Goal: Task Accomplishment & Management: Manage account settings

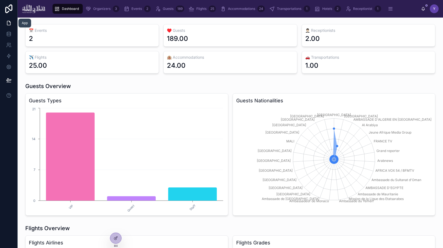
click at [5, 24] on link at bounding box center [8, 23] width 17 height 11
click at [391, 10] on icon "scrollable content" at bounding box center [389, 8] width 5 height 5
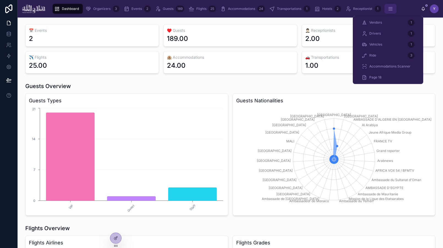
click at [391, 10] on icon "scrollable content" at bounding box center [389, 8] width 5 height 5
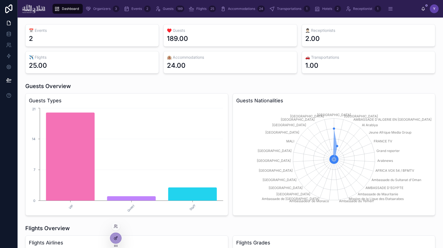
click at [117, 237] on icon at bounding box center [116, 238] width 2 height 2
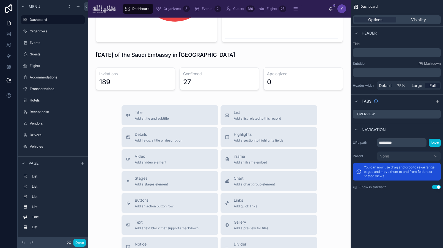
scroll to position [490, 0]
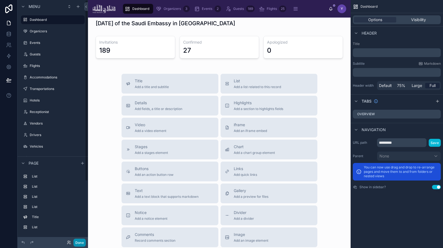
click at [79, 241] on button "Done" at bounding box center [79, 243] width 12 height 8
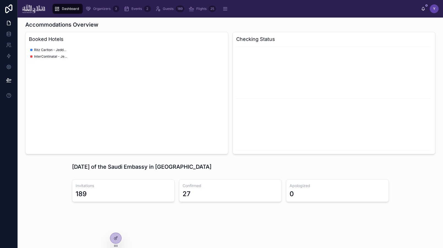
scroll to position [346, 0]
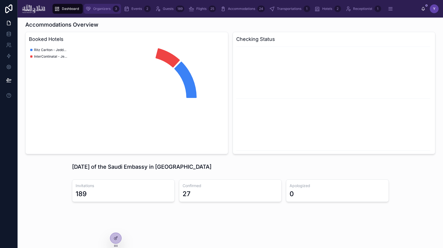
click at [99, 8] on span "Organizers" at bounding box center [101, 9] width 17 height 4
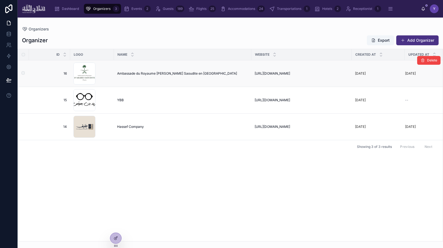
click at [149, 73] on span "Ambassade du Royaume [PERSON_NAME] Saoudite en [GEOGRAPHIC_DATA]" at bounding box center [177, 73] width 120 height 4
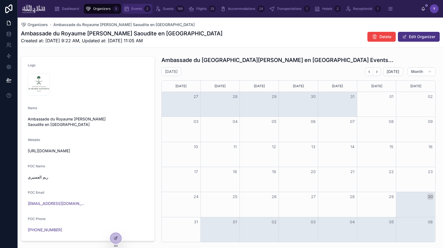
click at [127, 7] on icon "scrollable content" at bounding box center [126, 8] width 5 height 5
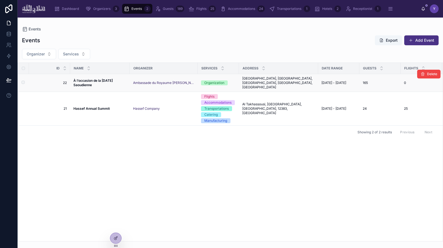
click at [89, 83] on strong "À l’occasion de la [DATE] Saoudienne" at bounding box center [93, 83] width 40 height 9
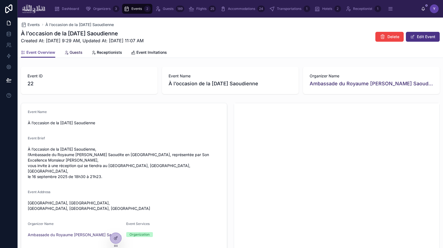
click at [73, 54] on span "Guests" at bounding box center [75, 52] width 13 height 5
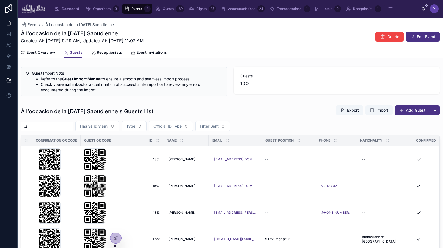
click at [53, 130] on input "text" at bounding box center [50, 127] width 45 height 8
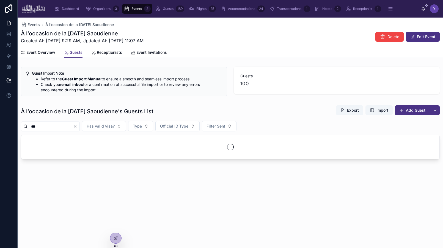
type input "****"
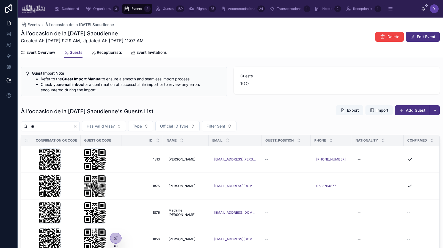
type input "***"
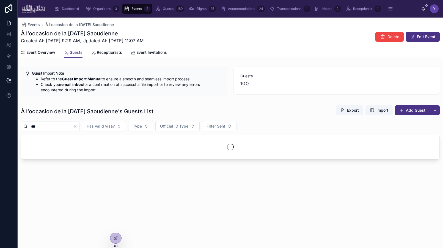
type input "****"
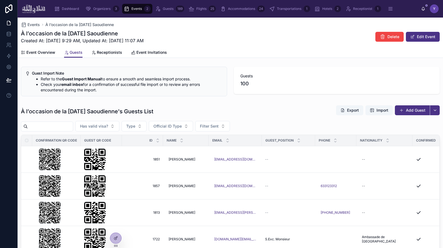
click at [361, 128] on div "Has valid visa? Type Official ID Type Filter Sent" at bounding box center [230, 126] width 418 height 10
click at [378, 112] on span "Import" at bounding box center [382, 110] width 12 height 5
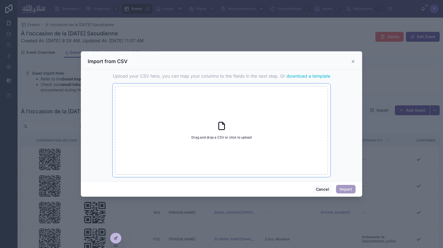
click at [212, 138] on span "Drag and drop a CSV or click to upload" at bounding box center [221, 137] width 60 height 4
type input "**********"
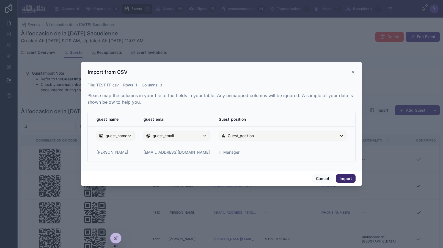
click at [347, 180] on button "Import" at bounding box center [346, 178] width 20 height 9
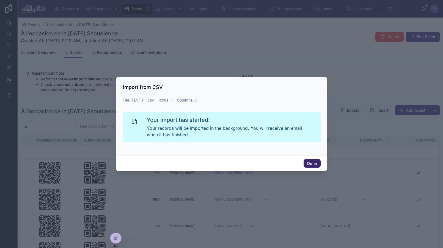
click at [312, 163] on button "Done" at bounding box center [311, 163] width 17 height 9
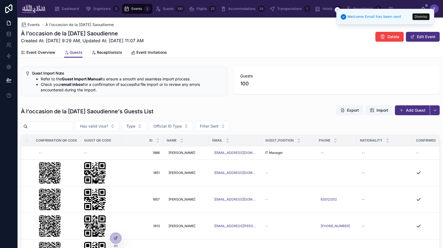
click at [417, 16] on button "Dismiss" at bounding box center [420, 16] width 17 height 7
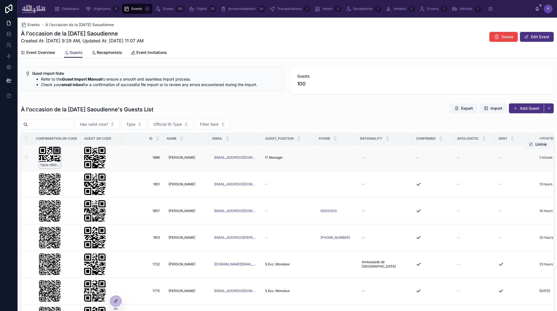
click at [46, 156] on div "?size=600x600&data=undefined" at bounding box center [50, 157] width 22 height 22
click at [92, 152] on div "?size=600x600&data=rec19g6gymey76rg8" at bounding box center [95, 157] width 22 height 22
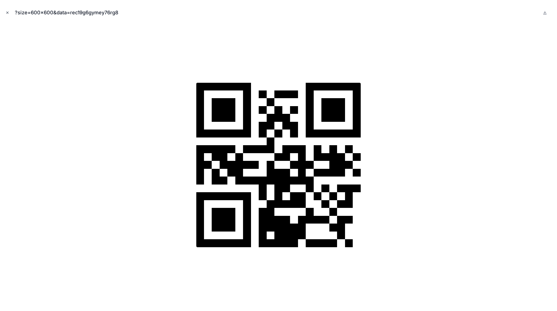
click at [7, 10] on button "Close modal" at bounding box center [7, 13] width 6 height 6
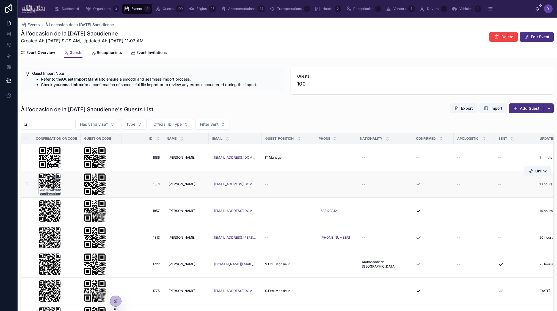
click at [51, 183] on div "?size=600x600&data=https%3A%2F%2Fportal.halawallh .com%2Fguest-confirmation%2Fv…" at bounding box center [50, 184] width 22 height 22
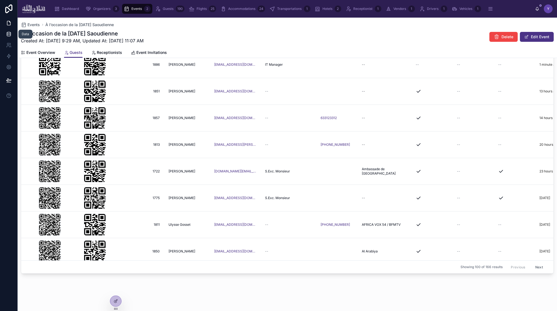
click at [7, 35] on icon at bounding box center [8, 33] width 5 height 5
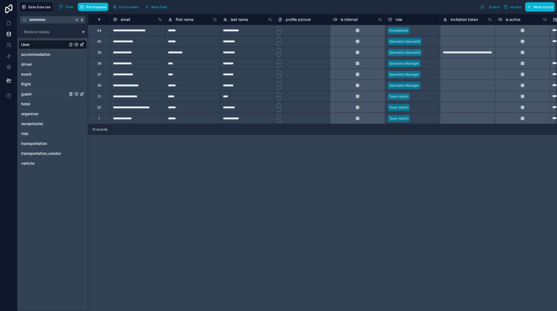
click at [38, 93] on div "guest" at bounding box center [53, 94] width 68 height 9
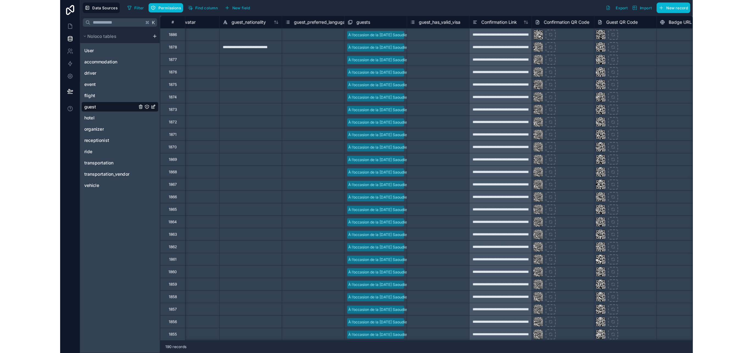
scroll to position [0, 540]
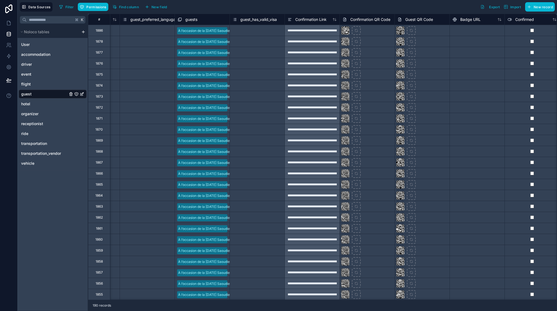
click at [311, 31] on div "**********" at bounding box center [311, 30] width 55 height 11
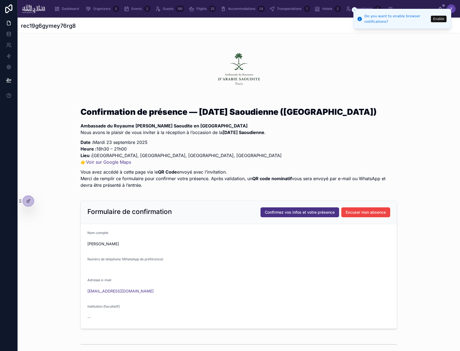
click at [437, 20] on button "Enable" at bounding box center [439, 19] width 16 height 7
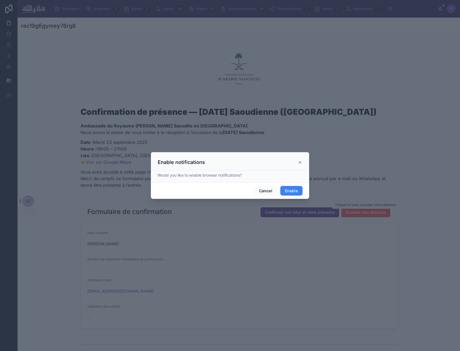
click at [290, 189] on button "Enable" at bounding box center [291, 191] width 22 height 10
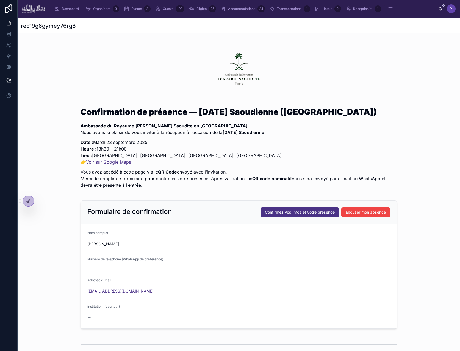
click at [168, 46] on div at bounding box center [238, 70] width 316 height 57
click at [103, 12] on div "Organizers 3" at bounding box center [102, 8] width 34 height 9
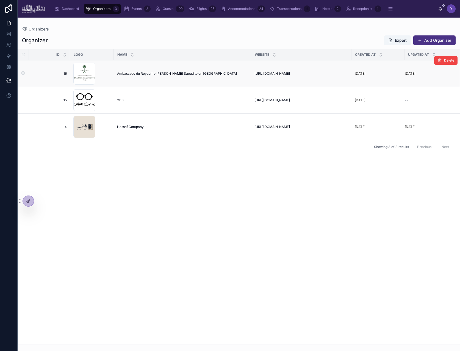
click at [140, 76] on span "Ambassade du Royaume [PERSON_NAME] Saoudite en [GEOGRAPHIC_DATA]" at bounding box center [177, 73] width 120 height 4
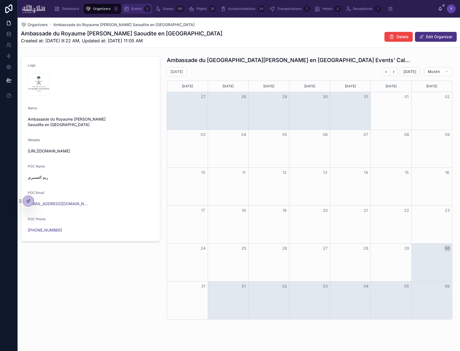
click at [132, 9] on span "Events" at bounding box center [136, 9] width 10 height 4
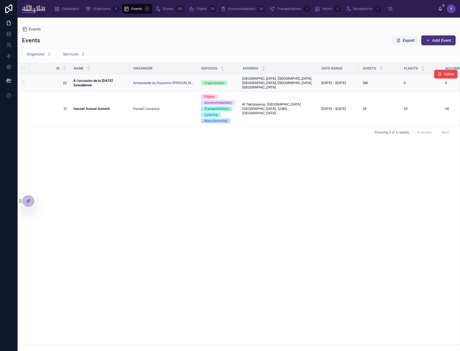
click at [87, 79] on strong "À l’occasion de la [DATE] Saoudienne" at bounding box center [93, 83] width 40 height 9
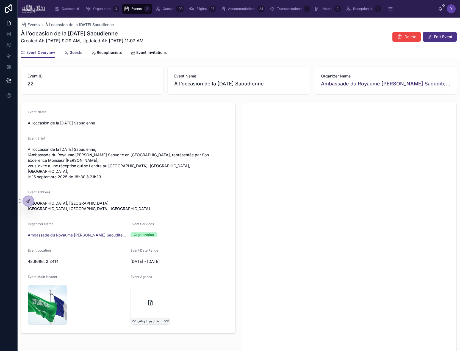
click at [76, 50] on span "Guests" at bounding box center [75, 52] width 13 height 5
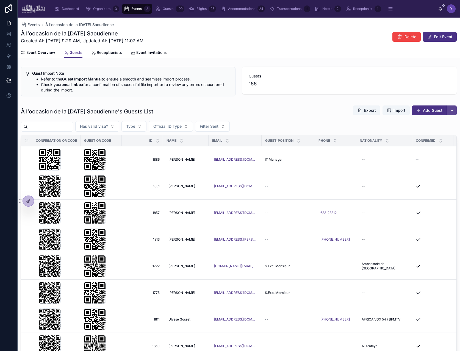
click at [449, 108] on button "button" at bounding box center [452, 110] width 10 height 10
click at [435, 96] on div "Guests 166" at bounding box center [349, 82] width 221 height 34
click at [434, 112] on button "Add Guest" at bounding box center [429, 110] width 35 height 10
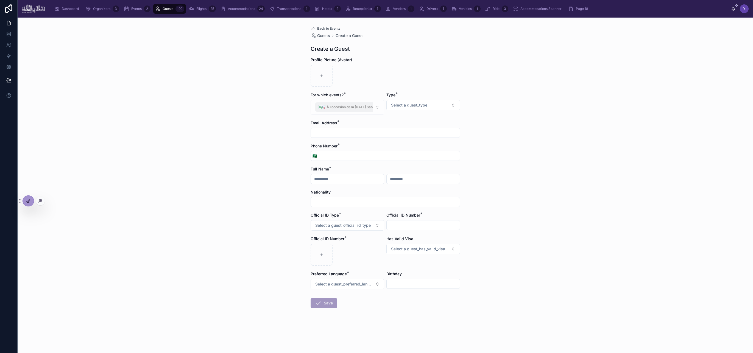
click at [27, 202] on icon at bounding box center [28, 201] width 2 height 2
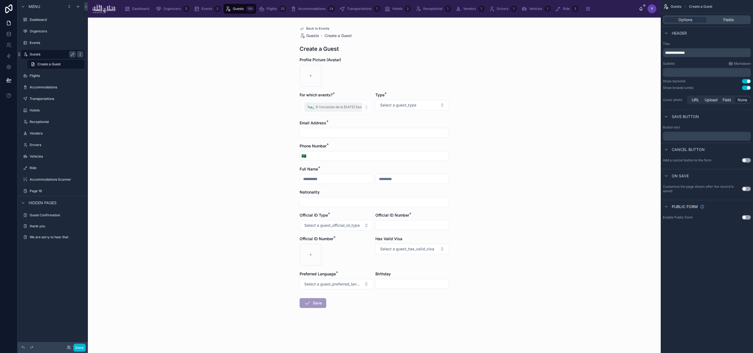
click at [80, 54] on icon "scrollable content" at bounding box center [80, 54] width 4 height 4
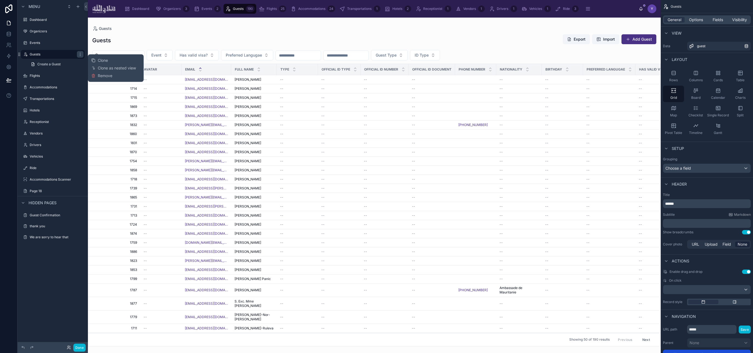
click at [129, 39] on div at bounding box center [374, 186] width 573 height 336
click at [79, 6] on icon "scrollable content" at bounding box center [78, 6] width 4 height 4
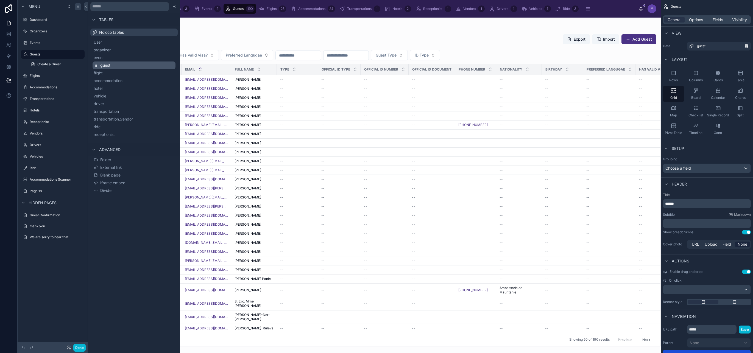
click at [150, 65] on button "guest" at bounding box center [134, 66] width 83 height 8
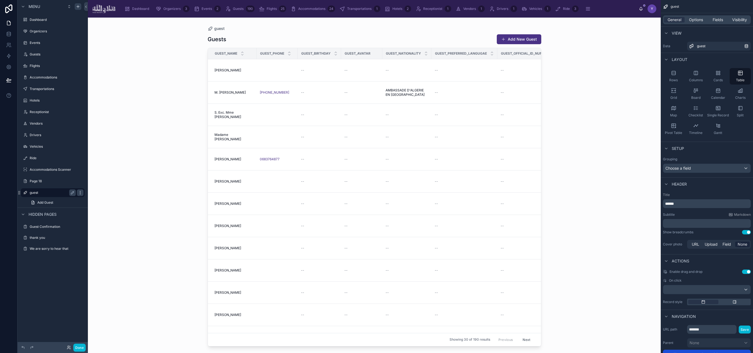
click at [81, 192] on icon "scrollable content" at bounding box center [80, 193] width 4 height 4
click at [102, 203] on span "Remove" at bounding box center [105, 200] width 15 height 5
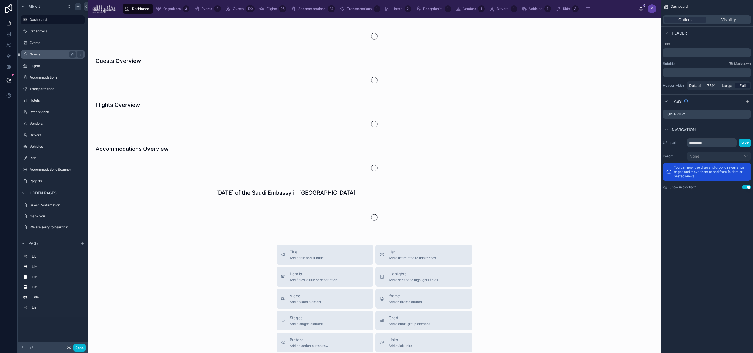
click at [48, 51] on div "Guests" at bounding box center [53, 54] width 46 height 7
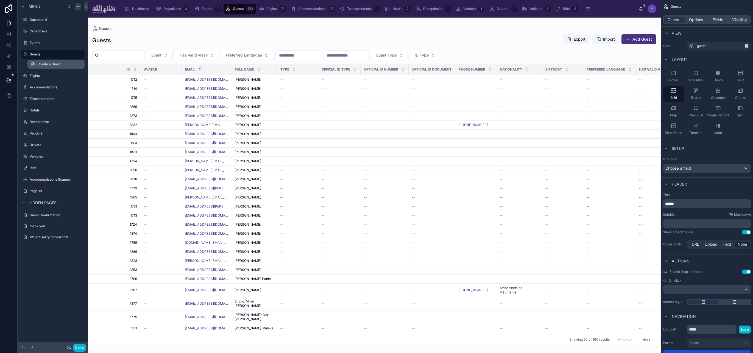
click at [56, 65] on span "Create a Guest" at bounding box center [48, 64] width 23 height 4
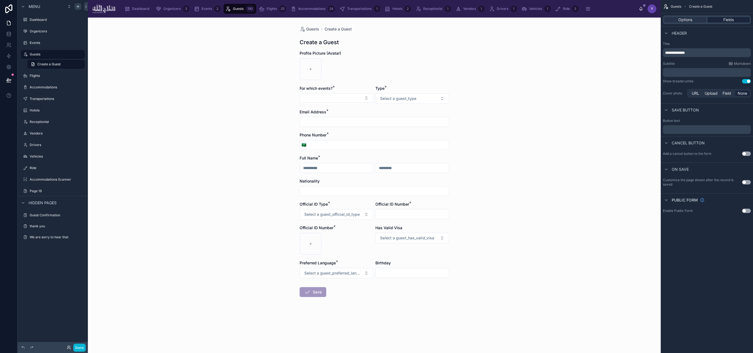
click at [556, 21] on span "Fields" at bounding box center [729, 19] width 10 height 5
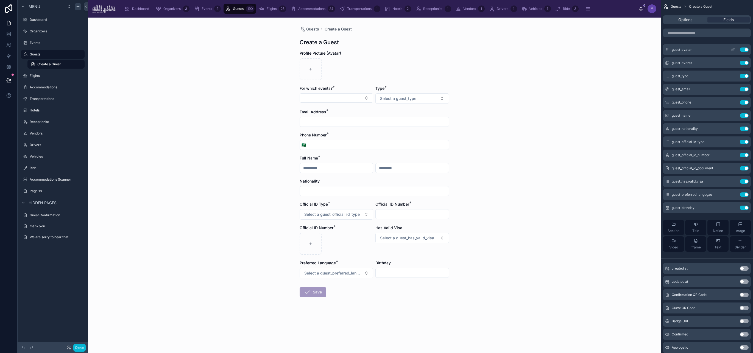
click at [556, 49] on button "Use setting" at bounding box center [744, 50] width 9 height 4
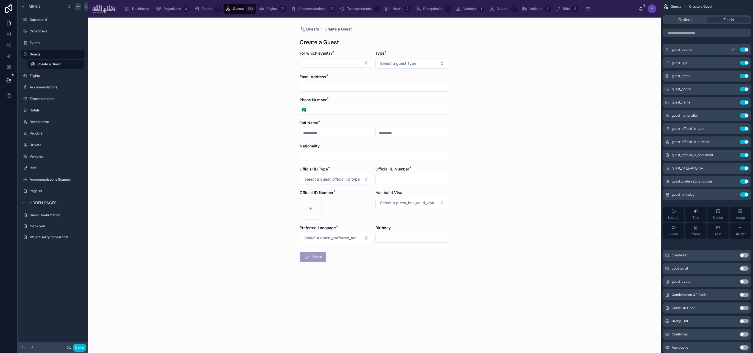
click at [556, 50] on icon "scrollable content" at bounding box center [733, 50] width 4 height 4
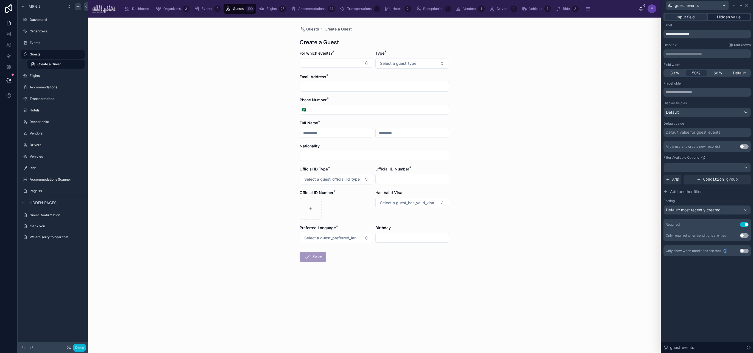
click at [556, 15] on span "Hidden value" at bounding box center [729, 16] width 24 height 5
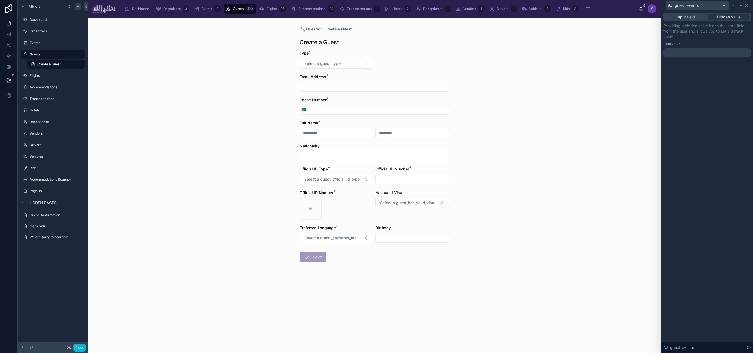
click at [556, 51] on div at bounding box center [707, 52] width 87 height 9
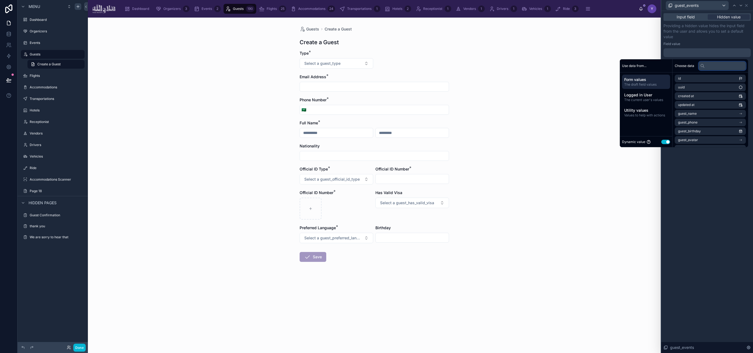
click at [556, 68] on input "text" at bounding box center [722, 66] width 47 height 9
type input "****"
click at [556, 143] on button "Use setting" at bounding box center [665, 142] width 9 height 4
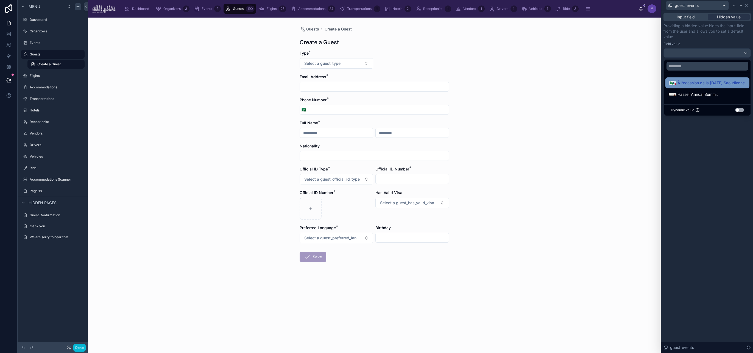
click at [556, 82] on span "À l’occasion de la [DATE] Saoudienne" at bounding box center [711, 83] width 67 height 7
click at [556, 140] on div "Input field Hidden value Providing a hidden value hides the input field from th…" at bounding box center [707, 182] width 92 height 342
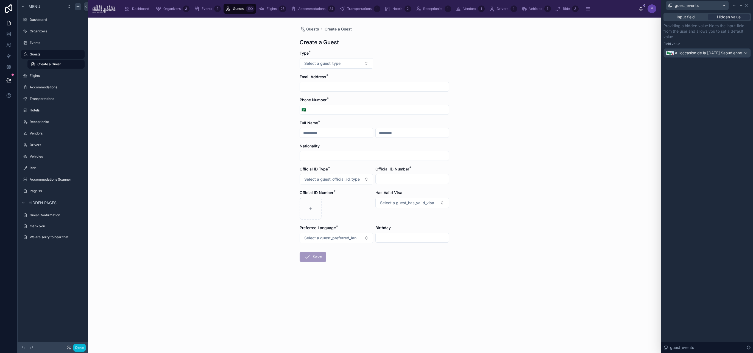
click at [556, 13] on div "Input field Hidden value" at bounding box center [707, 17] width 87 height 8
click at [556, 18] on span "Input field" at bounding box center [686, 16] width 18 height 5
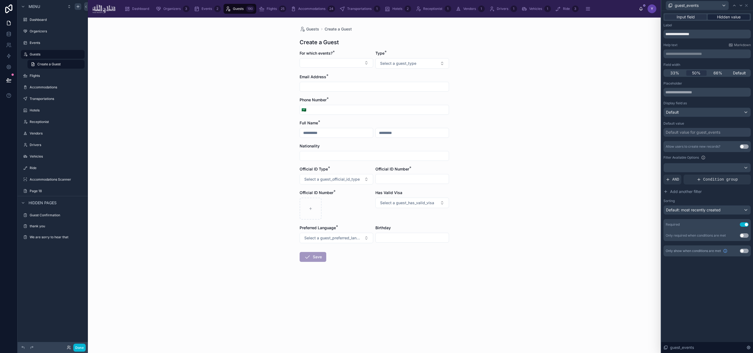
click at [556, 19] on span "Hidden value" at bounding box center [729, 16] width 24 height 5
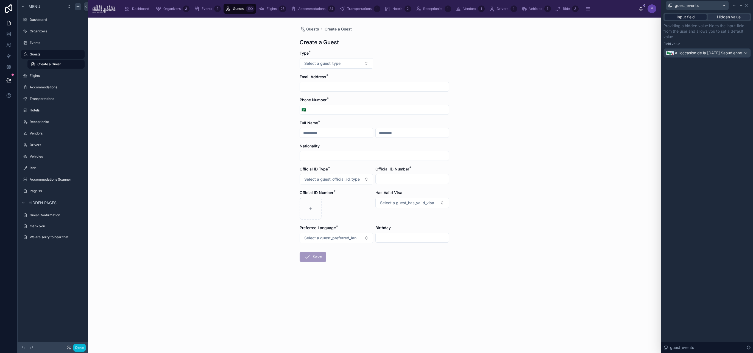
click at [556, 14] on span "Input field" at bounding box center [686, 16] width 18 height 5
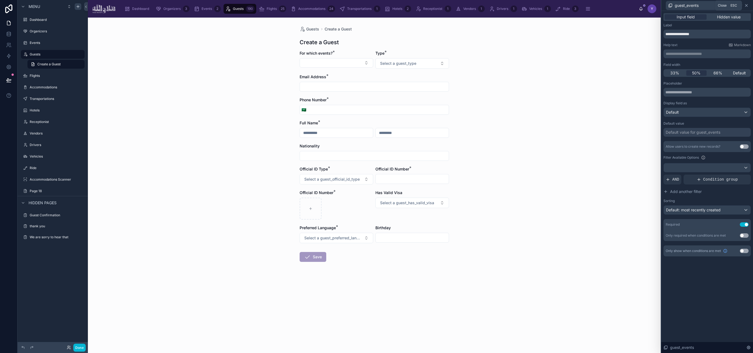
click at [556, 6] on icon at bounding box center [746, 5] width 4 height 4
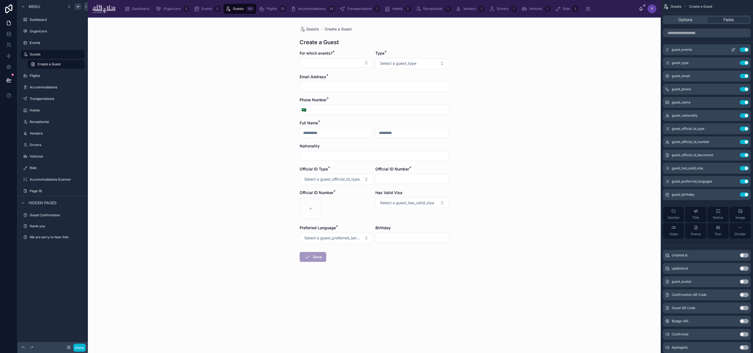
click at [556, 50] on button "Use setting" at bounding box center [744, 50] width 9 height 4
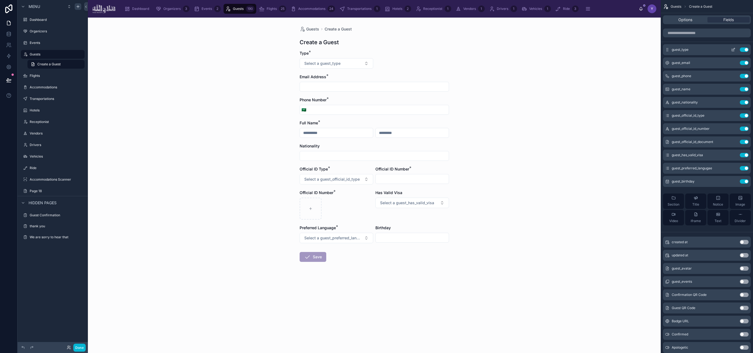
click at [556, 51] on button "Use setting" at bounding box center [744, 50] width 9 height 4
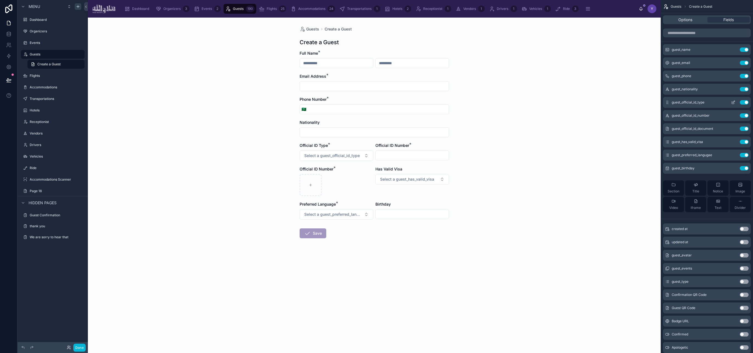
click at [556, 103] on button "Use setting" at bounding box center [744, 102] width 9 height 4
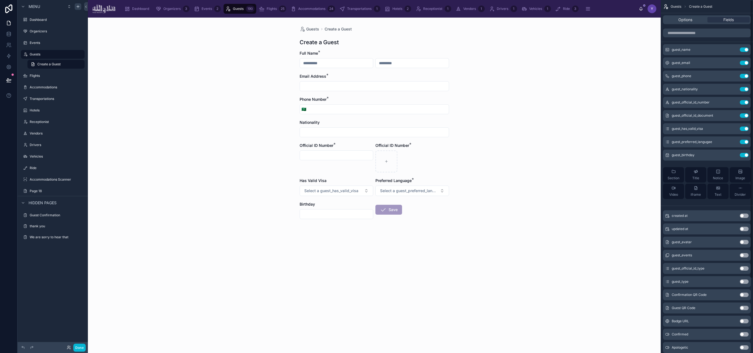
click at [556, 103] on button "Use setting" at bounding box center [744, 102] width 9 height 4
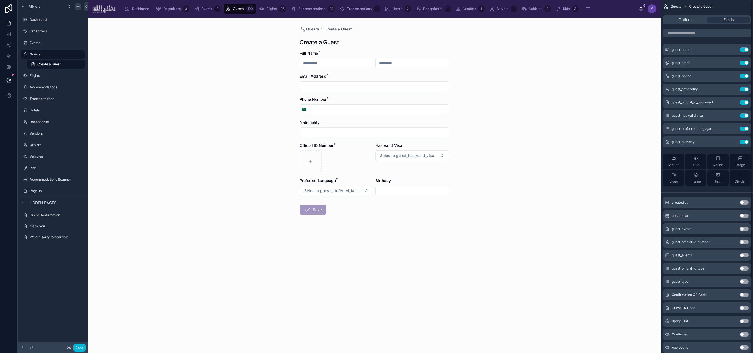
click at [556, 103] on button "Use setting" at bounding box center [744, 102] width 9 height 4
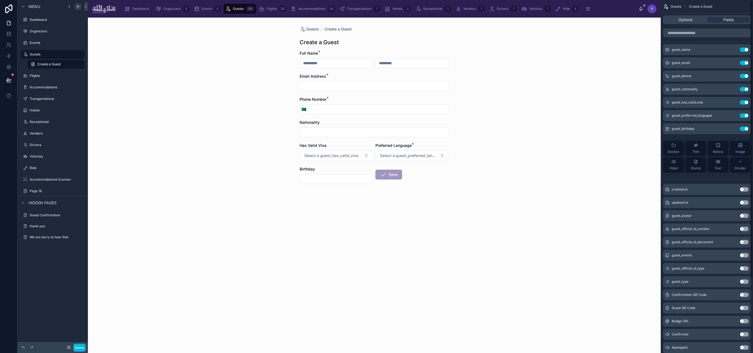
click at [556, 103] on button "Use setting" at bounding box center [744, 102] width 9 height 4
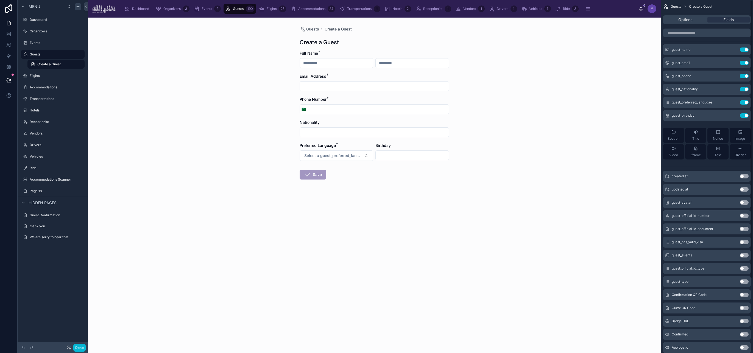
click at [556, 103] on button "Use setting" at bounding box center [744, 102] width 9 height 4
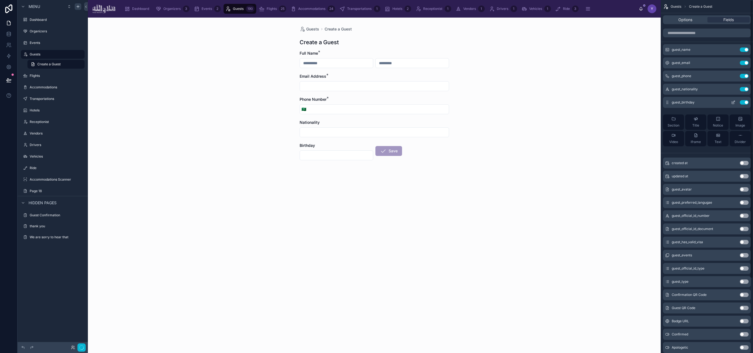
click at [556, 103] on button "Use setting" at bounding box center [744, 102] width 9 height 4
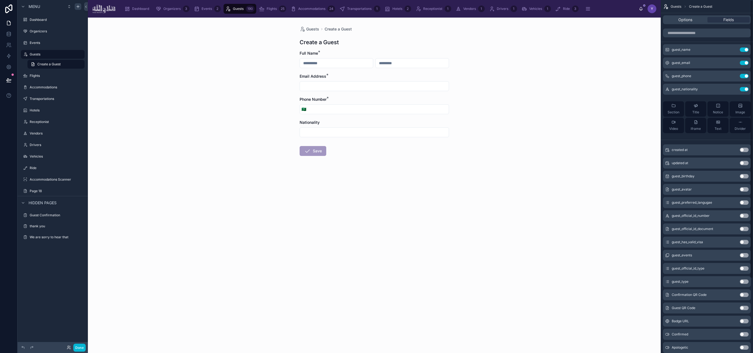
click at [556, 24] on div "Options Fields" at bounding box center [707, 19] width 92 height 13
click at [556, 22] on span "Options" at bounding box center [685, 19] width 14 height 5
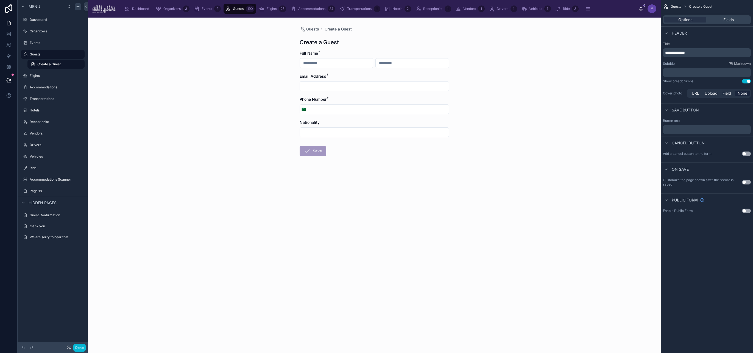
click at [556, 52] on p "**********" at bounding box center [707, 52] width 85 height 5
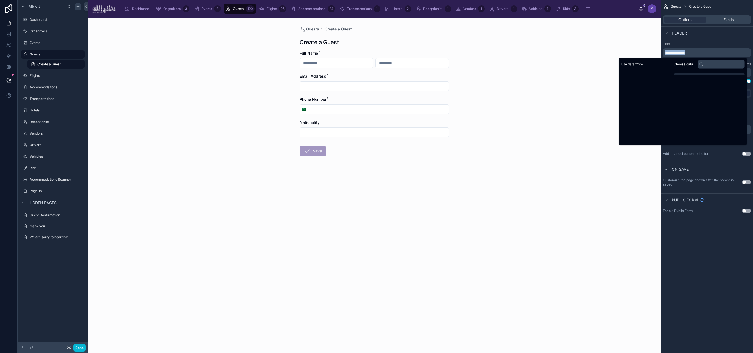
click at [556, 52] on p "**********" at bounding box center [707, 52] width 85 height 5
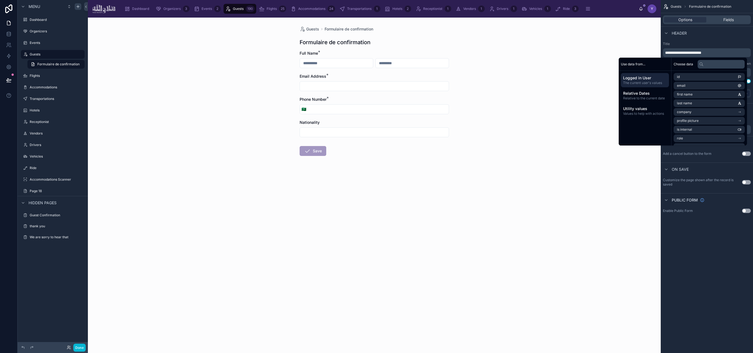
click at [514, 53] on div "Guests Formulaire de confirmation Formulaire de confirmation Full Name * Email …" at bounding box center [374, 186] width 573 height 336
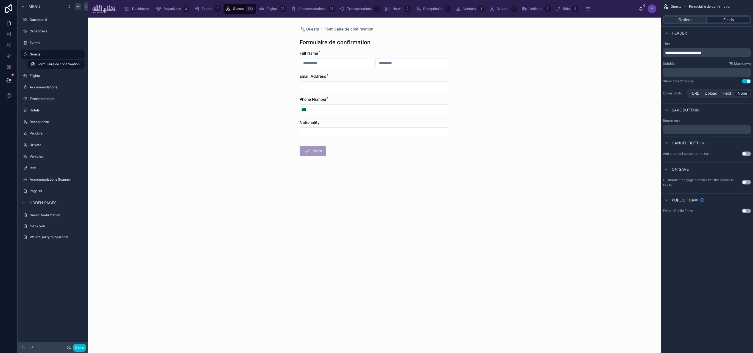
click at [556, 19] on span "Fields" at bounding box center [729, 19] width 10 height 5
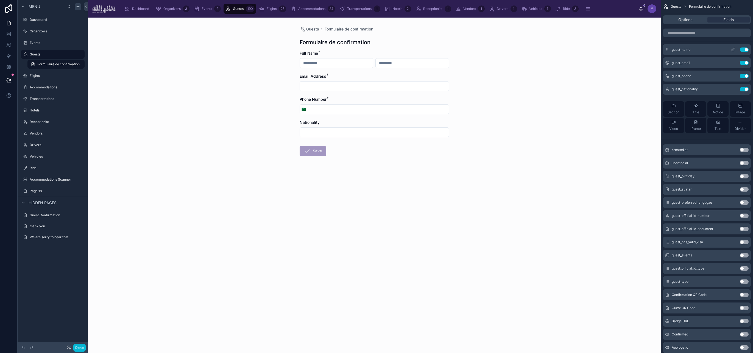
click at [556, 49] on icon "scrollable content" at bounding box center [733, 50] width 4 height 4
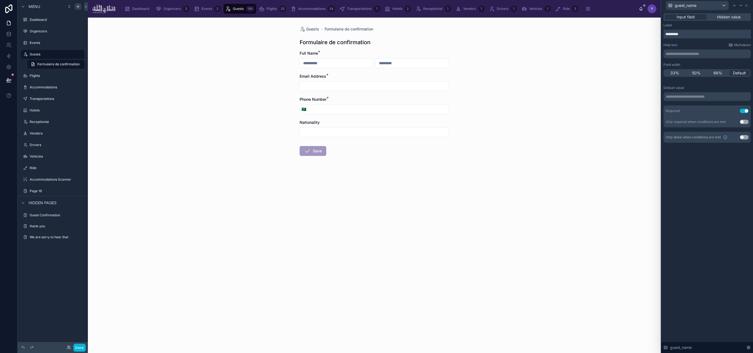
click at [556, 34] on input "*********" at bounding box center [707, 34] width 87 height 9
paste input "**"
type input "**********"
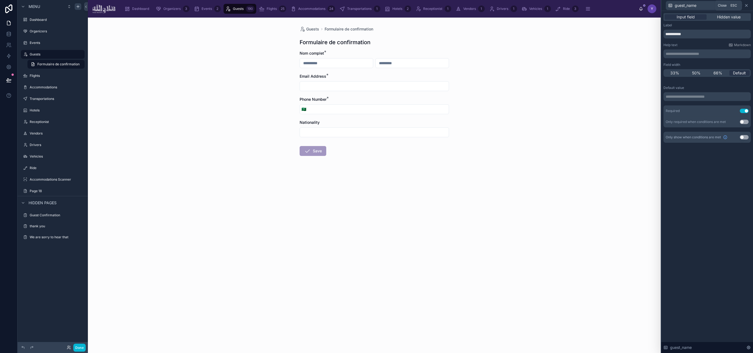
click at [556, 5] on icon at bounding box center [747, 5] width 2 height 2
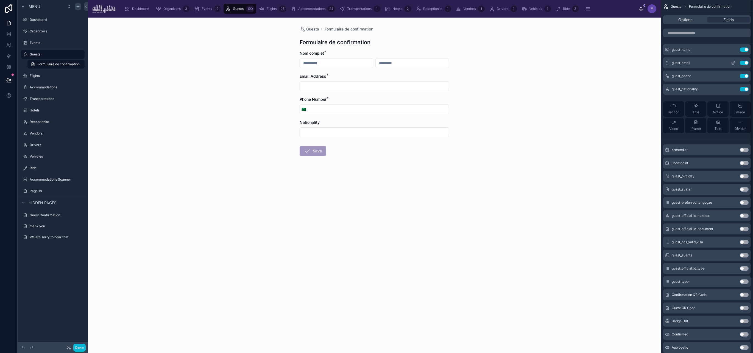
click at [556, 63] on icon "scrollable content" at bounding box center [733, 63] width 4 height 4
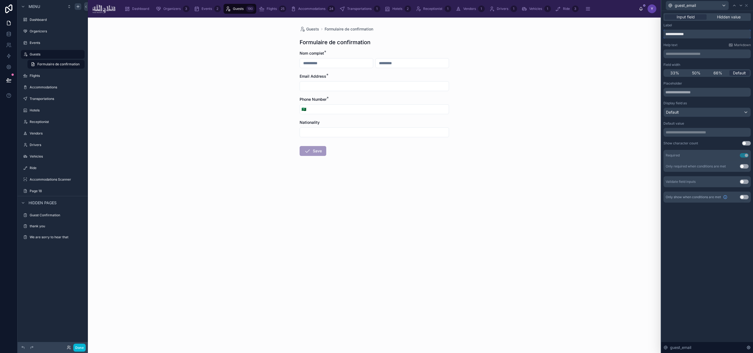
click at [556, 35] on input "**********" at bounding box center [707, 34] width 87 height 9
paste input "**********"
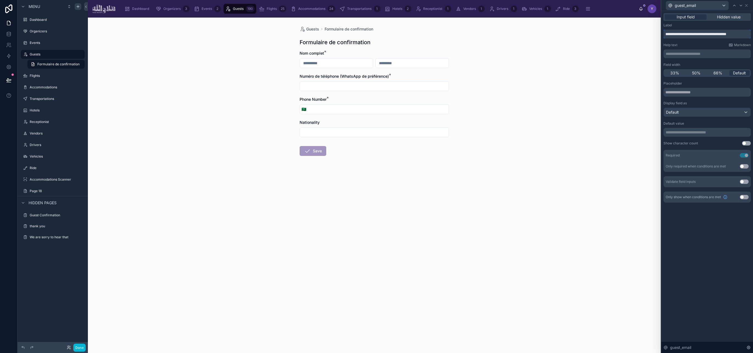
type input "**********"
click at [556, 3] on icon at bounding box center [746, 5] width 4 height 4
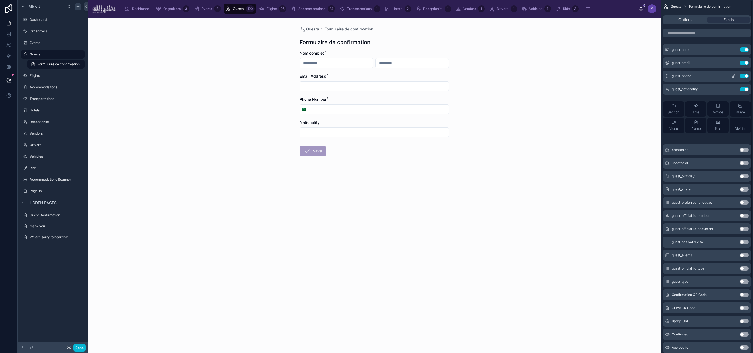
click at [556, 76] on icon "scrollable content" at bounding box center [733, 76] width 4 height 4
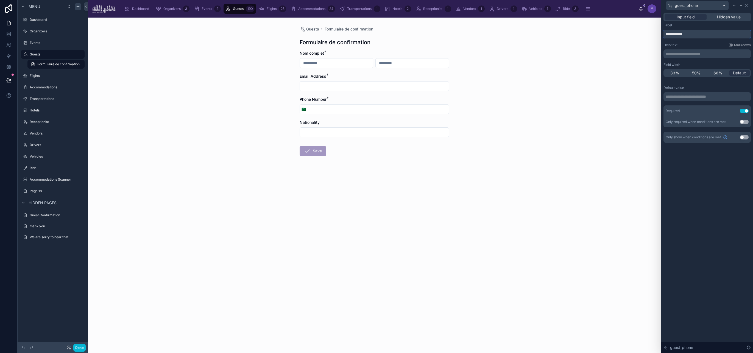
click at [556, 34] on input "**********" at bounding box center [707, 34] width 87 height 9
paste input "**********"
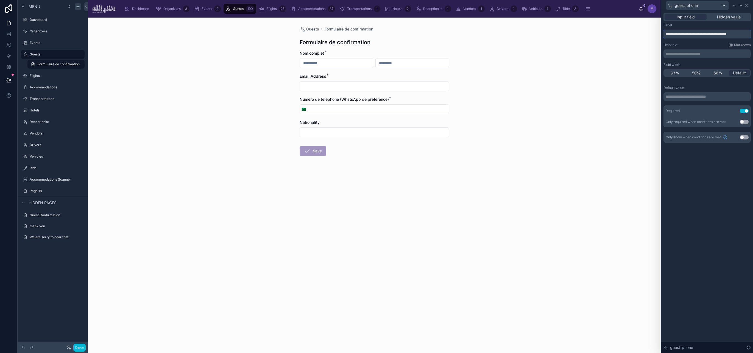
type input "**********"
click at [556, 183] on div "**********" at bounding box center [707, 182] width 92 height 342
click at [556, 4] on icon at bounding box center [746, 5] width 4 height 4
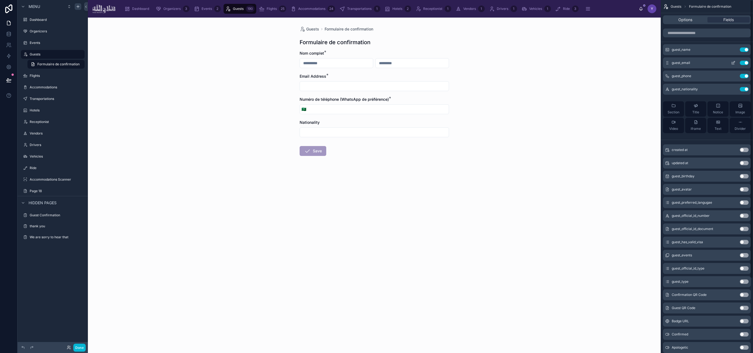
click at [556, 63] on icon "scrollable content" at bounding box center [734, 62] width 2 height 2
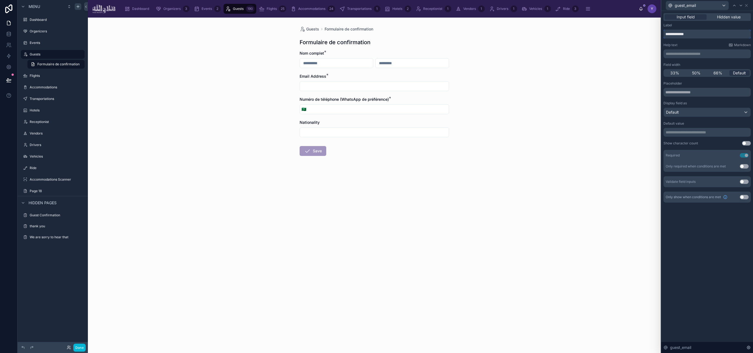
click at [556, 33] on input "**********" at bounding box center [707, 34] width 87 height 9
paste input "*"
type input "**********"
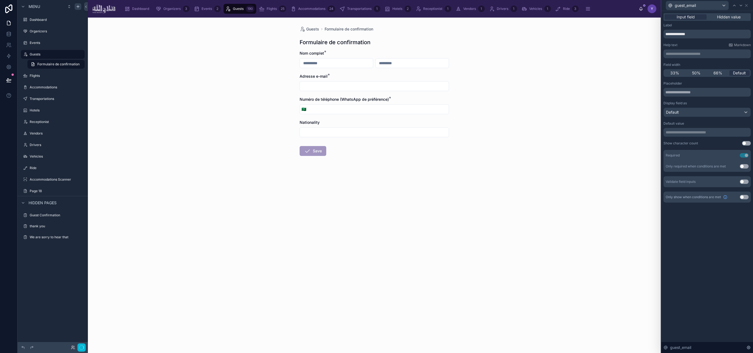
click at [556, 29] on div "**********" at bounding box center [707, 30] width 87 height 15
click at [556, 116] on div "Default" at bounding box center [707, 112] width 87 height 9
click at [556, 105] on div at bounding box center [707, 176] width 92 height 353
click at [326, 124] on div "Nationality" at bounding box center [374, 122] width 149 height 5
click at [310, 122] on span "Nationality" at bounding box center [310, 122] width 20 height 5
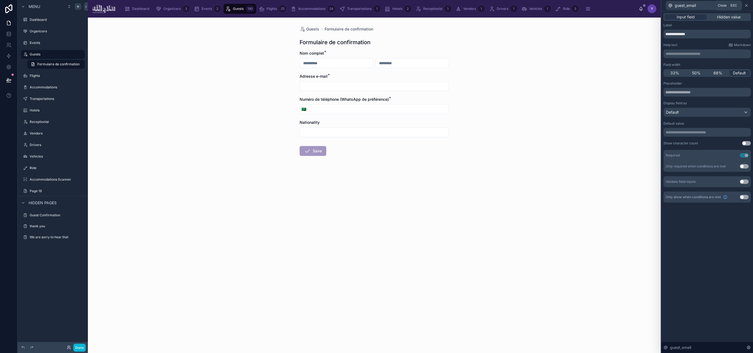
click at [556, 7] on icon at bounding box center [746, 5] width 4 height 4
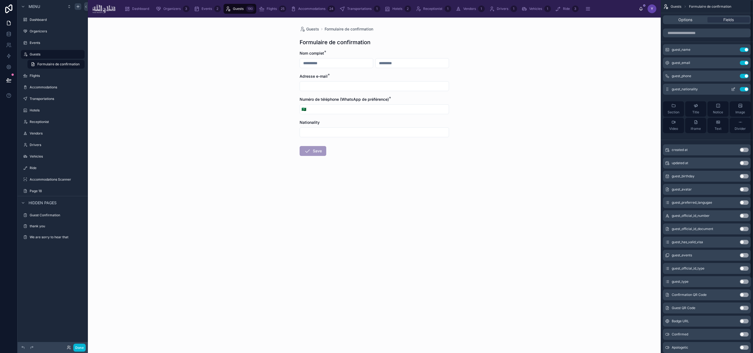
click at [556, 90] on icon "scrollable content" at bounding box center [733, 89] width 4 height 4
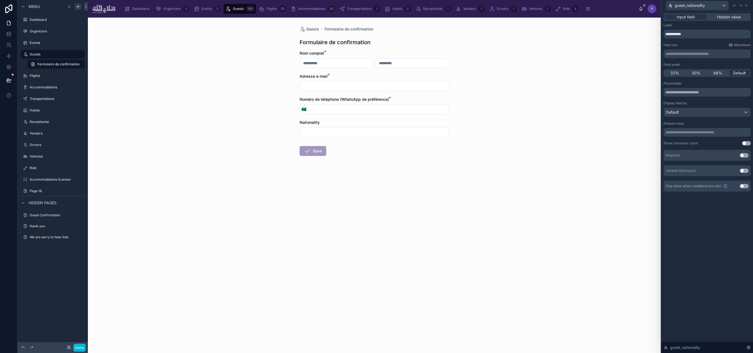
click at [556, 155] on button "Use setting" at bounding box center [744, 155] width 9 height 4
click at [556, 34] on input "**********" at bounding box center [707, 34] width 87 height 9
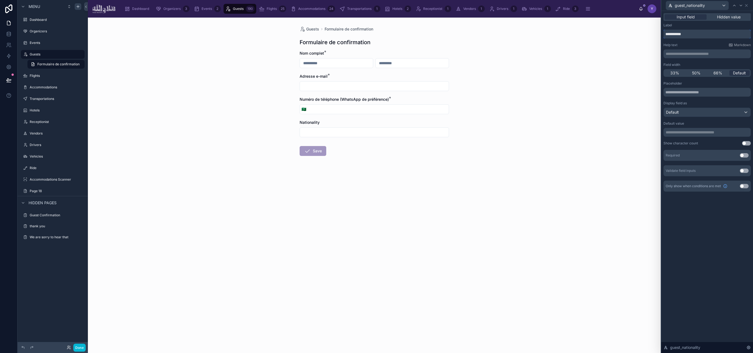
paste input "**********"
type input "**********"
click at [556, 7] on icon at bounding box center [746, 5] width 4 height 4
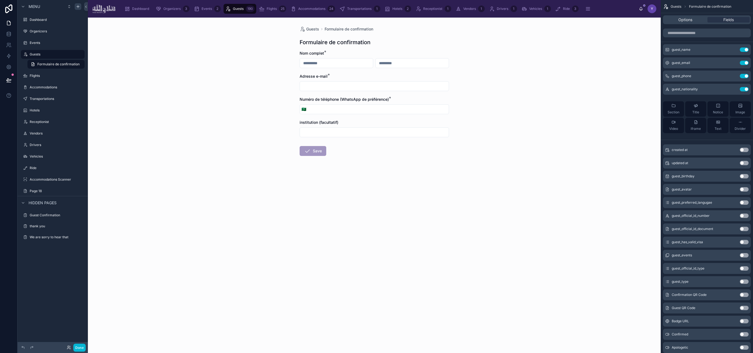
click at [556, 124] on div "Guests Formulaire de confirmation Formulaire de confirmation Nom complet * Adre…" at bounding box center [374, 186] width 573 height 336
click at [556, 34] on input "scrollable content" at bounding box center [707, 33] width 88 height 9
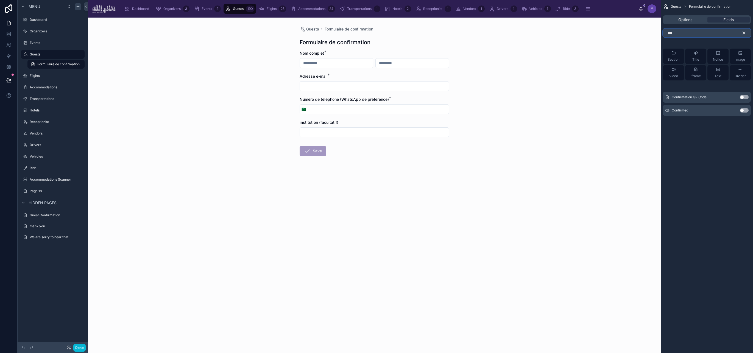
type input "***"
click at [556, 109] on button "Use setting" at bounding box center [744, 110] width 9 height 4
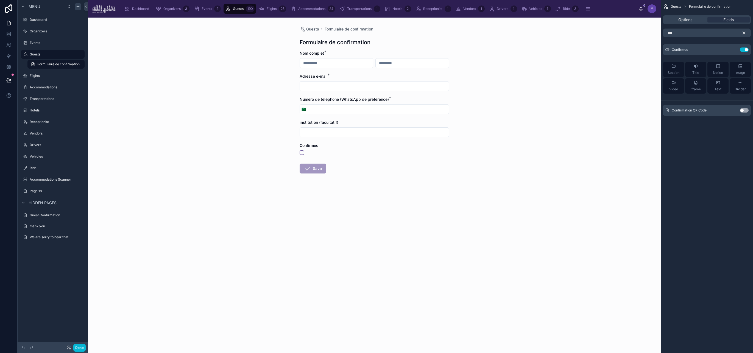
click at [556, 31] on icon "scrollable content" at bounding box center [744, 32] width 5 height 5
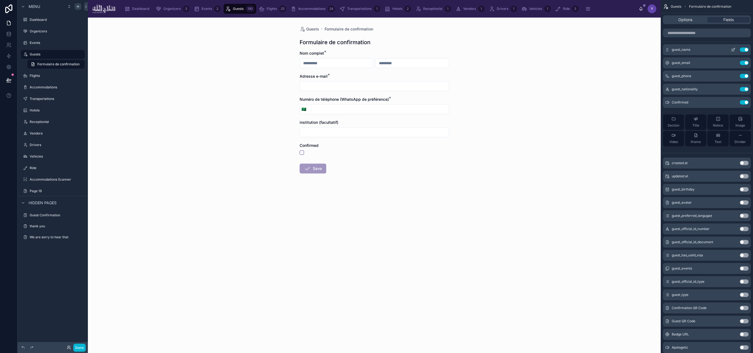
click at [556, 49] on icon "scrollable content" at bounding box center [733, 50] width 4 height 4
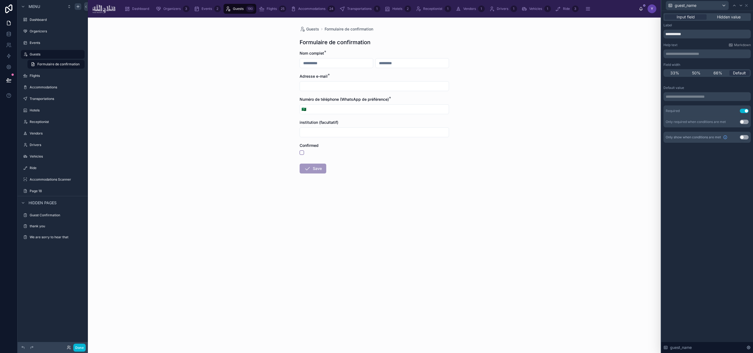
click at [556, 110] on button "Use setting" at bounding box center [744, 111] width 9 height 4
click at [556, 3] on icon at bounding box center [746, 5] width 4 height 4
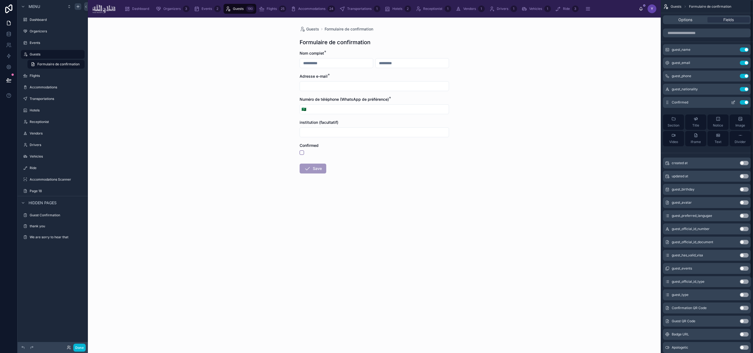
click at [556, 103] on icon "scrollable content" at bounding box center [733, 102] width 4 height 4
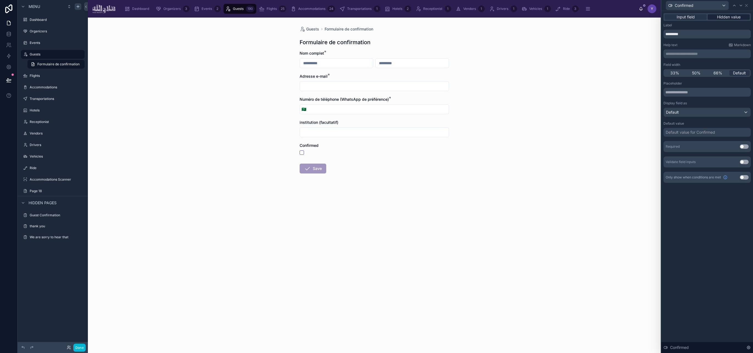
click at [556, 15] on span "Hidden value" at bounding box center [729, 16] width 24 height 5
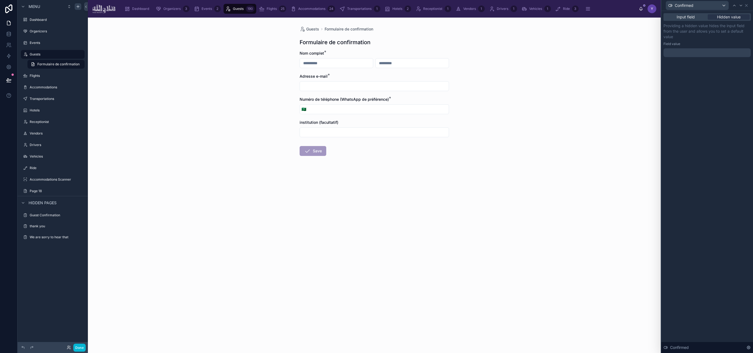
click at [556, 52] on div at bounding box center [707, 52] width 87 height 9
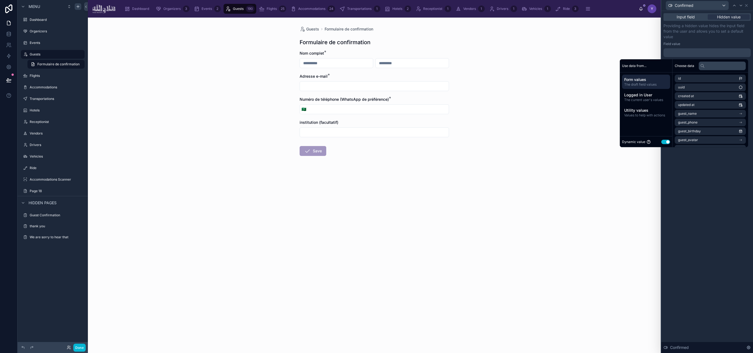
click at [556, 143] on button "Use setting" at bounding box center [665, 142] width 9 height 4
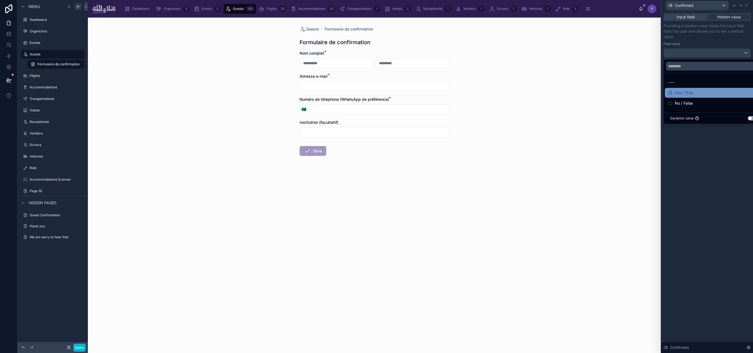
click at [556, 94] on span "Yes / True" at bounding box center [684, 93] width 18 height 7
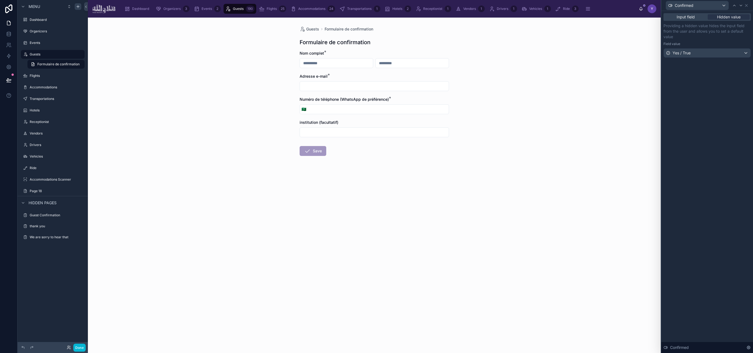
click at [556, 165] on div "Input field Hidden value Providing a hidden value hides the input field from th…" at bounding box center [707, 182] width 92 height 342
click at [556, 18] on span "Input field" at bounding box center [686, 16] width 18 height 5
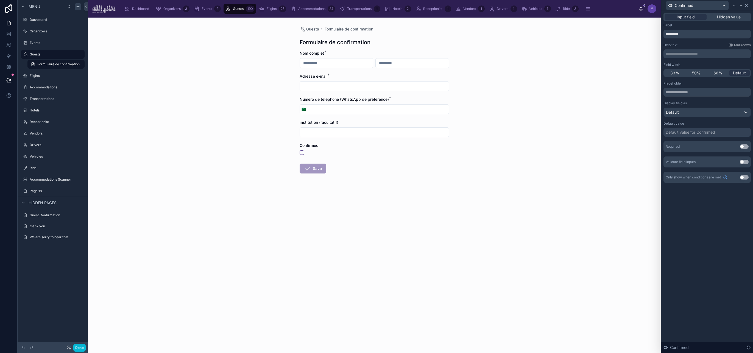
click at [556, 4] on icon at bounding box center [746, 5] width 4 height 4
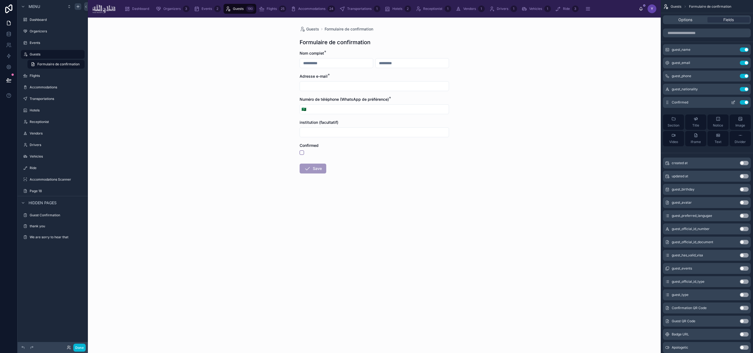
click at [556, 103] on icon "scrollable content" at bounding box center [734, 102] width 2 height 2
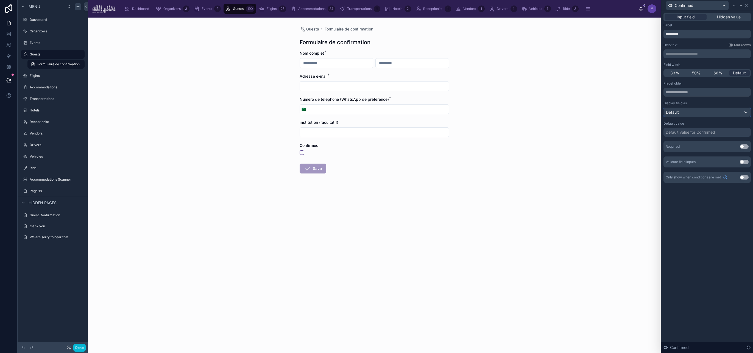
click at [556, 115] on div "Default" at bounding box center [707, 112] width 87 height 9
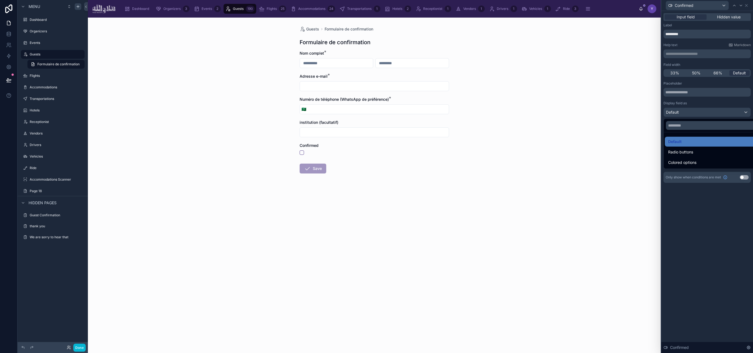
click at [556, 103] on div at bounding box center [707, 176] width 92 height 353
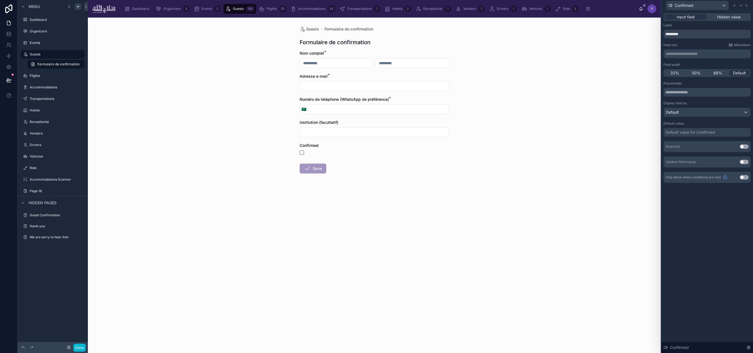
click at [556, 176] on button "Use setting" at bounding box center [744, 177] width 9 height 4
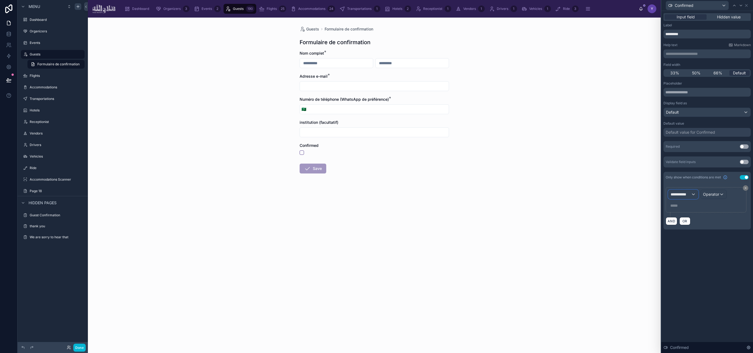
click at [556, 193] on span "**********" at bounding box center [681, 194] width 20 height 5
click at [556, 178] on div at bounding box center [707, 176] width 92 height 353
click at [556, 178] on button "Use setting" at bounding box center [744, 177] width 9 height 4
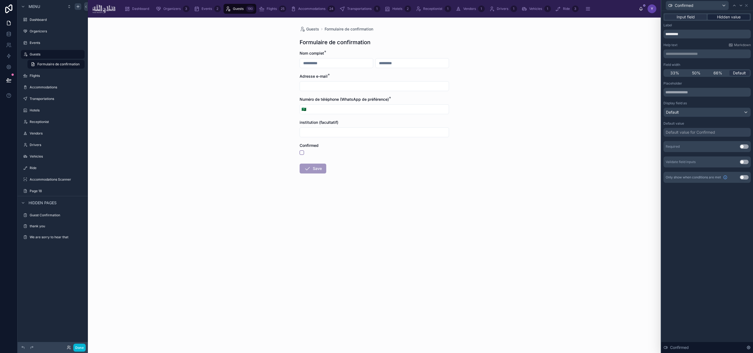
click at [556, 18] on span "Hidden value" at bounding box center [729, 16] width 24 height 5
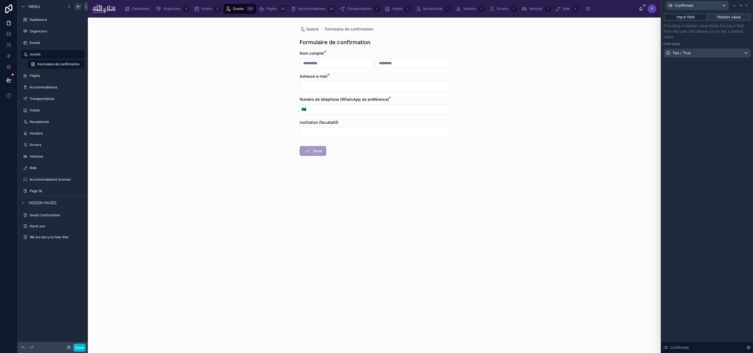
click at [556, 17] on span "Input field" at bounding box center [686, 16] width 18 height 5
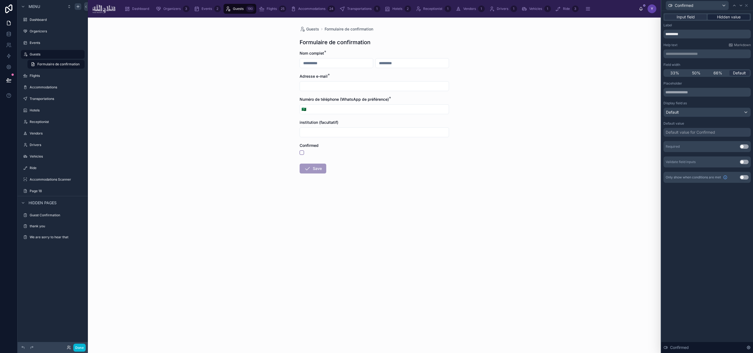
click at [556, 17] on span "Hidden value" at bounding box center [729, 16] width 24 height 5
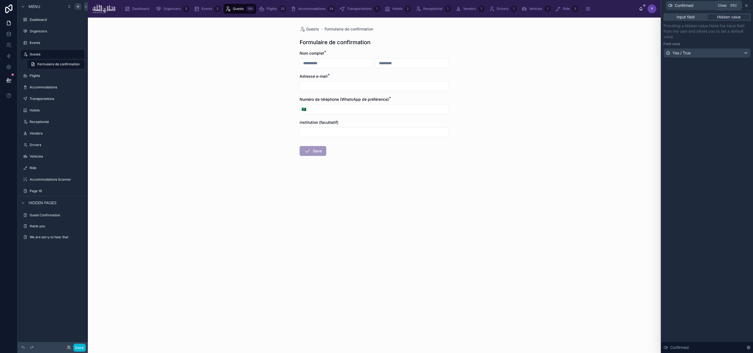
click at [556, 5] on icon at bounding box center [746, 5] width 4 height 4
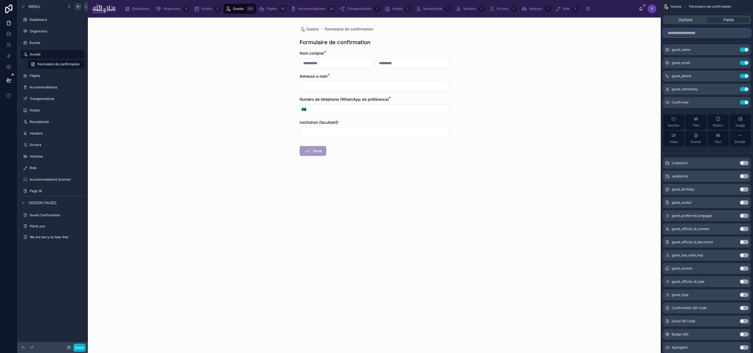
click at [556, 33] on input "scrollable content" at bounding box center [707, 33] width 88 height 9
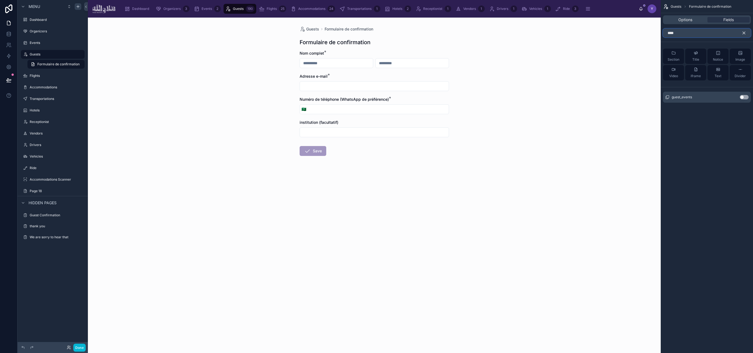
type input "****"
click at [556, 98] on button "Use setting" at bounding box center [744, 97] width 9 height 4
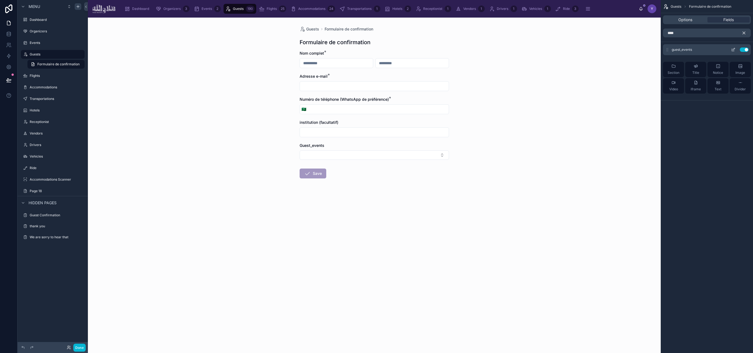
click at [556, 50] on icon "scrollable content" at bounding box center [733, 50] width 4 height 4
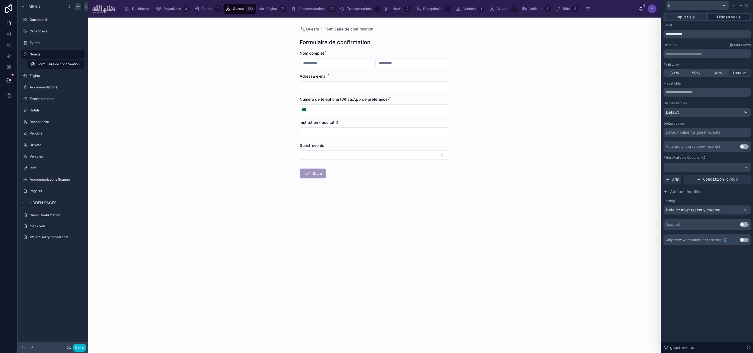
click at [556, 18] on span "Hidden value" at bounding box center [729, 16] width 24 height 5
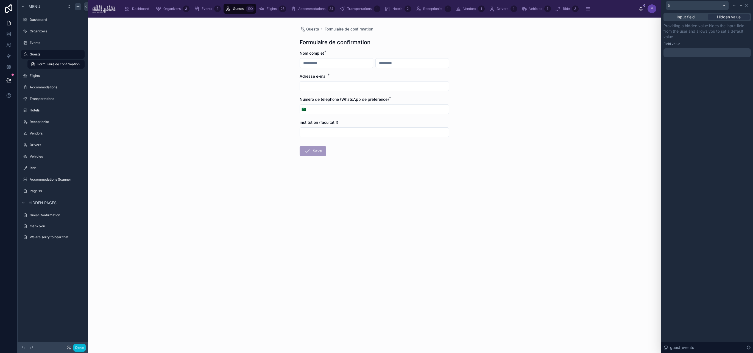
click at [556, 48] on div at bounding box center [707, 52] width 87 height 9
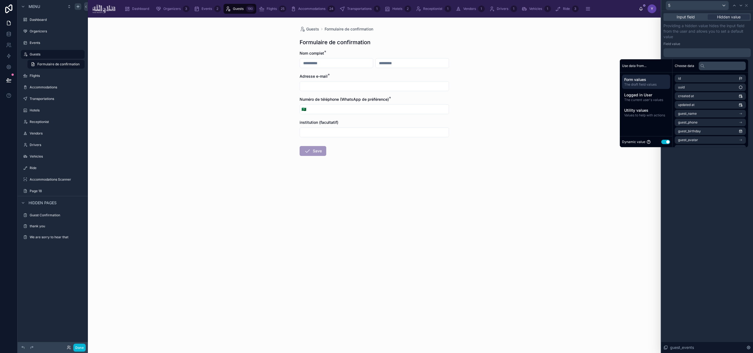
click at [556, 144] on button "Use setting" at bounding box center [665, 142] width 9 height 4
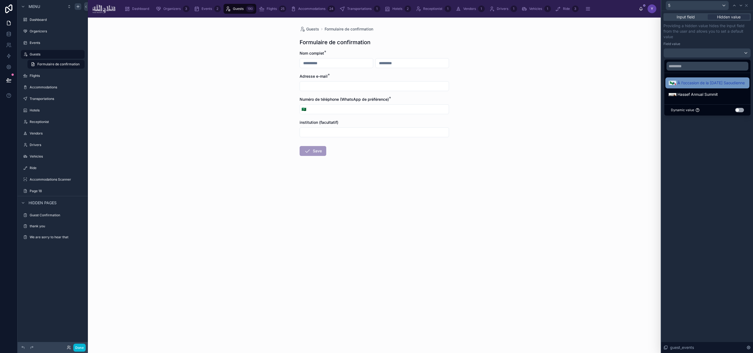
click at [556, 83] on span "À l’occasion de la [DATE] Saoudienne" at bounding box center [711, 83] width 67 height 7
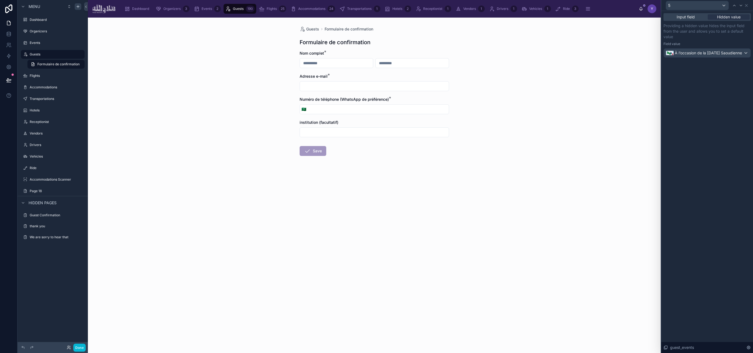
click at [556, 36] on p "Providing a hidden value hides the input field from the user and allows you to …" at bounding box center [707, 31] width 87 height 16
click at [556, 4] on icon at bounding box center [746, 5] width 4 height 4
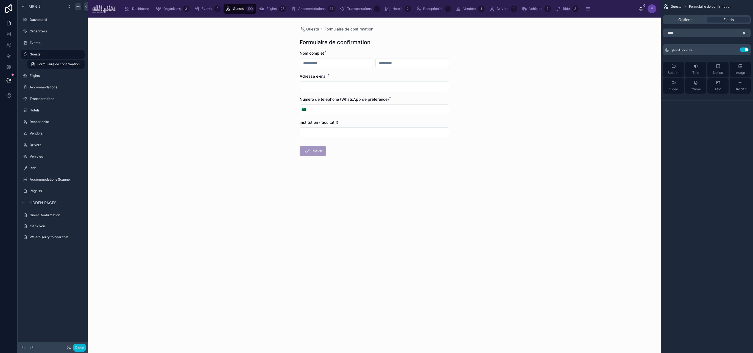
click at [556, 32] on icon "scrollable content" at bounding box center [744, 32] width 5 height 5
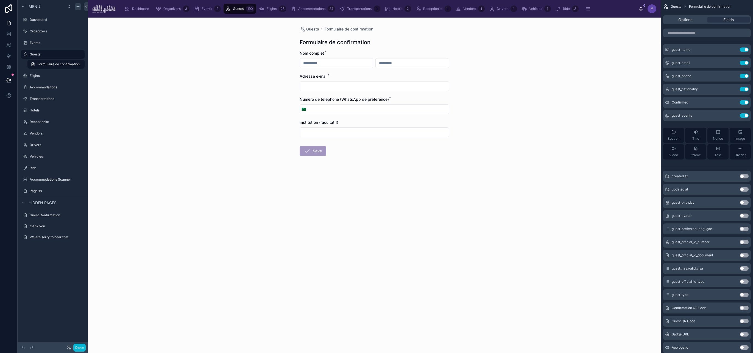
click at [553, 52] on div "Guests Formulaire de confirmation Formulaire de confirmation Nom complet * Adre…" at bounding box center [374, 186] width 573 height 336
click at [556, 17] on span "Options" at bounding box center [685, 19] width 14 height 5
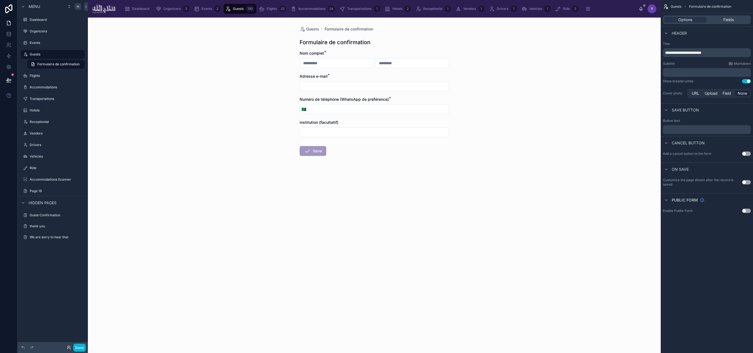
click at [556, 70] on div "Guests Formulaire de confirmation Formulaire de confirmation Nom complet * Adre…" at bounding box center [374, 186] width 573 height 336
click at [556, 18] on span "Fields" at bounding box center [729, 19] width 10 height 5
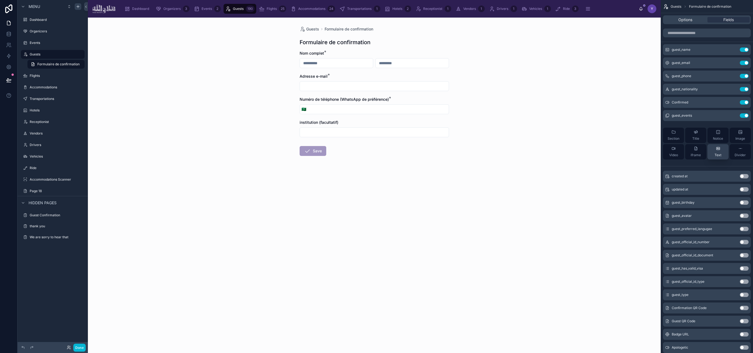
click at [556, 151] on div "Text" at bounding box center [718, 151] width 7 height 11
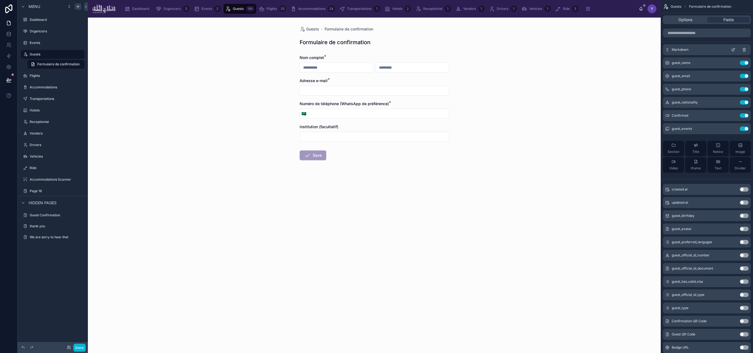
click at [556, 50] on icon "scrollable content" at bounding box center [733, 50] width 4 height 4
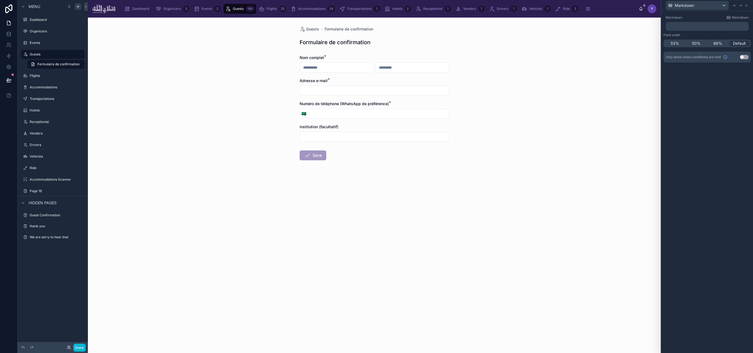
click at [556, 25] on p "﻿" at bounding box center [708, 26] width 80 height 5
click at [556, 27] on p "﻿" at bounding box center [708, 26] width 80 height 5
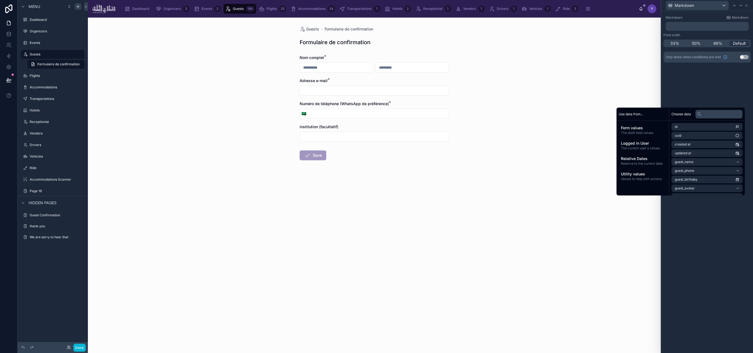
click at [235, 53] on div "Guests Formulaire de confirmation Formulaire de confirmation Nom complet * Adre…" at bounding box center [374, 186] width 573 height 336
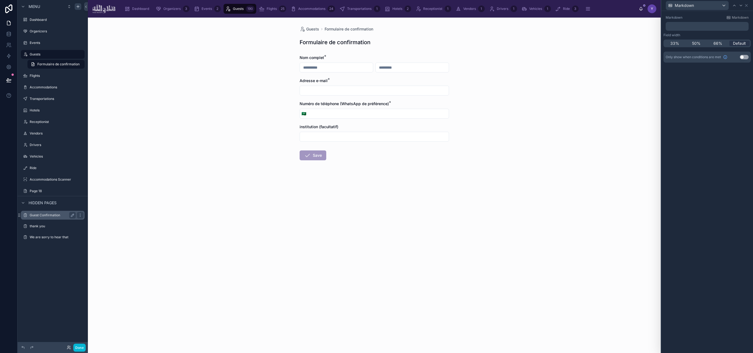
click at [46, 216] on label "Guest Confirmation" at bounding box center [52, 215] width 44 height 4
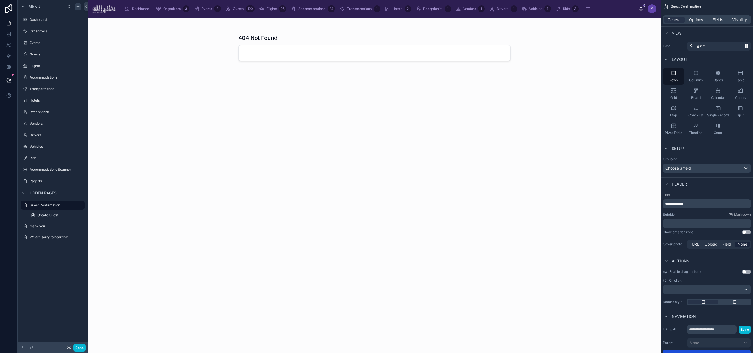
click at [303, 56] on div at bounding box center [374, 182] width 281 height 329
click at [305, 55] on link at bounding box center [375, 52] width 272 height 15
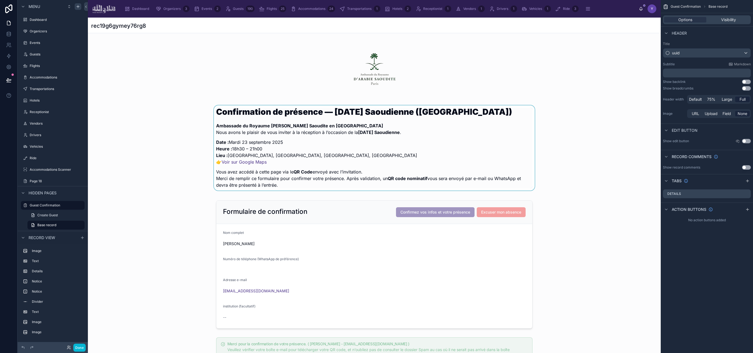
click at [331, 114] on div at bounding box center [374, 149] width 573 height 88
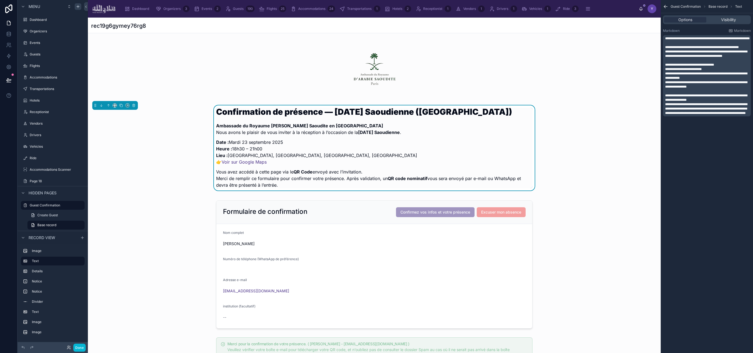
click at [331, 114] on h1 "Confirmation de présence — [DATE] Saoudienne ([GEOGRAPHIC_DATA])" at bounding box center [374, 112] width 316 height 8
click at [556, 102] on span "**********" at bounding box center [706, 98] width 82 height 8
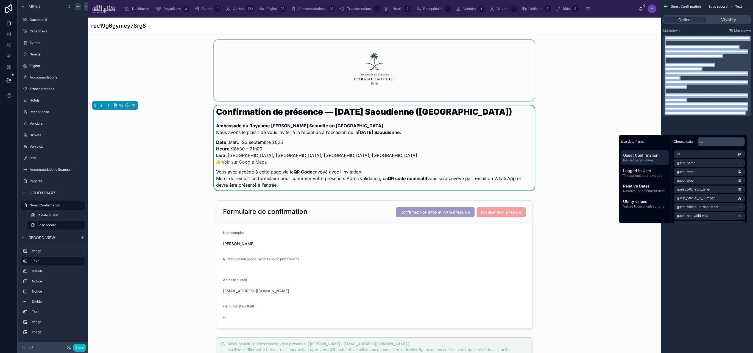
copy div "**********"
click at [42, 51] on div "Guests" at bounding box center [53, 54] width 62 height 9
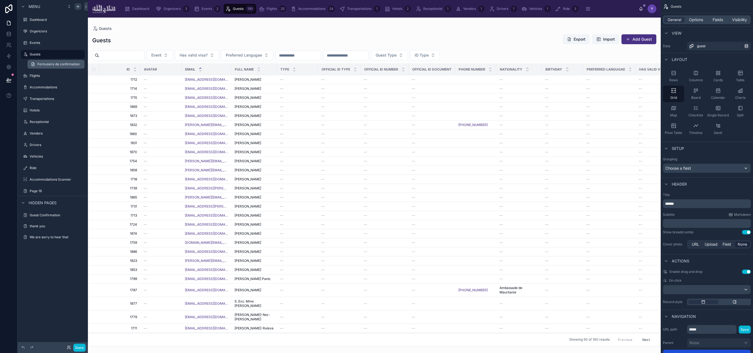
click at [48, 63] on span "Formulaire de confirmation" at bounding box center [58, 64] width 42 height 4
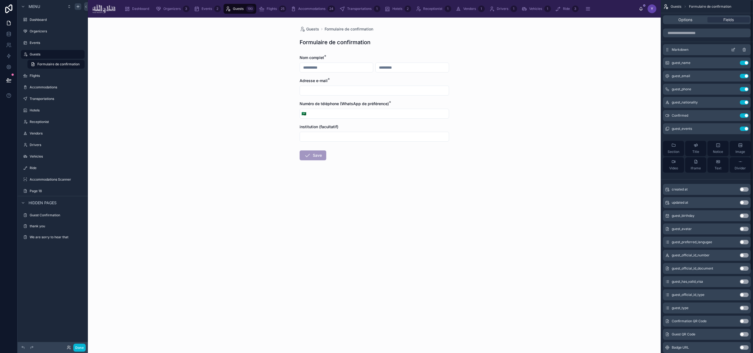
click at [556, 48] on icon "scrollable content" at bounding box center [733, 50] width 4 height 4
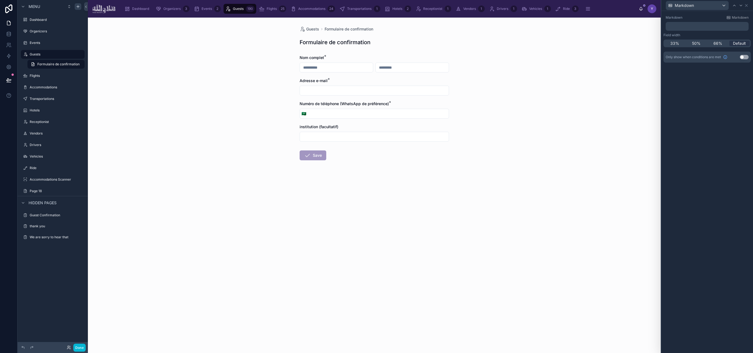
click at [556, 28] on p "﻿" at bounding box center [708, 26] width 80 height 5
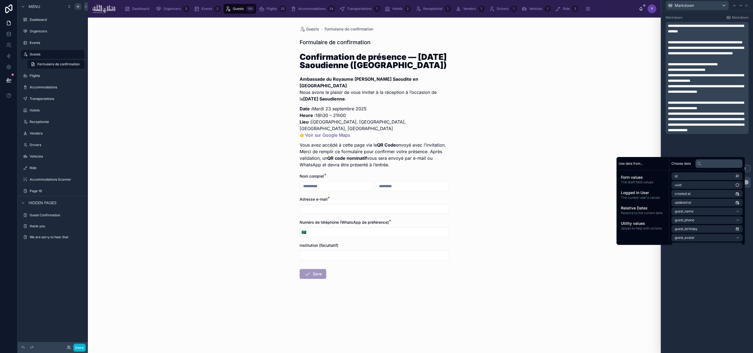
click at [556, 301] on div "**********" at bounding box center [707, 182] width 92 height 342
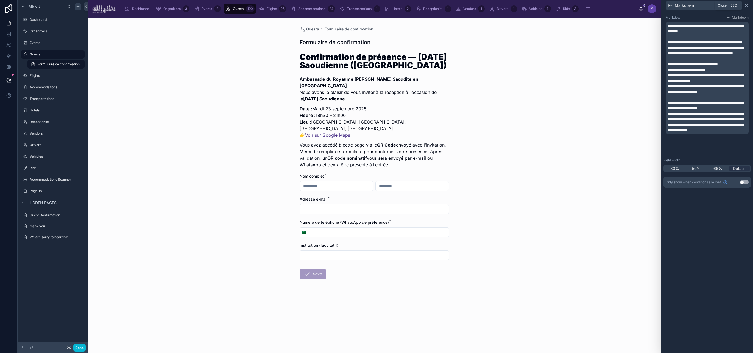
click at [556, 7] on icon at bounding box center [746, 5] width 4 height 4
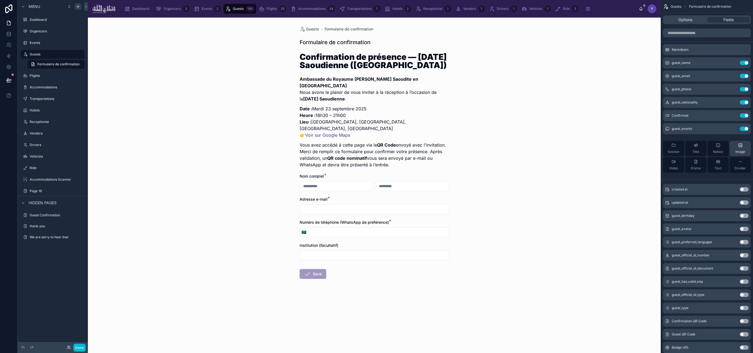
click at [556, 152] on span "Image" at bounding box center [741, 152] width 10 height 4
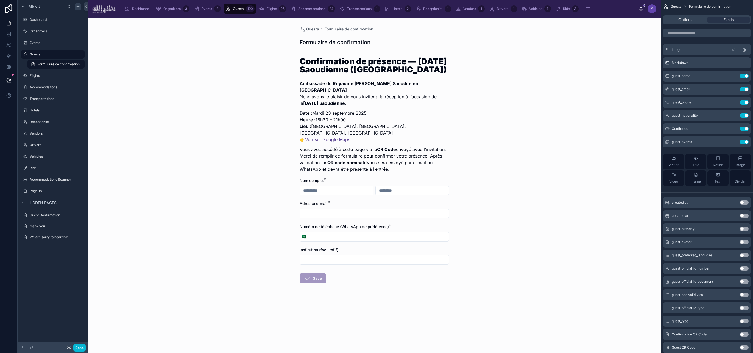
click at [556, 48] on icon "scrollable content" at bounding box center [733, 50] width 4 height 4
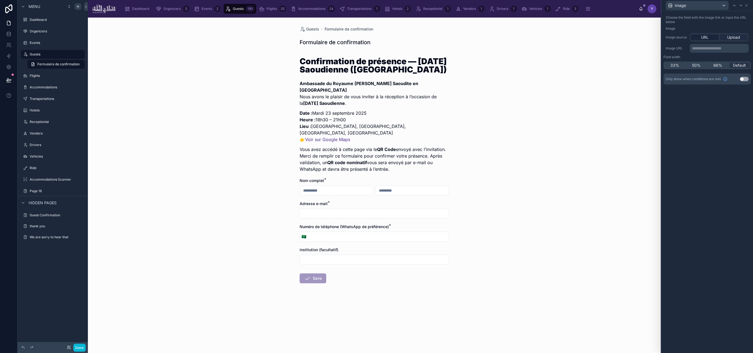
click at [556, 40] on span "Upload" at bounding box center [733, 37] width 13 height 5
click at [556, 57] on div at bounding box center [677, 57] width 22 height 22
type input "**********"
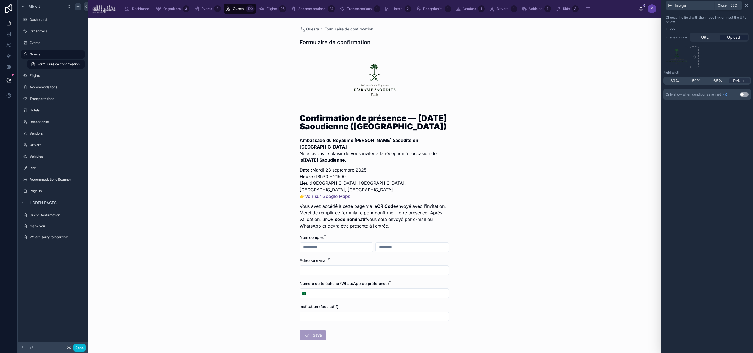
click at [556, 7] on icon at bounding box center [746, 5] width 4 height 4
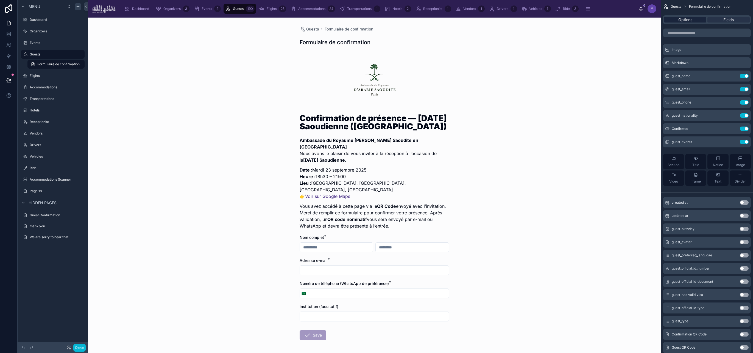
click at [556, 21] on span "Options" at bounding box center [685, 19] width 14 height 5
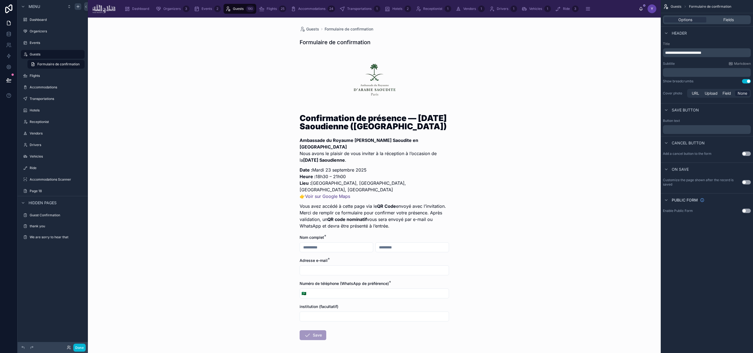
click at [556, 51] on span "**********" at bounding box center [683, 53] width 36 height 4
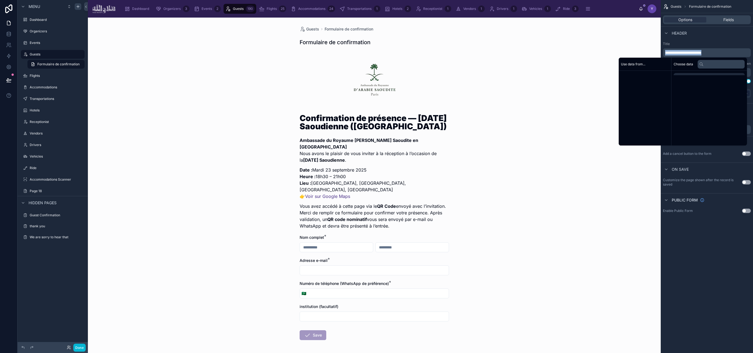
click at [556, 51] on span "**********" at bounding box center [683, 53] width 36 height 4
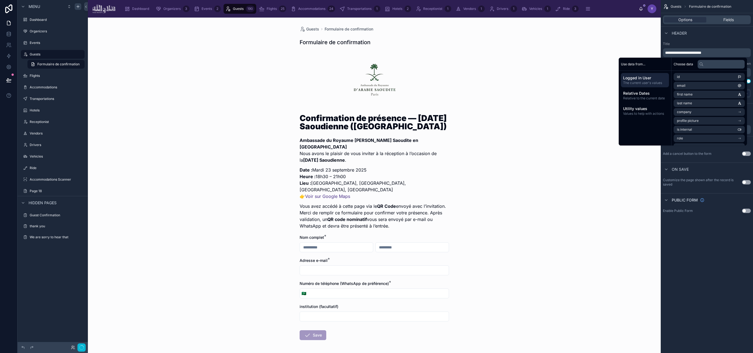
click at [556, 39] on div "Header" at bounding box center [707, 32] width 92 height 13
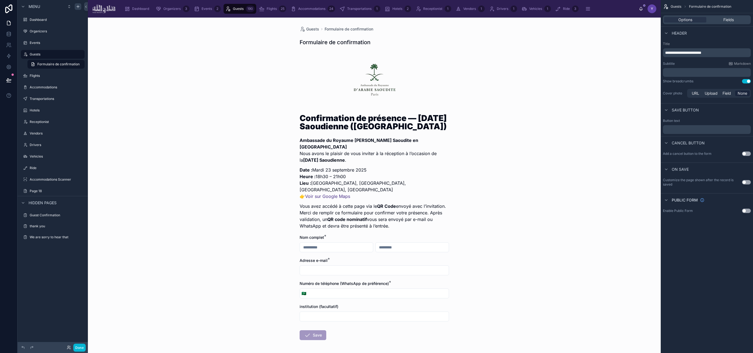
click at [556, 41] on div "**********" at bounding box center [707, 71] width 92 height 62
click at [556, 128] on p "﻿" at bounding box center [707, 129] width 85 height 4
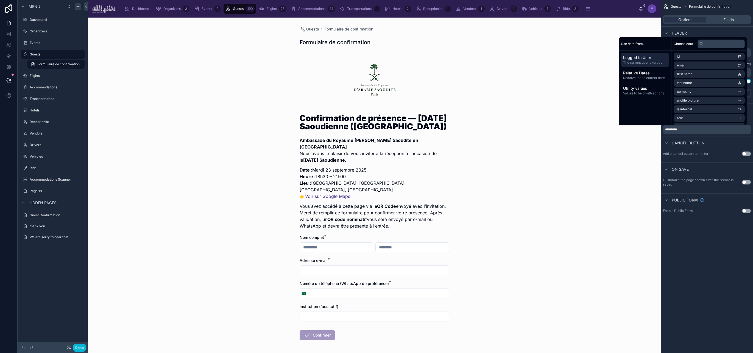
click at [556, 245] on div "**********" at bounding box center [707, 176] width 92 height 353
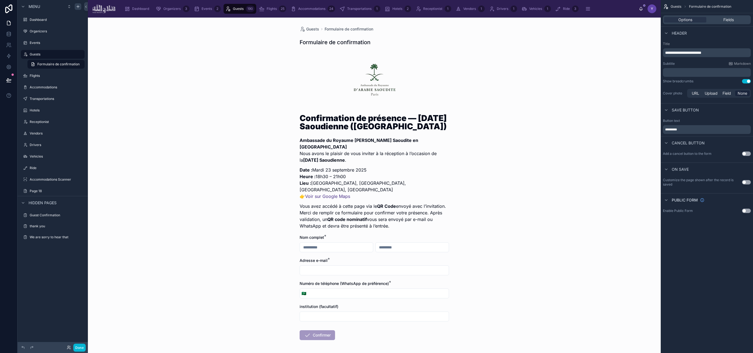
click at [556, 155] on button "Use setting" at bounding box center [746, 154] width 9 height 4
click at [556, 183] on button "Use setting" at bounding box center [746, 182] width 9 height 4
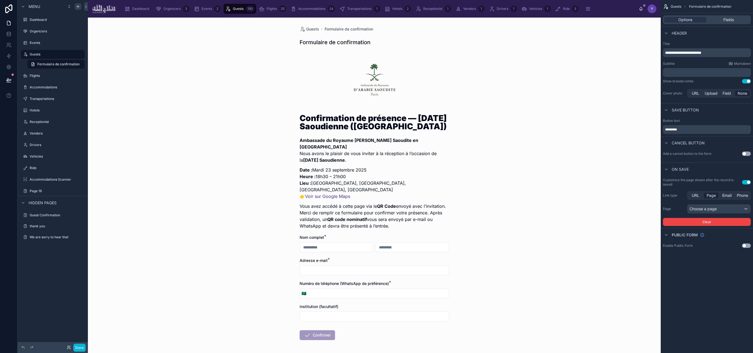
click at [556, 183] on button "Use setting" at bounding box center [746, 182] width 9 height 4
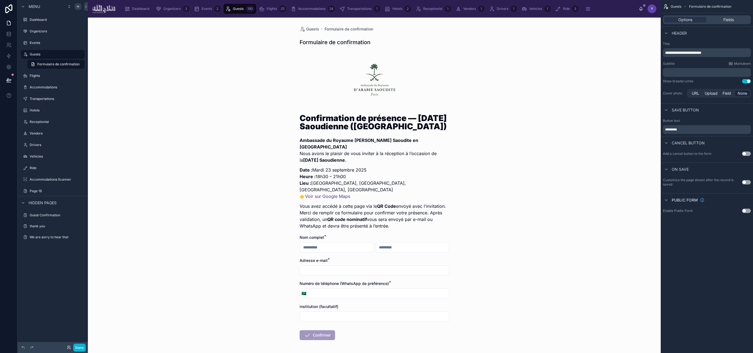
click at [556, 183] on button "Use setting" at bounding box center [746, 182] width 9 height 4
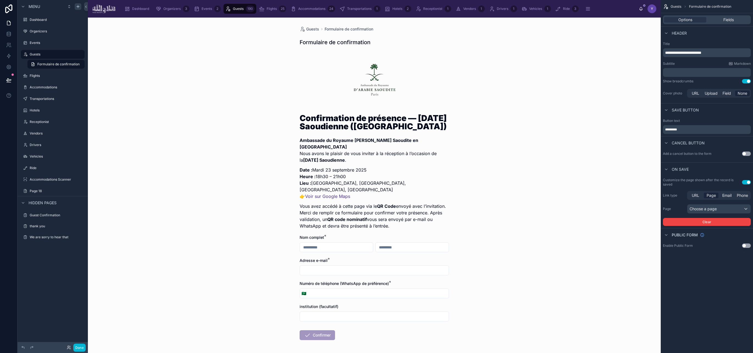
click at [556, 183] on button "Use setting" at bounding box center [746, 182] width 9 height 4
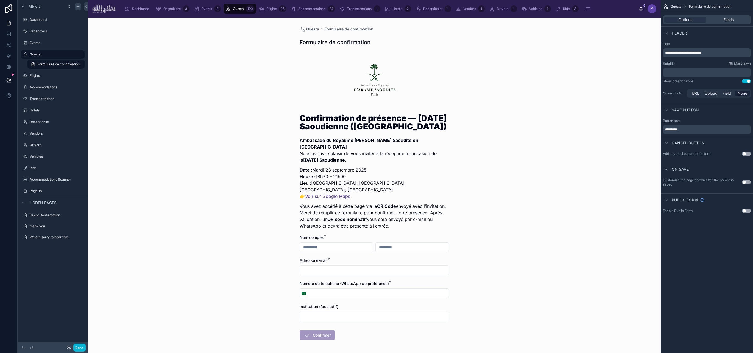
click at [556, 183] on button "Use setting" at bounding box center [746, 182] width 9 height 4
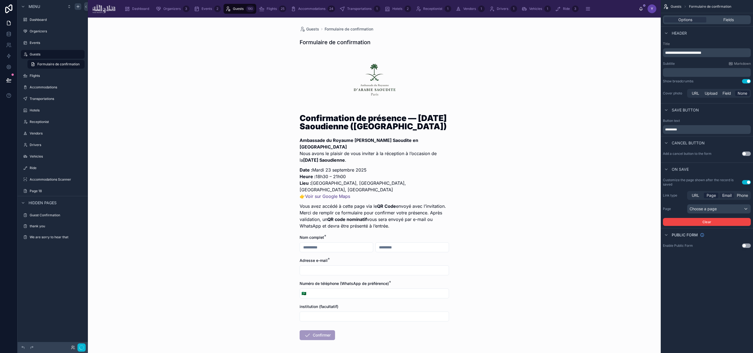
click at [556, 195] on span "Email" at bounding box center [726, 195] width 9 height 5
click at [556, 194] on span "Page" at bounding box center [711, 195] width 9 height 5
click at [556, 194] on div "URL" at bounding box center [695, 195] width 15 height 5
click at [556, 194] on span "Page" at bounding box center [711, 195] width 9 height 5
click at [556, 207] on div "Choose a page" at bounding box center [719, 209] width 63 height 9
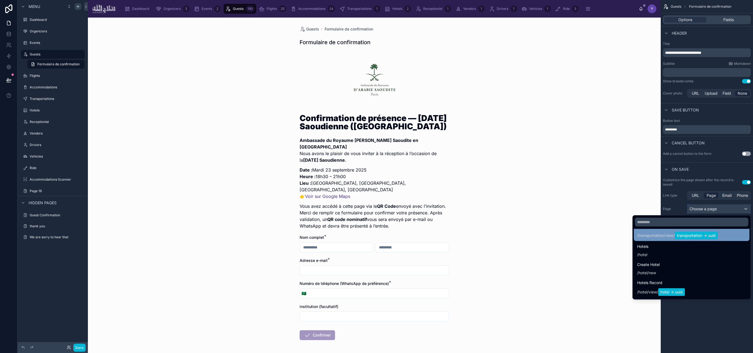
scroll to position [341, 0]
click at [556, 223] on input "text" at bounding box center [691, 222] width 113 height 9
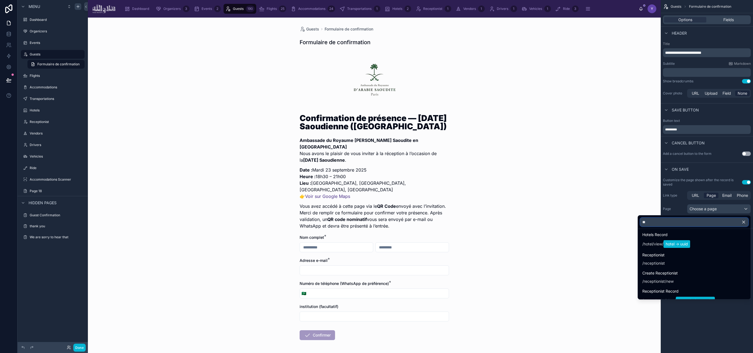
scroll to position [0, 0]
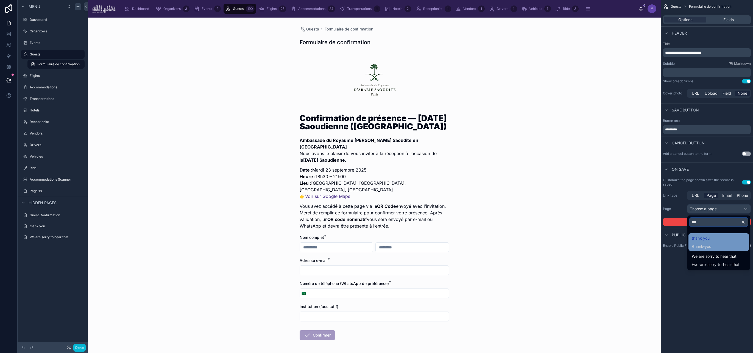
type input "***"
click at [556, 242] on div "thank you / thank-you" at bounding box center [702, 242] width 20 height 14
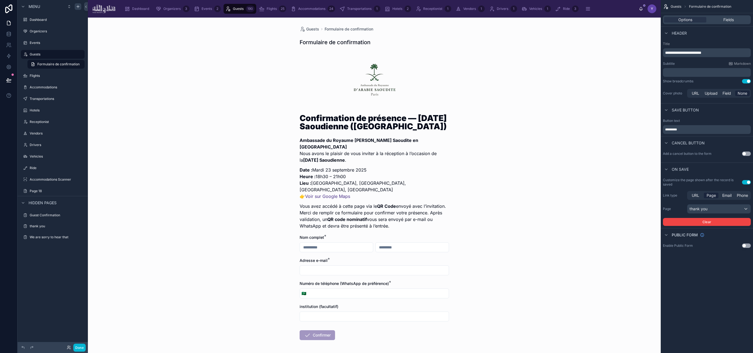
click at [556, 245] on button "Use setting" at bounding box center [746, 246] width 9 height 4
click at [556, 293] on icon "scrollable content" at bounding box center [745, 291] width 7 height 7
click at [556, 310] on div "**********" at bounding box center [707, 176] width 92 height 353
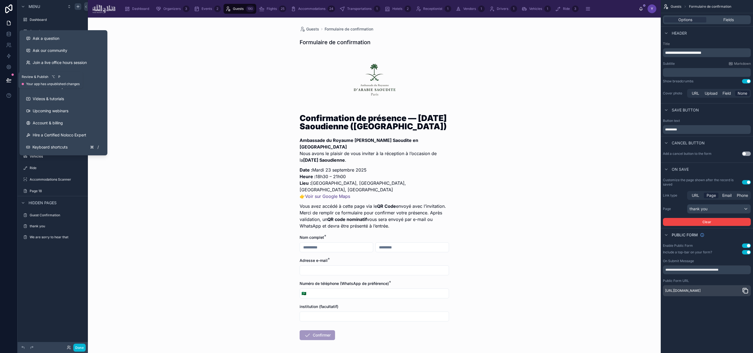
click at [6, 82] on icon at bounding box center [8, 79] width 5 height 5
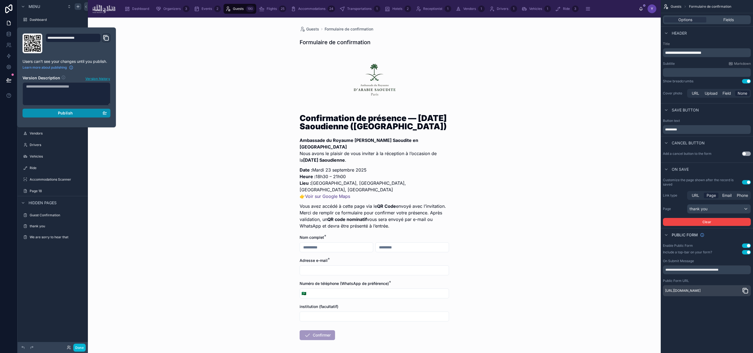
click at [55, 113] on div "Publish" at bounding box center [66, 113] width 81 height 5
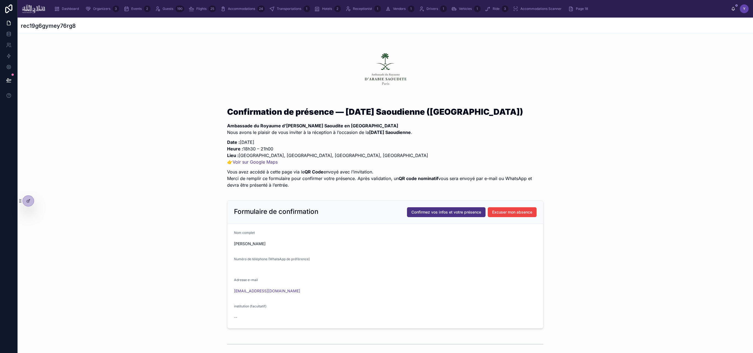
click at [280, 211] on h2 "Formulaire de confirmation" at bounding box center [276, 211] width 84 height 9
copy h2 "Formulaire de confirmation"
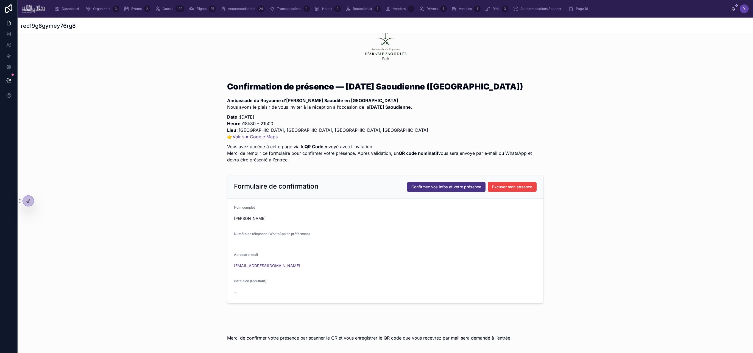
click at [246, 207] on span "Nom complet" at bounding box center [244, 207] width 21 height 4
copy span "Nom complet"
click at [263, 233] on span "Numéro de téléphone (WhatsApp de préférence)" at bounding box center [272, 234] width 76 height 4
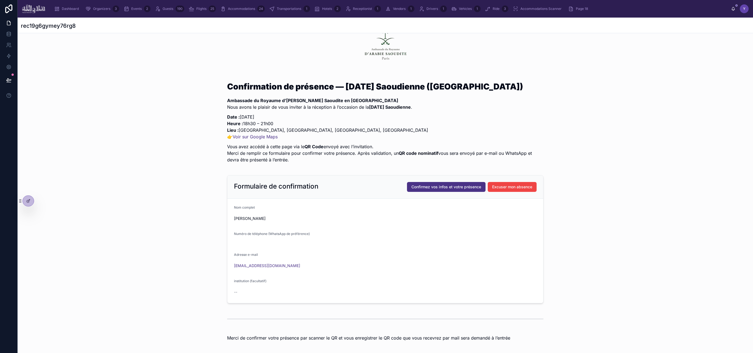
click at [263, 233] on span "Numéro de téléphone (WhatsApp de préférence)" at bounding box center [272, 234] width 76 height 4
copy span "Numéro de téléphone (WhatsApp de préférence)"
click at [245, 255] on span "Adresse e-mail" at bounding box center [246, 255] width 24 height 4
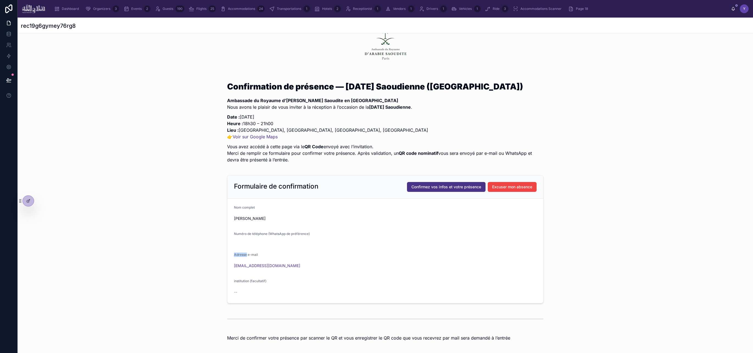
click at [245, 255] on span "Adresse e-mail" at bounding box center [246, 255] width 24 height 4
copy span "Adresse e-mail"
click at [247, 281] on span "institution (facultatif)" at bounding box center [250, 281] width 32 height 4
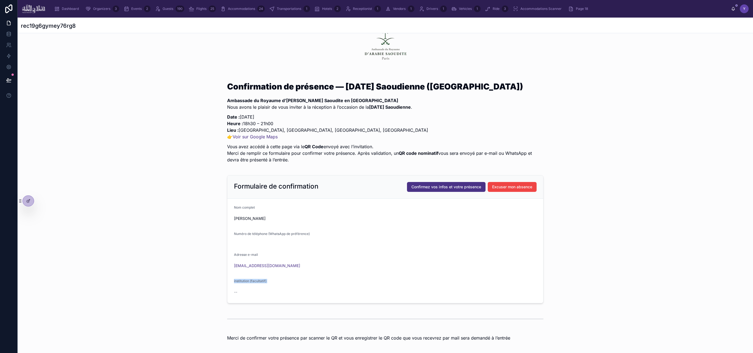
copy span "institution (facultatif)"
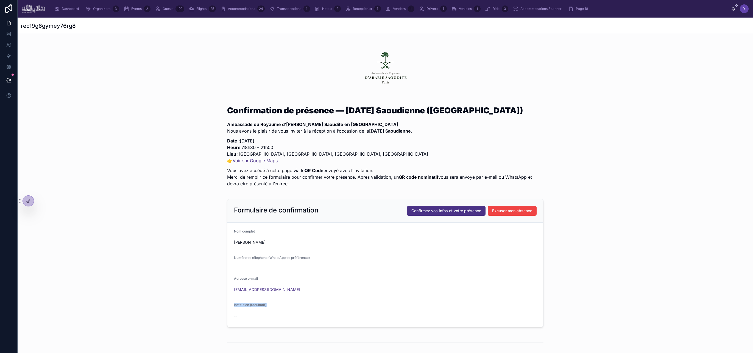
scroll to position [0, 0]
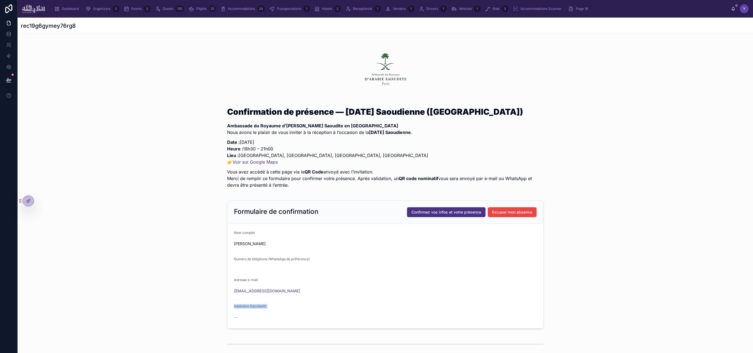
drag, startPoint x: 296, startPoint y: 186, endPoint x: 222, endPoint y: 113, distance: 104.1
click at [222, 113] on div "Confirmation de présence — Fête Nationale Saoudienne (Paris) Ambassade du Royau…" at bounding box center [386, 149] width 736 height 88
click at [284, 190] on div "Confirmation de présence — Fête Nationale Saoudienne (Paris) Ambassade du Royau…" at bounding box center [386, 149] width 736 height 88
drag, startPoint x: 296, startPoint y: 186, endPoint x: 222, endPoint y: 126, distance: 95.0
click at [222, 126] on div "Confirmation de présence — Fête Nationale Saoudienne (Paris) Ambassade du Royau…" at bounding box center [386, 149] width 736 height 88
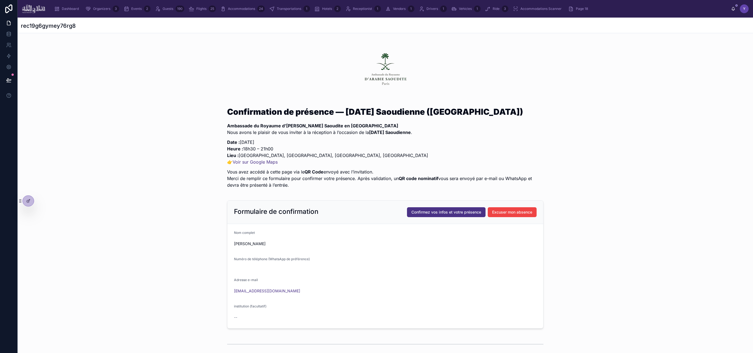
copy div "Ambassade du Royaume d’Arabie Saoudite en France Nous avons le plaisir de vous …"
click at [284, 161] on p "Date : Mardi 23 septembre 2025 Heure : 18h30 – 21h00 Lieu : Palais Brongniart, …" at bounding box center [385, 152] width 316 height 26
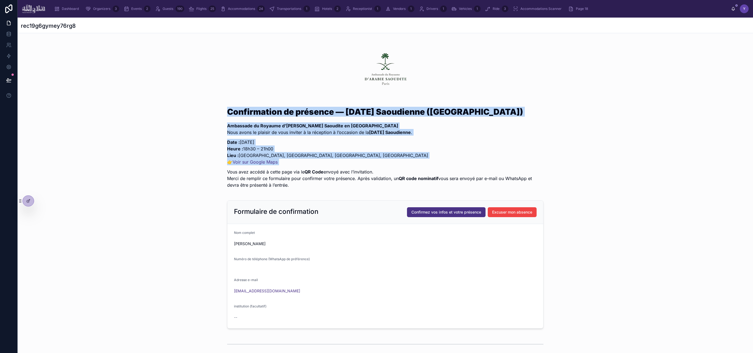
drag, startPoint x: 285, startPoint y: 166, endPoint x: 226, endPoint y: 109, distance: 81.4
click at [226, 109] on div "Confirmation de présence — Fête Nationale Saoudienne (Paris) Ambassade du Royau…" at bounding box center [386, 149] width 736 height 88
copy div "Confirmation de présence — Fête Nationale Saoudienne (Paris) Ambassade du Royau…"
click at [399, 72] on img at bounding box center [385, 71] width 55 height 44
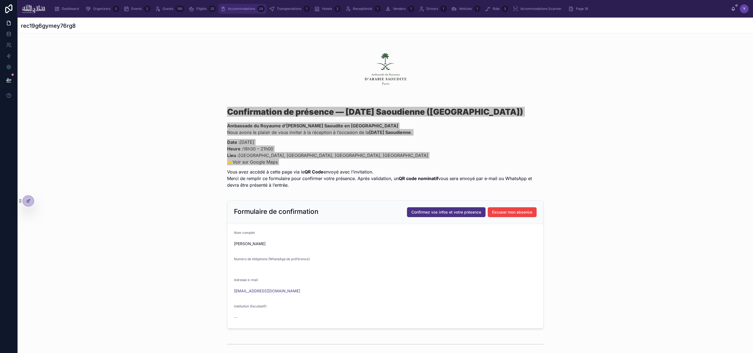
drag, startPoint x: 386, startPoint y: 68, endPoint x: 219, endPoint y: 7, distance: 178.0
click at [0, 0] on div "Dashboard Organizers 3 Events 2 Guests 190 Flights 25 Accommodations 24 Transpo…" at bounding box center [376, 176] width 753 height 353
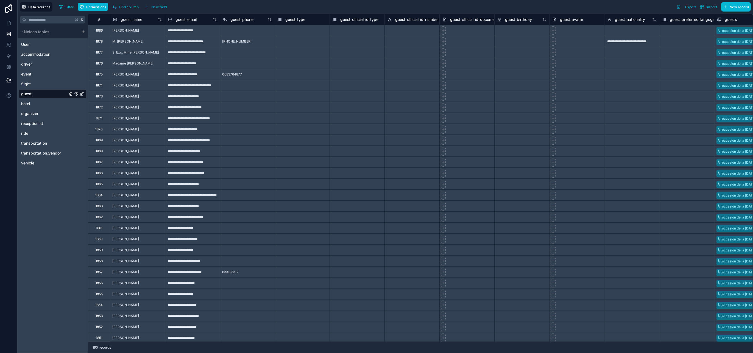
click at [97, 30] on div "1886" at bounding box center [99, 30] width 7 height 4
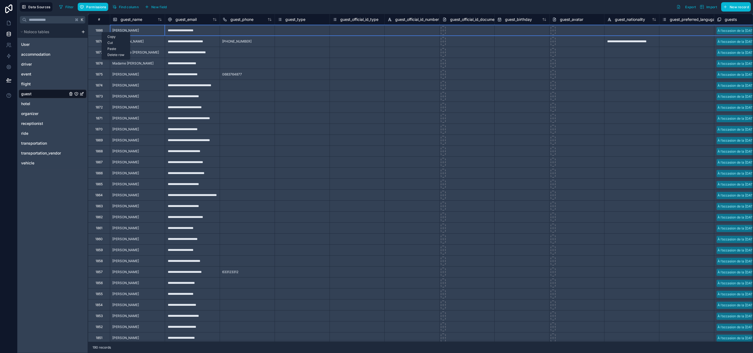
click at [117, 57] on div "Delete row" at bounding box center [116, 55] width 28 height 6
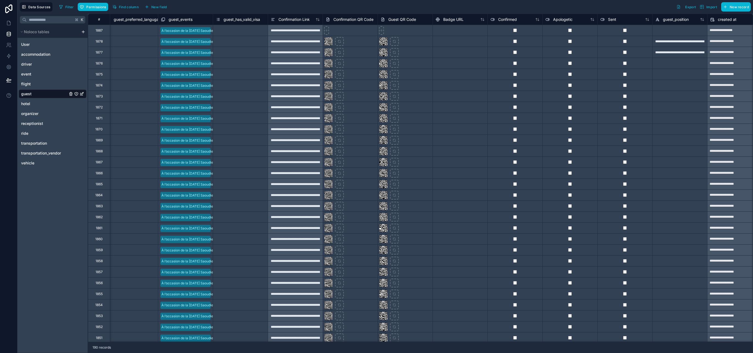
scroll to position [0, 624]
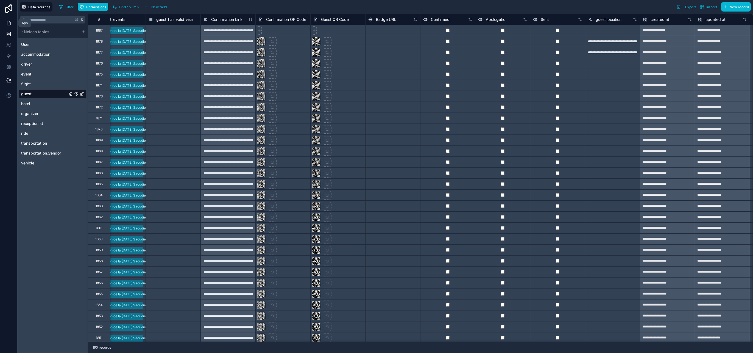
click at [8, 24] on icon at bounding box center [8, 22] width 5 height 5
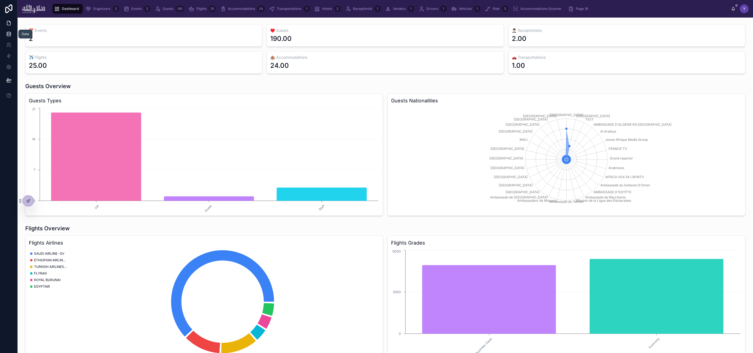
click at [6, 35] on icon at bounding box center [8, 33] width 5 height 5
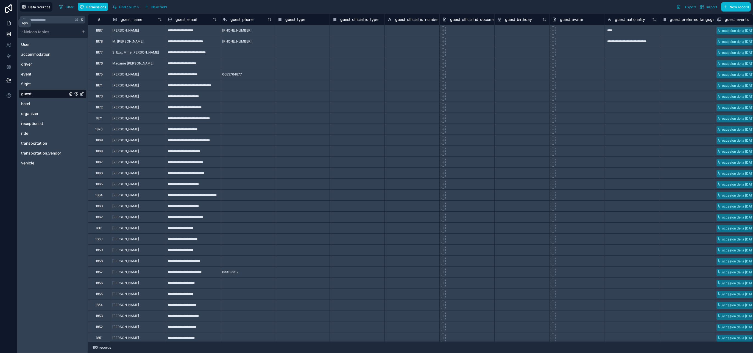
click at [8, 22] on icon at bounding box center [8, 22] width 5 height 5
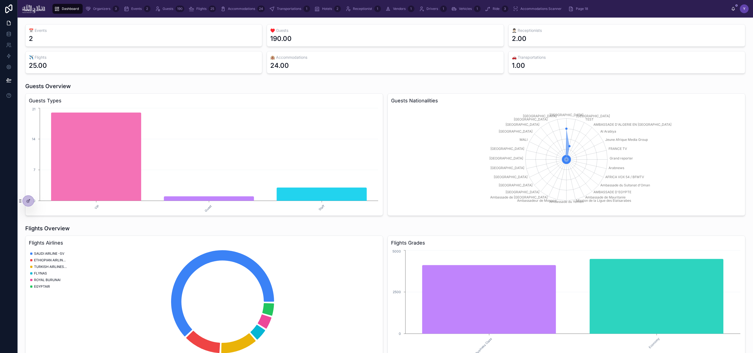
scroll to position [47, 0]
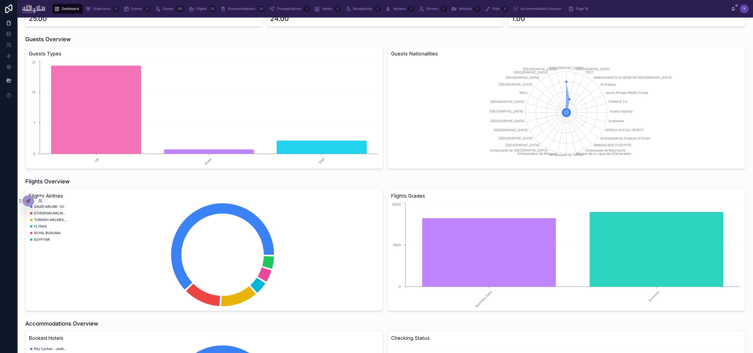
click at [31, 203] on div at bounding box center [28, 201] width 11 height 10
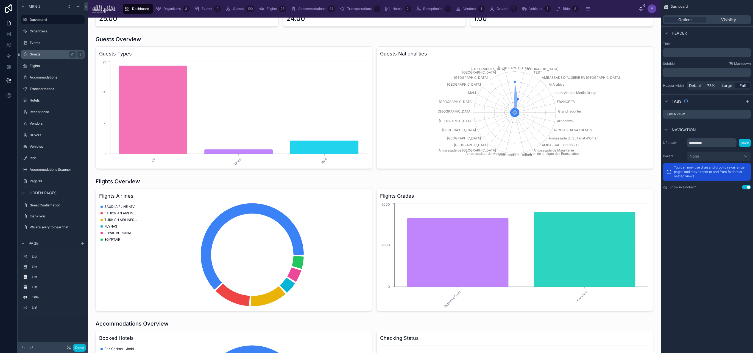
click at [34, 50] on div "Guests" at bounding box center [53, 54] width 62 height 9
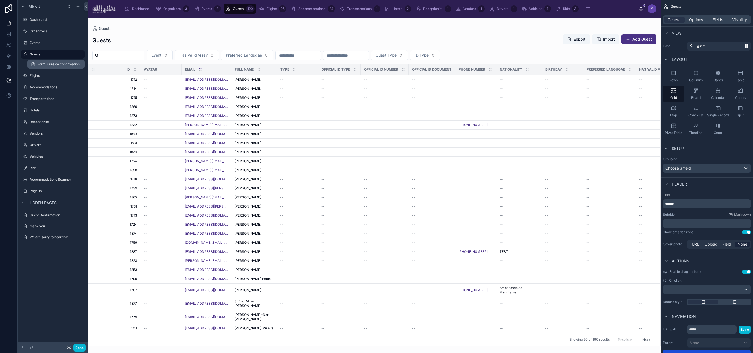
click at [52, 64] on span "Formulaire de confirmation" at bounding box center [58, 64] width 42 height 4
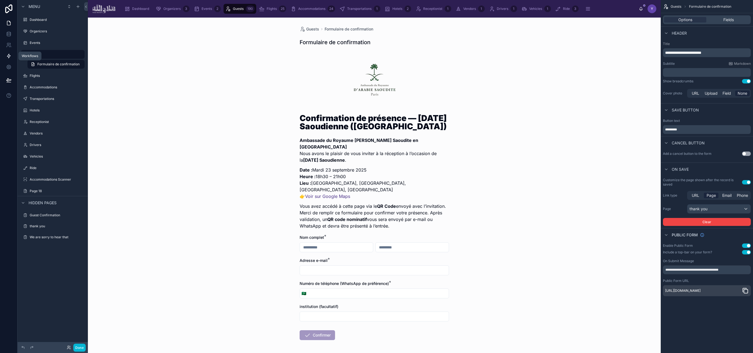
click at [11, 53] on link at bounding box center [8, 56] width 17 height 11
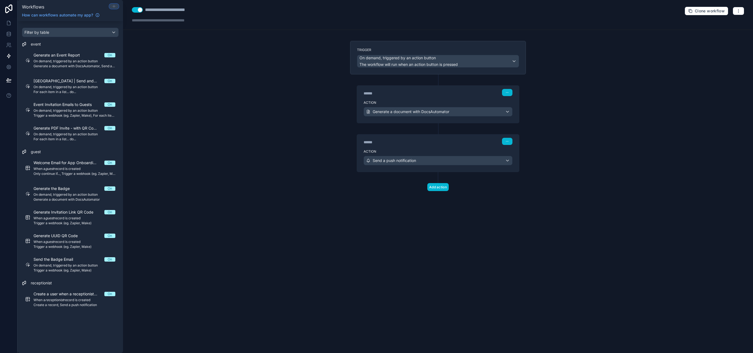
click at [115, 7] on icon at bounding box center [114, 6] width 4 height 4
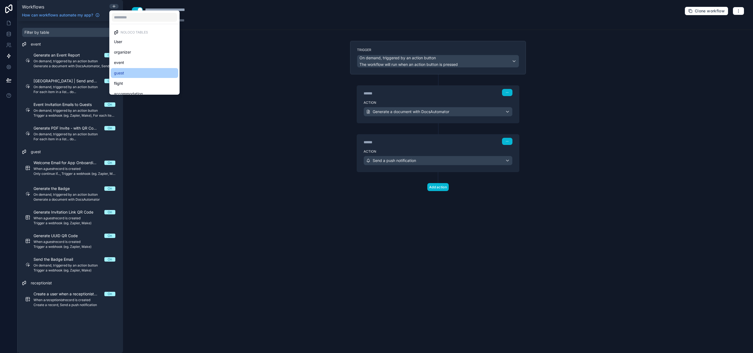
click at [134, 74] on div "guest" at bounding box center [144, 73] width 61 height 7
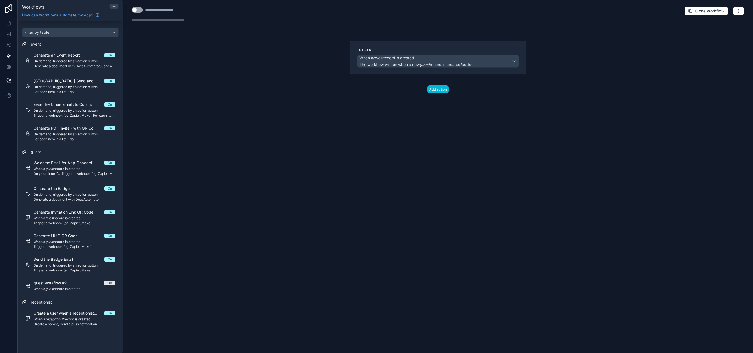
click at [399, 54] on div "Trigger When a guest record is created The workflow will run when a new guest r…" at bounding box center [438, 58] width 162 height 20
click at [400, 57] on span "When a guest record is created" at bounding box center [387, 57] width 55 height 5
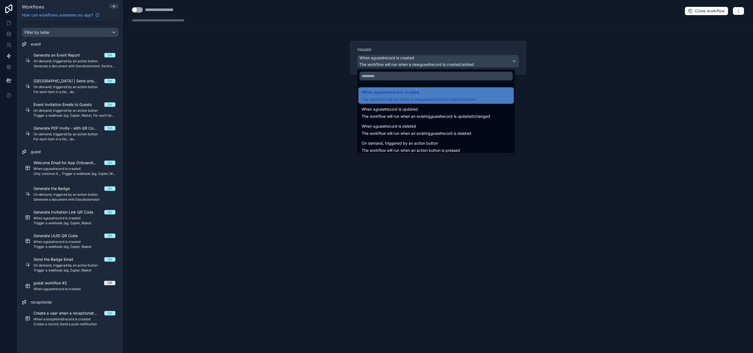
click at [302, 116] on div at bounding box center [376, 176] width 753 height 353
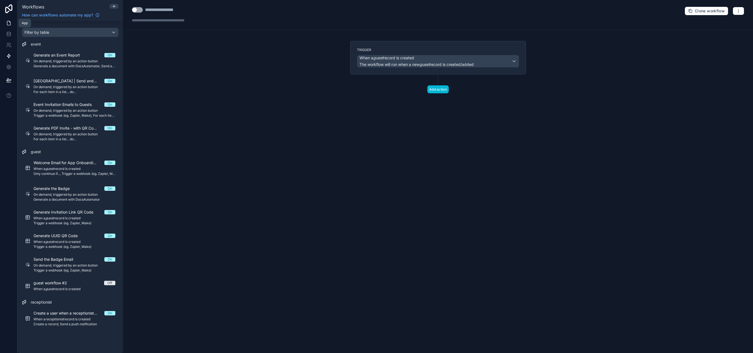
click at [7, 25] on icon at bounding box center [8, 23] width 3 height 4
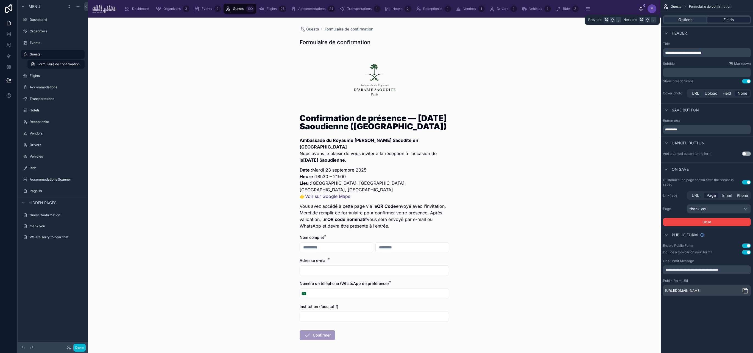
click at [723, 18] on div "Fields" at bounding box center [729, 19] width 42 height 5
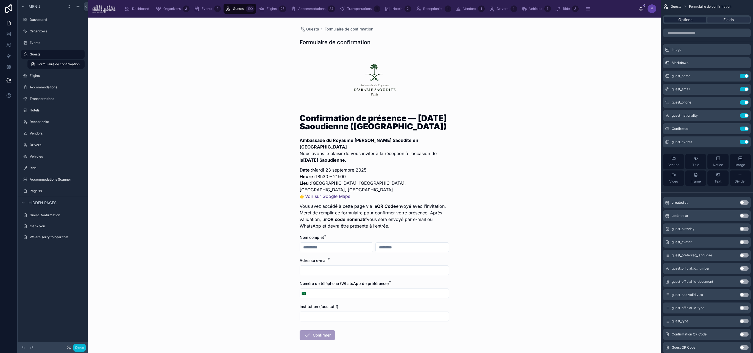
click at [687, 21] on span "Options" at bounding box center [685, 19] width 14 height 5
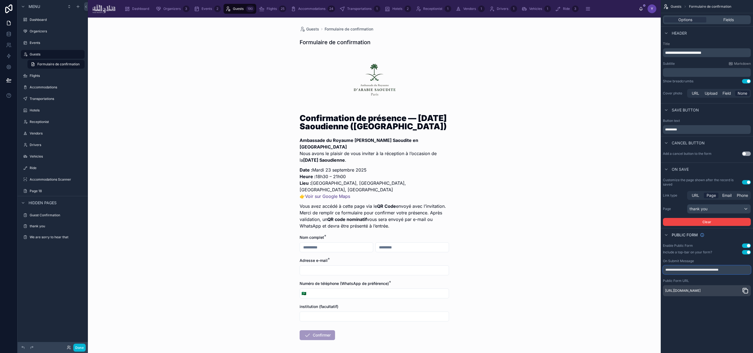
click at [718, 272] on input "**********" at bounding box center [707, 270] width 88 height 9
click at [721, 311] on div "**********" at bounding box center [707, 176] width 92 height 353
click at [11, 56] on icon at bounding box center [8, 55] width 5 height 5
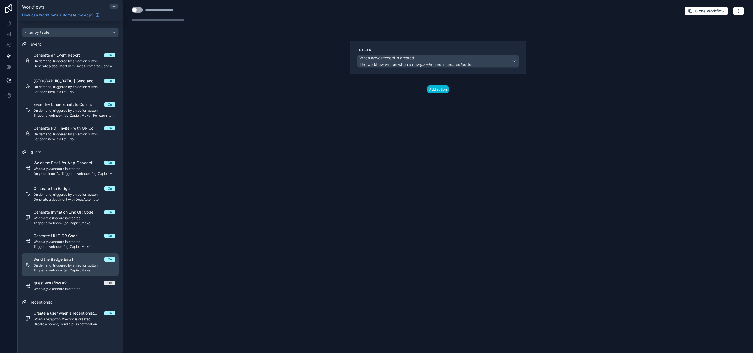
click at [66, 266] on span "On demand, triggered by an action button" at bounding box center [75, 265] width 82 height 4
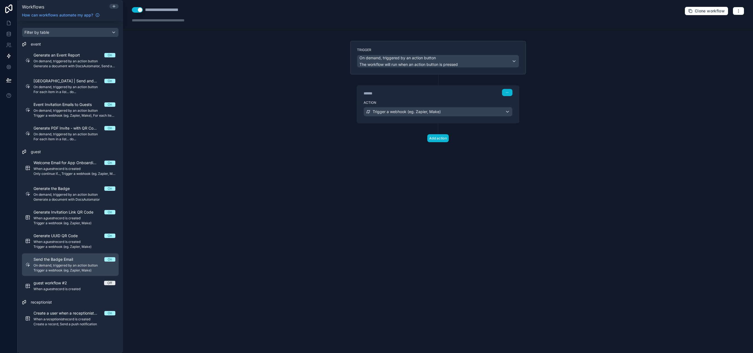
click at [80, 265] on span "On demand, triggered by an action button" at bounding box center [75, 265] width 82 height 4
click at [422, 95] on div "******" at bounding box center [405, 93] width 82 height 5
click at [471, 119] on div "Action Trigger a webhook (eg. Zapier, Make)" at bounding box center [438, 110] width 162 height 25
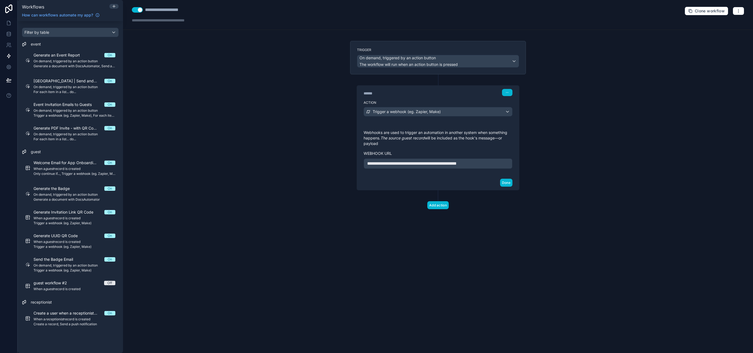
click at [435, 162] on span "**********" at bounding box center [412, 164] width 90 height 4
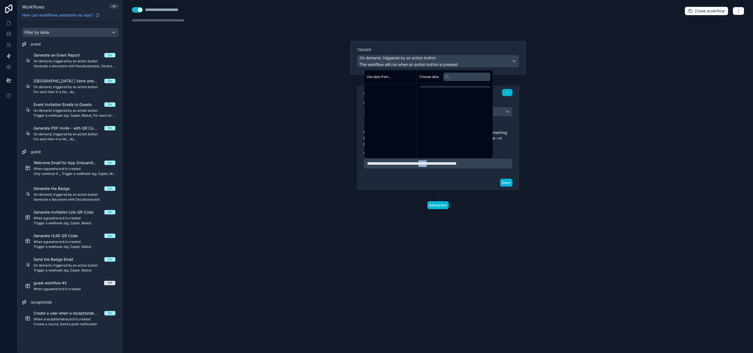
click at [435, 162] on span "**********" at bounding box center [412, 164] width 90 height 4
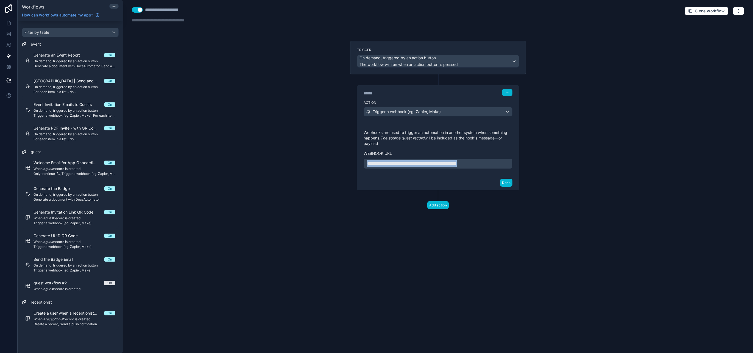
click at [435, 162] on span "**********" at bounding box center [412, 164] width 90 height 4
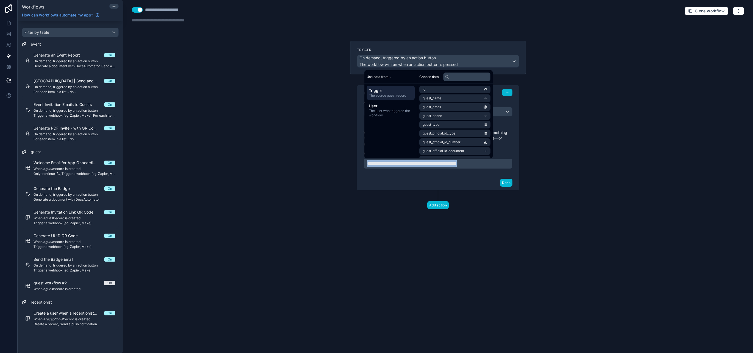
copy span "**********"
click at [88, 315] on span "Create a user when a receptionist got created" at bounding box center [69, 313] width 71 height 5
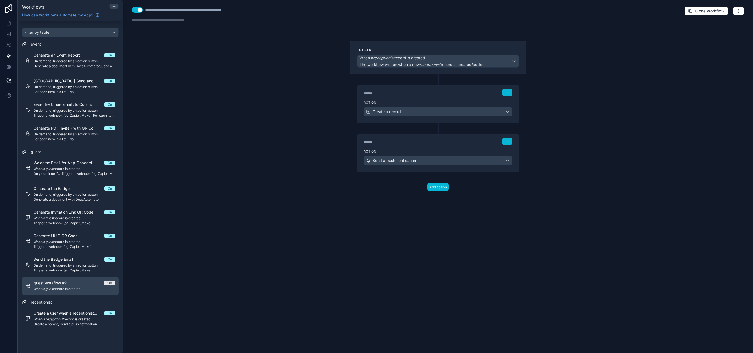
click at [69, 284] on span "guest workflow #2" at bounding box center [54, 282] width 40 height 5
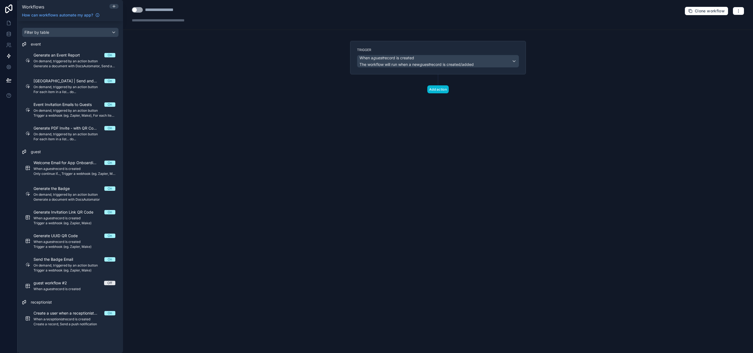
click at [398, 48] on label "Trigger" at bounding box center [438, 50] width 162 height 4
click at [403, 71] on div "Trigger When a guest record is created The workflow will run when a new guest r…" at bounding box center [438, 58] width 176 height 34
click at [477, 42] on div "Trigger When a guest record is created The workflow will run when a new guest r…" at bounding box center [438, 58] width 176 height 34
click at [485, 48] on label "Trigger" at bounding box center [438, 50] width 162 height 4
click at [488, 68] on div "Trigger When a guest record is created The workflow will run when a new guest r…" at bounding box center [438, 58] width 176 height 34
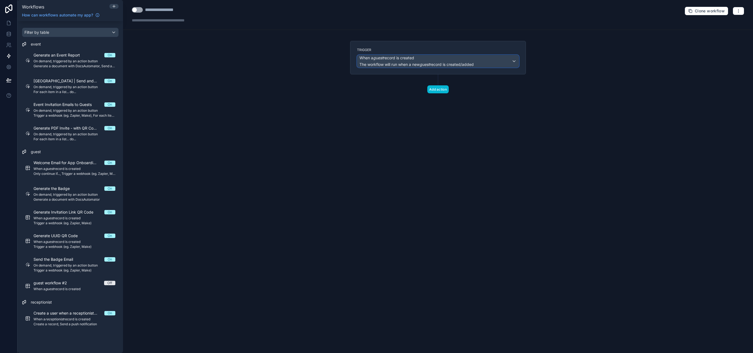
click at [488, 62] on div "When a guest record is created The workflow will run when a new guest record is…" at bounding box center [438, 61] width 162 height 12
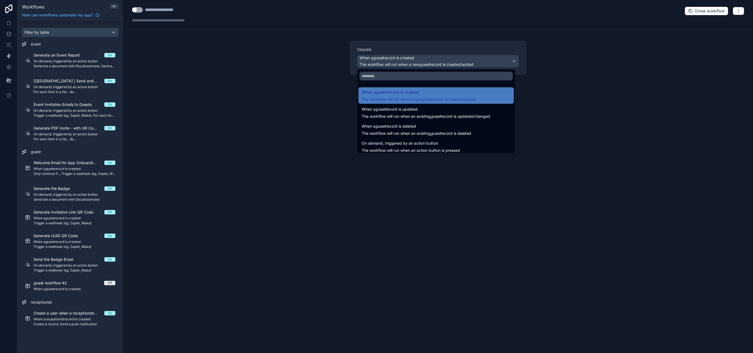
click at [489, 48] on div at bounding box center [376, 176] width 753 height 353
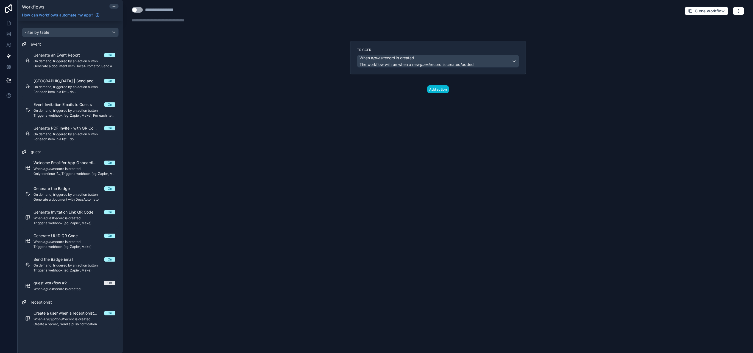
click at [441, 93] on div "Trigger When a guest record is created The workflow will run when a new guest r…" at bounding box center [438, 76] width 185 height 70
click at [440, 87] on button "Add action" at bounding box center [437, 89] width 21 height 8
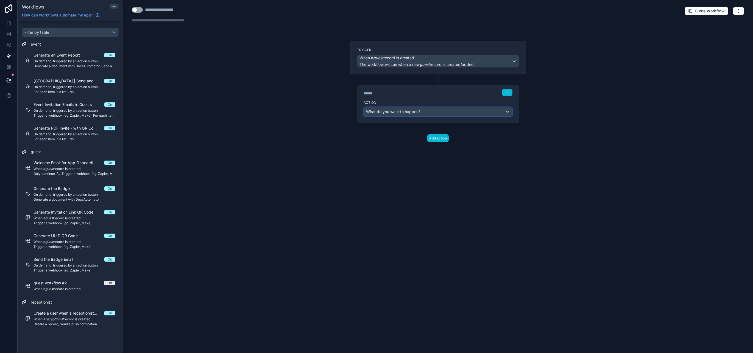
click at [431, 108] on div "What do you want to happen?" at bounding box center [438, 111] width 148 height 9
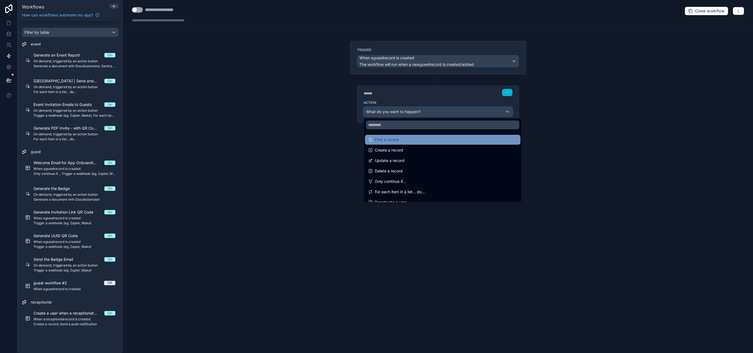
scroll to position [34, 0]
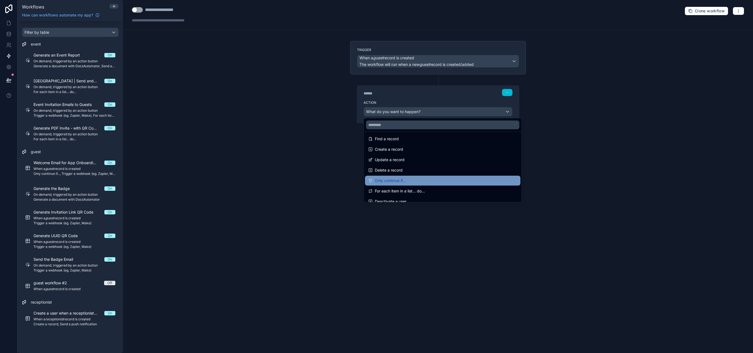
click at [413, 181] on div "Only continue if..." at bounding box center [442, 180] width 149 height 7
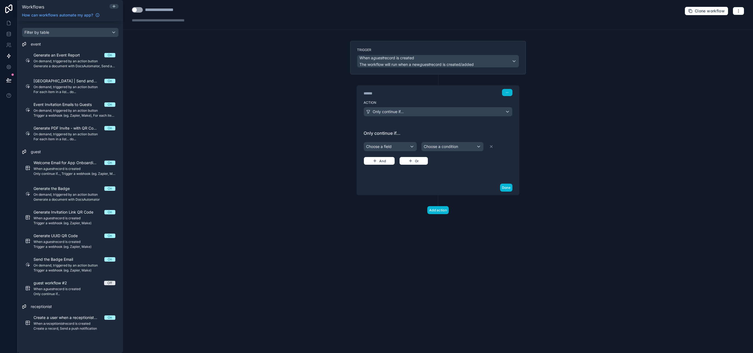
click at [396, 152] on div "Choose a field Choose a condition And Or" at bounding box center [438, 153] width 149 height 24
click at [397, 147] on div "Choose a field" at bounding box center [390, 146] width 53 height 9
click at [391, 183] on span "The new guest record" at bounding box center [388, 182] width 40 height 5
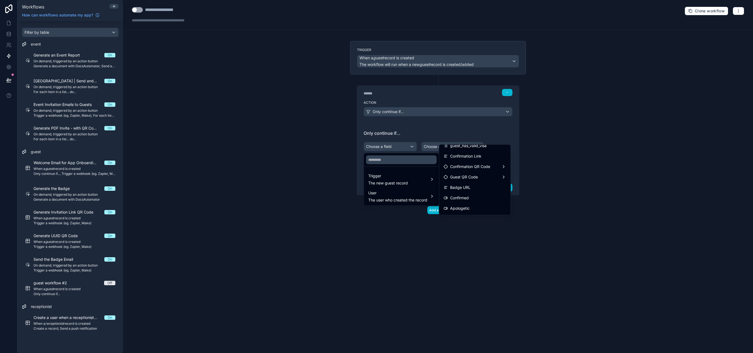
scroll to position [158, 0]
click at [474, 183] on div "Confirmed" at bounding box center [475, 181] width 63 height 7
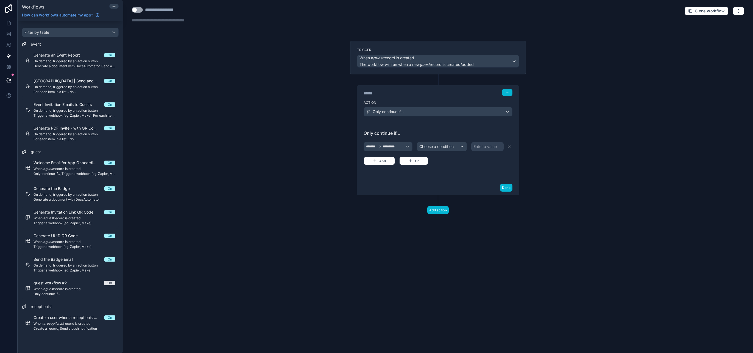
click at [484, 148] on div "Enter a value" at bounding box center [485, 146] width 23 height 5
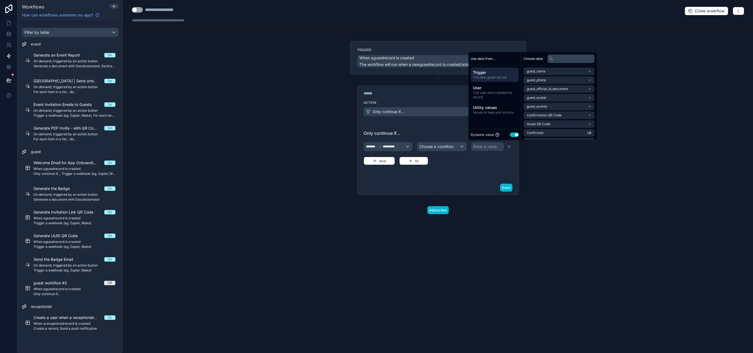
click at [515, 131] on div "Dynamic value Use setting" at bounding box center [495, 134] width 52 height 11
click at [515, 135] on button "Use setting" at bounding box center [514, 135] width 9 height 4
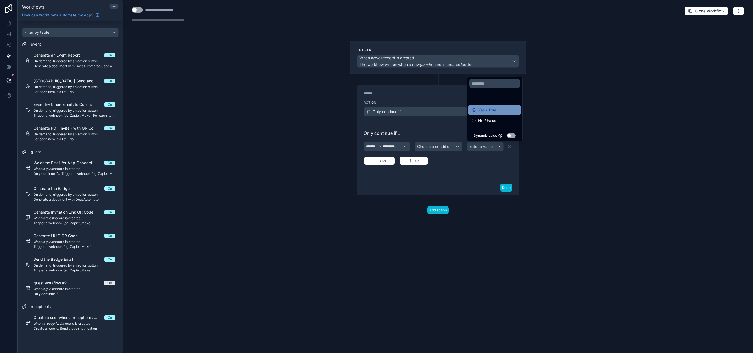
click at [493, 113] on span "Yes / True" at bounding box center [487, 110] width 18 height 7
click at [468, 181] on div "Done" at bounding box center [438, 187] width 162 height 15
click at [508, 186] on button "Done" at bounding box center [506, 188] width 12 height 8
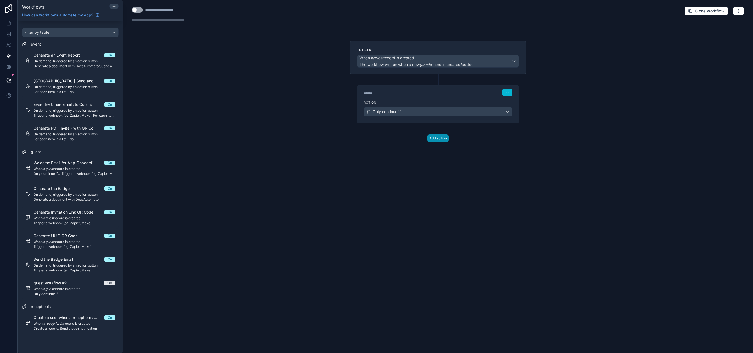
click at [438, 142] on button "Add action" at bounding box center [437, 138] width 21 height 8
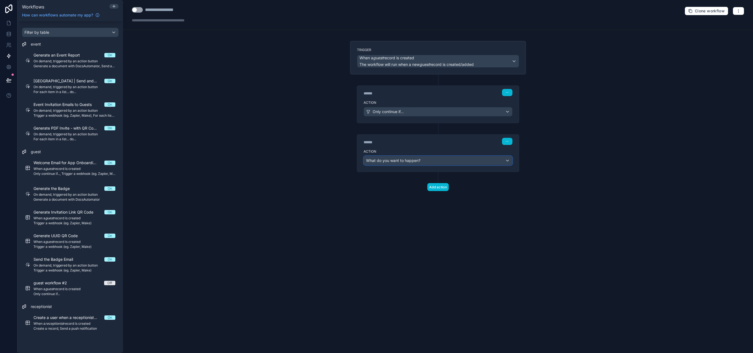
click at [414, 162] on span "What do you want to happen?" at bounding box center [393, 160] width 54 height 5
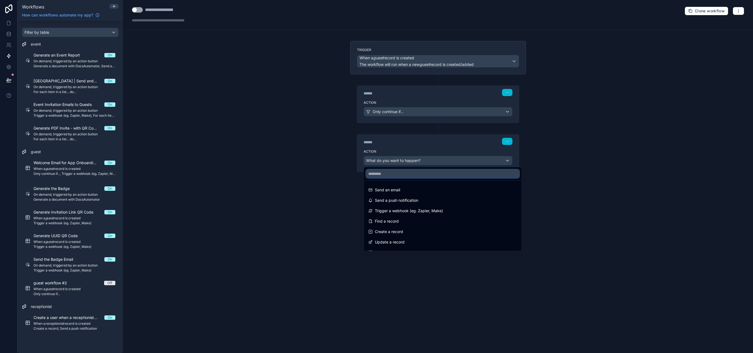
click at [413, 176] on input "text" at bounding box center [442, 173] width 153 height 9
click at [407, 213] on span "Trigger a webhook (eg. Zapier, Make)" at bounding box center [409, 211] width 68 height 7
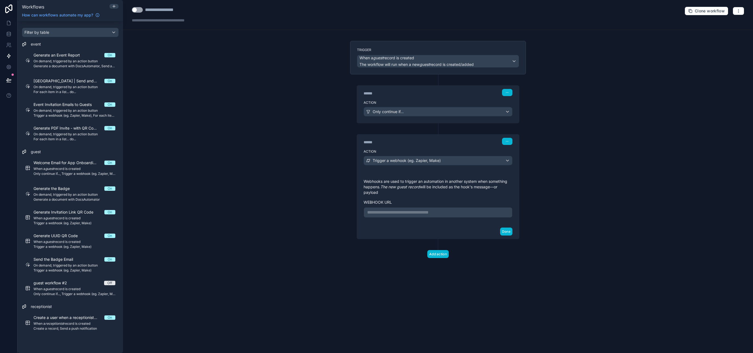
click at [410, 213] on p "**********" at bounding box center [438, 212] width 142 height 7
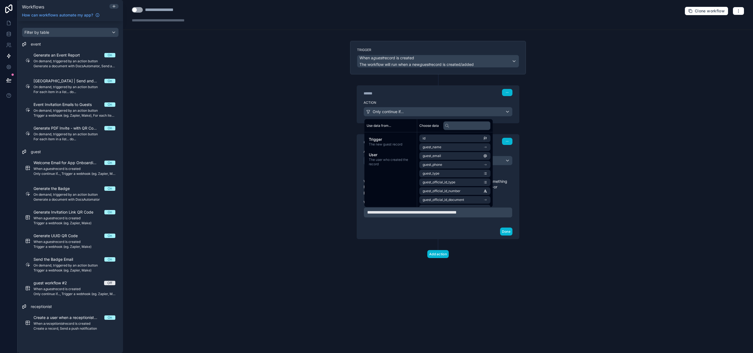
click at [455, 233] on div "Done" at bounding box center [438, 231] width 162 height 15
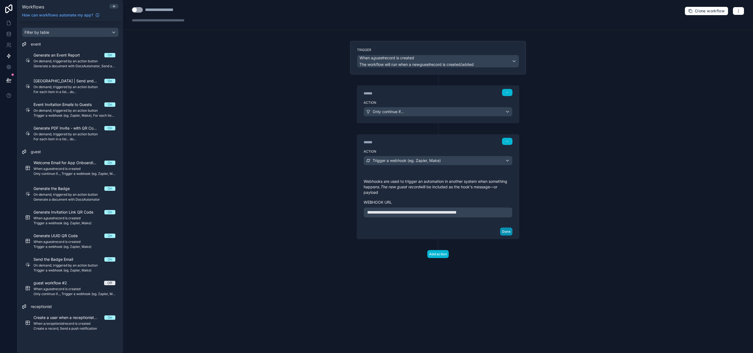
click at [508, 233] on button "Done" at bounding box center [506, 232] width 12 height 8
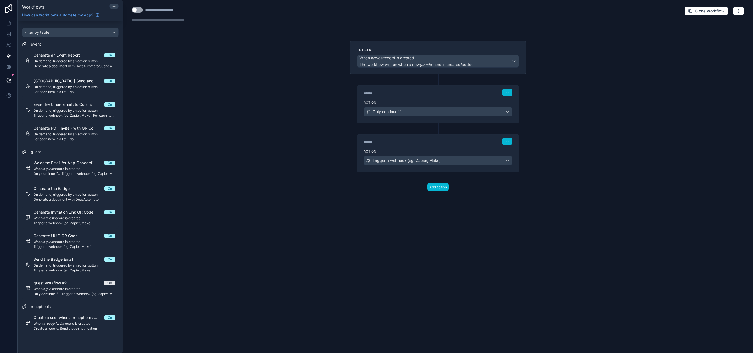
click at [163, 11] on div "**********" at bounding box center [166, 10] width 43 height 7
click at [162, 44] on div "**********" at bounding box center [438, 176] width 630 height 353
click at [136, 9] on button "Use setting" at bounding box center [137, 9] width 11 height 5
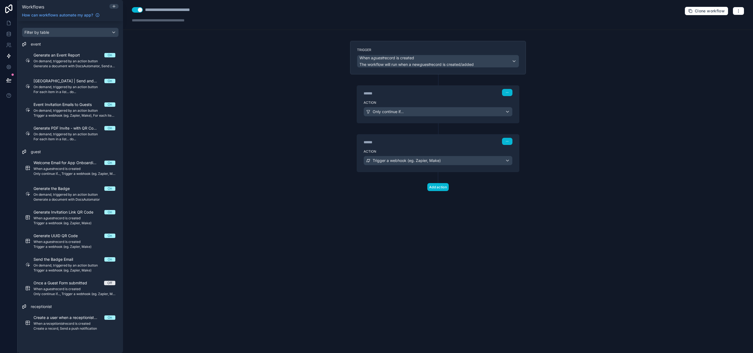
click at [192, 7] on div "**********" at bounding box center [178, 10] width 66 height 7
click at [204, 9] on div "**********" at bounding box center [178, 10] width 66 height 7
click at [213, 11] on div "**********" at bounding box center [438, 15] width 630 height 30
click at [206, 10] on div "**********" at bounding box center [178, 10] width 66 height 7
click at [146, 11] on div "**********" at bounding box center [178, 10] width 66 height 7
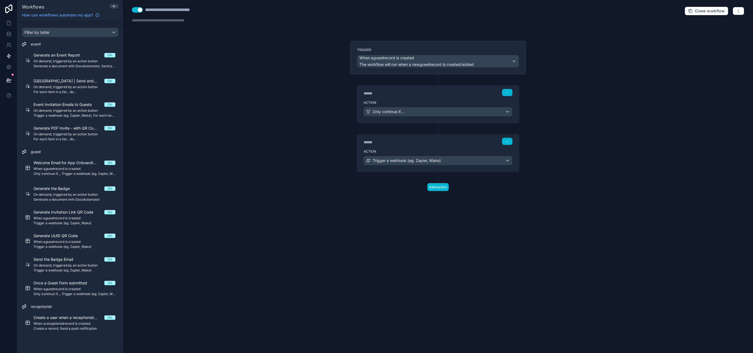
type div "**********"
click at [176, 58] on div "**********" at bounding box center [438, 176] width 630 height 353
click at [179, 71] on div "**********" at bounding box center [438, 176] width 630 height 353
click at [9, 80] on icon at bounding box center [8, 80] width 5 height 3
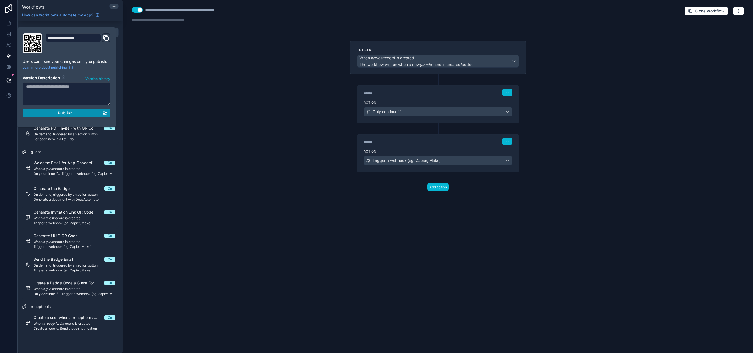
click at [58, 113] on span "Publish" at bounding box center [65, 113] width 15 height 5
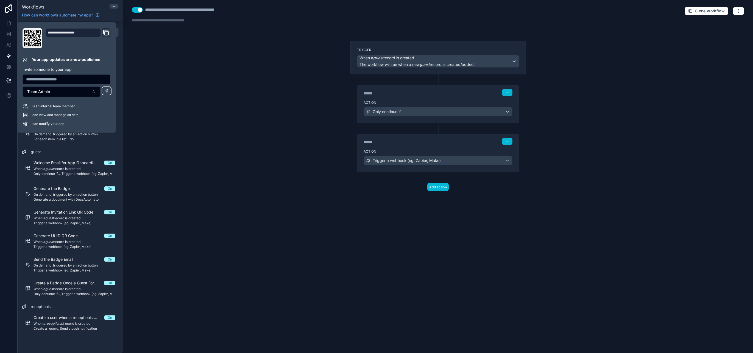
click at [189, 113] on div "**********" at bounding box center [438, 176] width 630 height 353
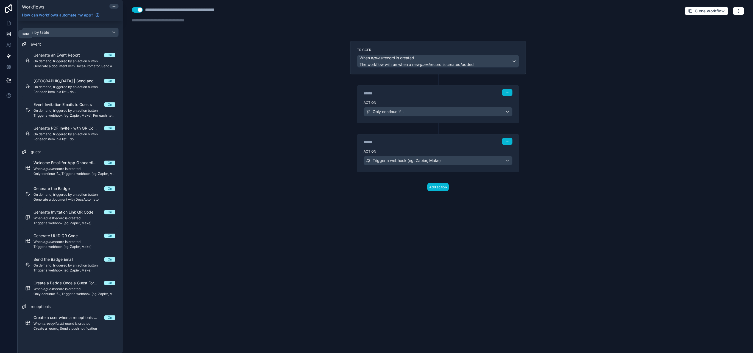
click at [9, 34] on icon at bounding box center [8, 33] width 5 height 5
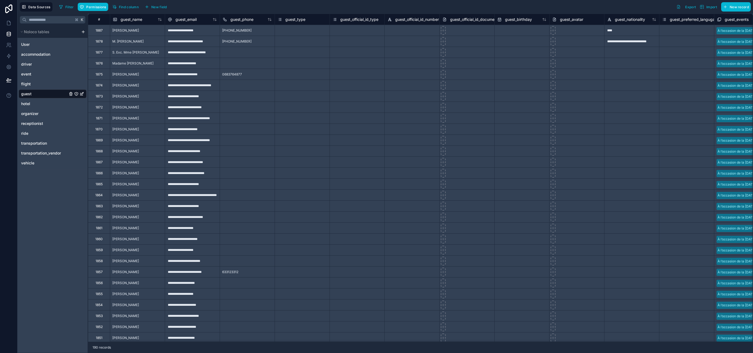
click at [98, 28] on div "1887" at bounding box center [99, 30] width 7 height 4
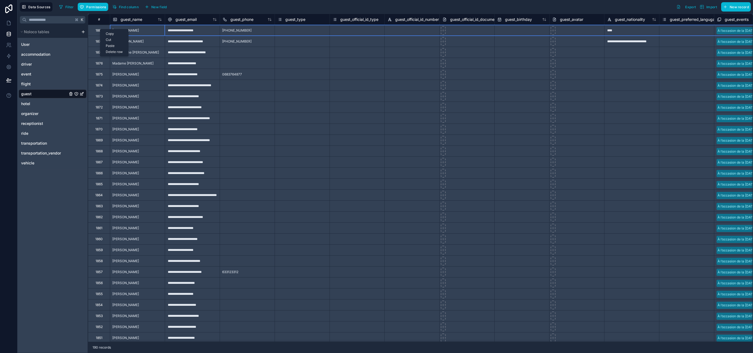
click at [114, 52] on div "Delete row" at bounding box center [114, 52] width 28 height 6
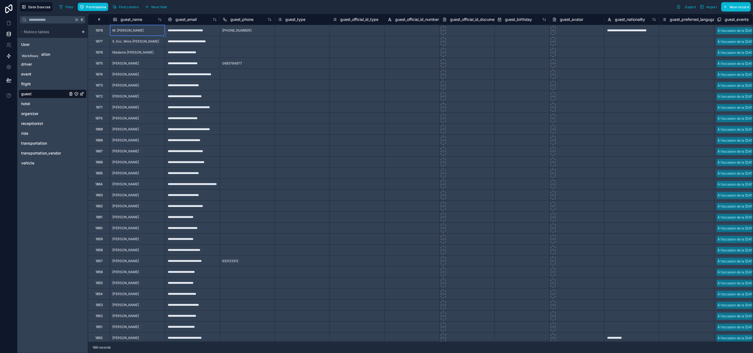
click at [8, 55] on icon at bounding box center [8, 55] width 5 height 5
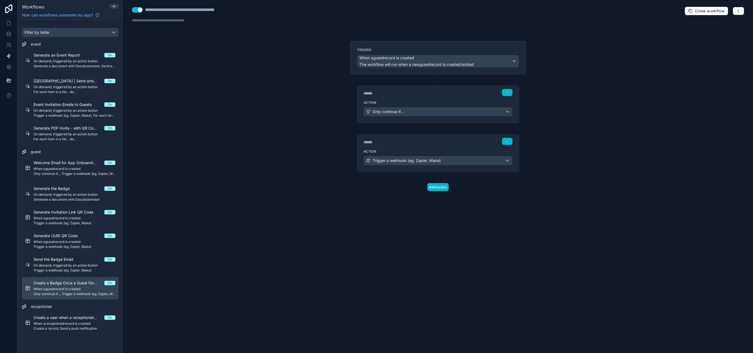
click at [74, 286] on span "Create a Badge Once a Guest Form submitted" at bounding box center [69, 282] width 71 height 5
click at [374, 73] on div "Trigger When a guest record is created The workflow will run when a new guest r…" at bounding box center [438, 58] width 176 height 34
click at [418, 97] on div "****** Step 1" at bounding box center [438, 92] width 162 height 13
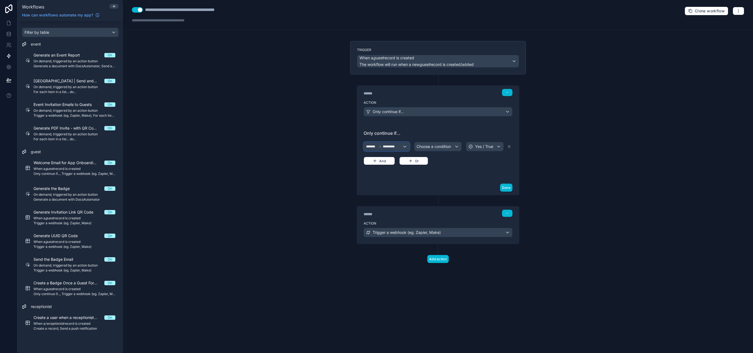
click at [385, 147] on span "*********" at bounding box center [391, 146] width 16 height 4
click at [344, 187] on div at bounding box center [376, 176] width 753 height 353
click at [510, 187] on button "Done" at bounding box center [506, 188] width 12 height 8
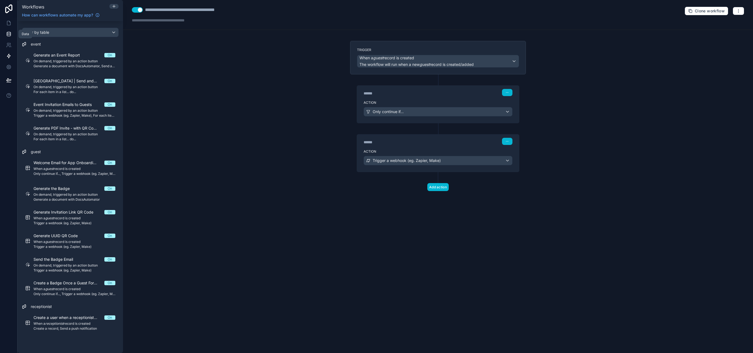
click at [6, 35] on icon at bounding box center [8, 33] width 5 height 5
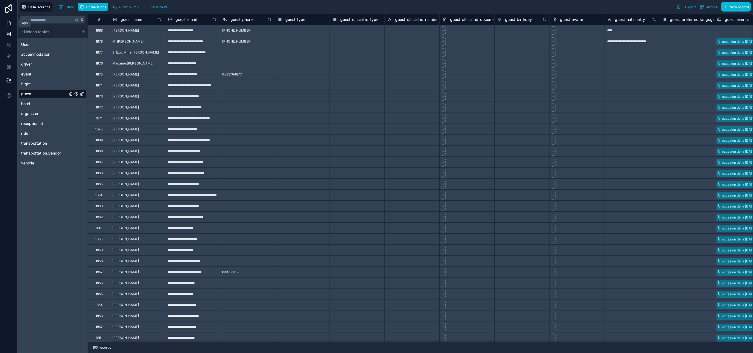
click at [10, 27] on link at bounding box center [8, 23] width 17 height 11
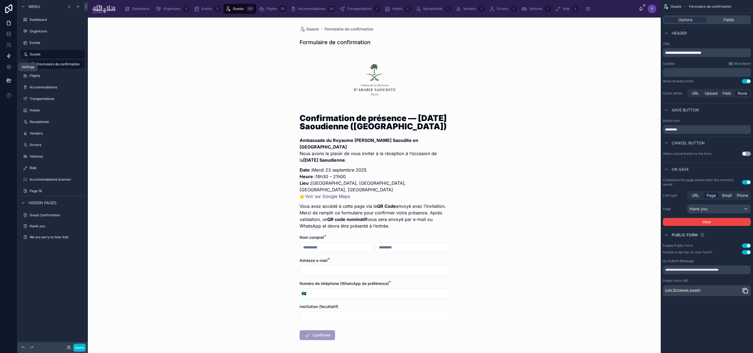
click at [10, 59] on link at bounding box center [8, 56] width 17 height 11
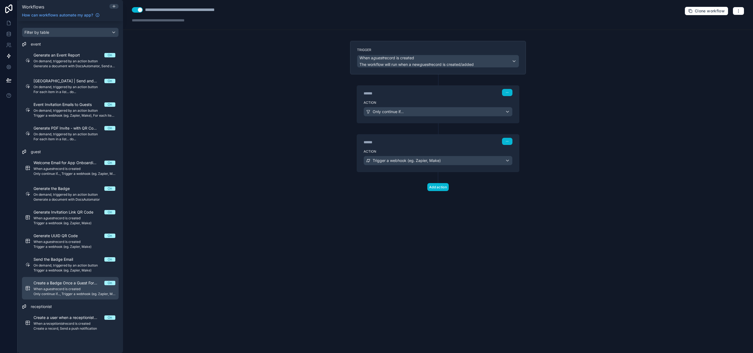
click at [76, 283] on span "Create a Badge Once a Guest Form submitted" at bounding box center [69, 282] width 71 height 5
click at [407, 141] on div "******" at bounding box center [405, 142] width 82 height 5
click at [379, 143] on div "******" at bounding box center [405, 142] width 82 height 5
click at [379, 154] on label "Action" at bounding box center [438, 151] width 149 height 4
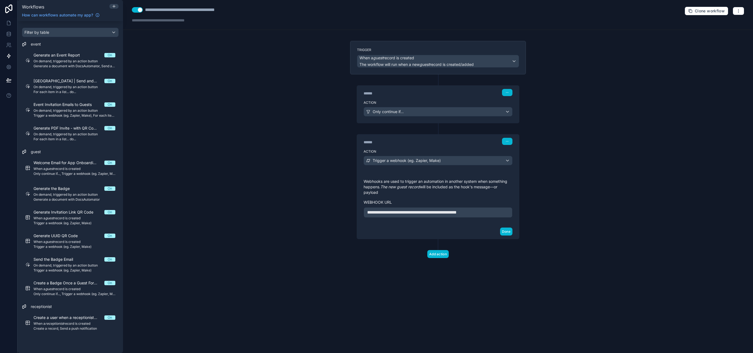
click at [390, 104] on label "Action" at bounding box center [438, 103] width 149 height 4
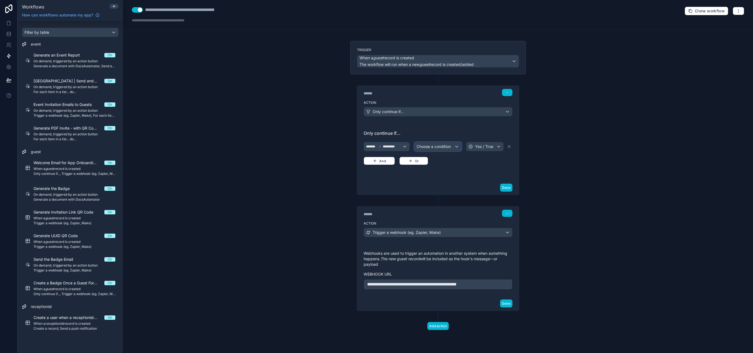
click at [448, 144] on span "Choose a condition" at bounding box center [434, 146] width 34 height 5
click at [485, 148] on div at bounding box center [376, 176] width 753 height 353
click at [450, 147] on span "Choose a condition" at bounding box center [434, 146] width 34 height 5
click at [436, 175] on div "Is true" at bounding box center [444, 176] width 51 height 7
click at [449, 147] on div "Is true" at bounding box center [457, 146] width 44 height 9
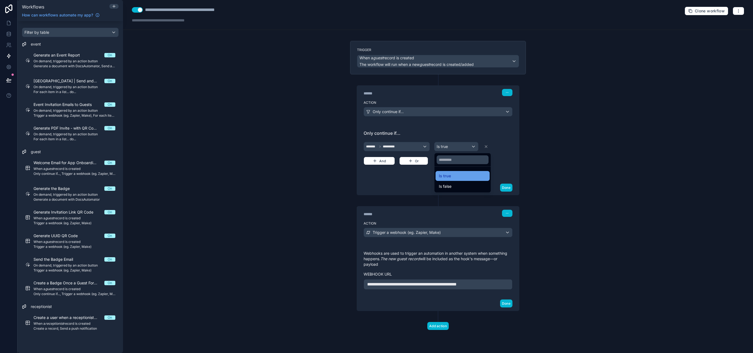
click at [445, 180] on div "Is true" at bounding box center [463, 176] width 54 height 10
click at [476, 166] on div "Only continue if... ******* ********* Is true And Or" at bounding box center [438, 152] width 149 height 44
click at [508, 191] on button "Done" at bounding box center [506, 188] width 12 height 8
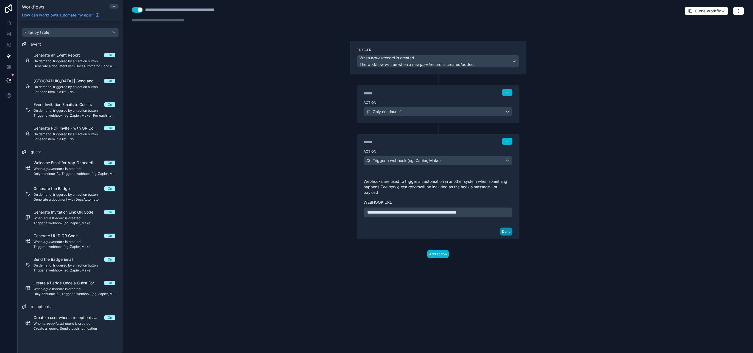
click at [511, 233] on button "Done" at bounding box center [506, 232] width 12 height 8
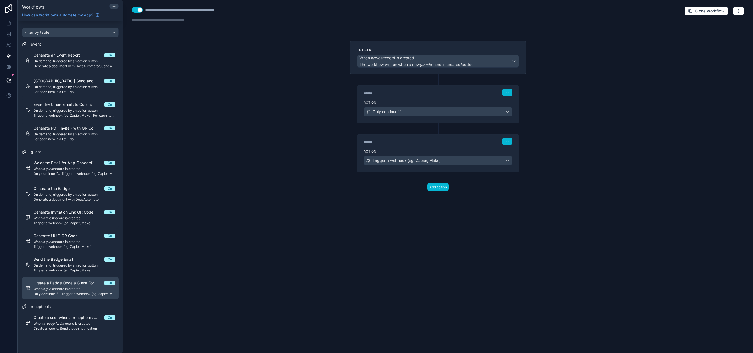
click at [63, 292] on span "Only continue if..., Trigger a webhook (eg. Zapier, Make)" at bounding box center [75, 294] width 82 height 4
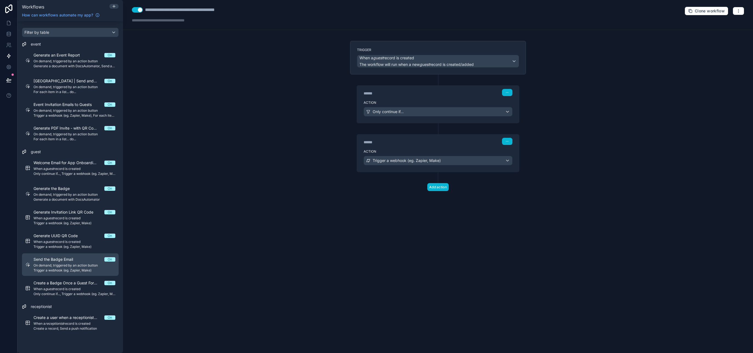
click at [63, 262] on div "Send the Badge Email On On demand, triggered by an action button Trigger a webh…" at bounding box center [75, 265] width 82 height 16
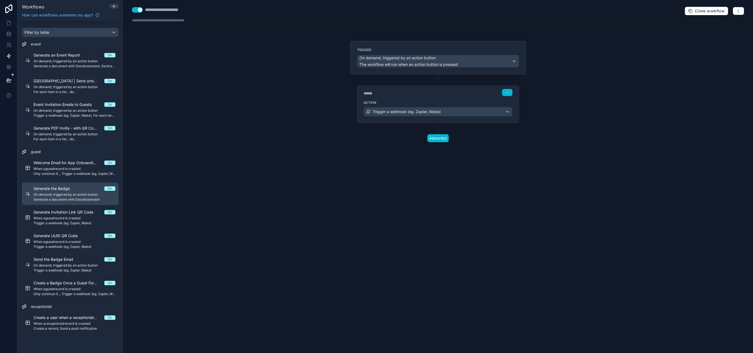
click at [62, 198] on span "Generate a document with DocsAutomator" at bounding box center [75, 200] width 82 height 4
click at [66, 186] on span "Generate the Badge" at bounding box center [55, 188] width 43 height 5
click at [388, 91] on div "******" at bounding box center [405, 93] width 82 height 5
click at [383, 96] on div "******" at bounding box center [405, 93] width 82 height 5
click at [386, 98] on div "****** Step 1" at bounding box center [438, 92] width 162 height 13
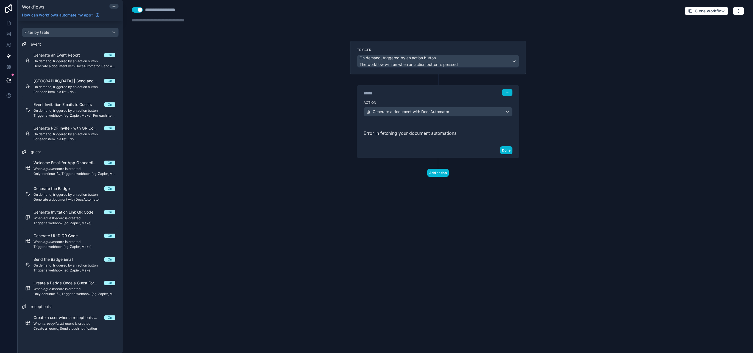
click at [285, 138] on div "**********" at bounding box center [438, 176] width 630 height 353
click at [90, 290] on span "When a guest record is created" at bounding box center [75, 289] width 82 height 4
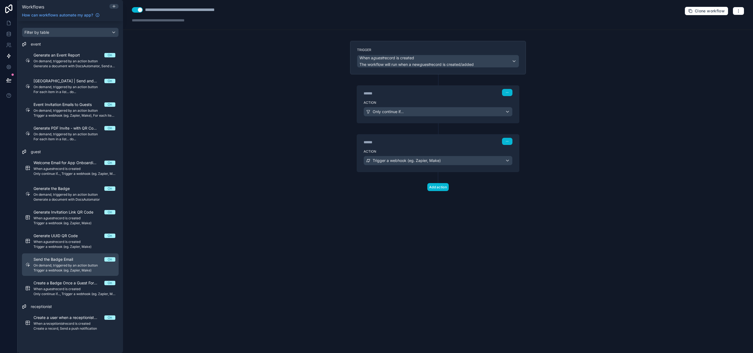
click at [69, 258] on span "Send the Badge Email" at bounding box center [57, 259] width 46 height 5
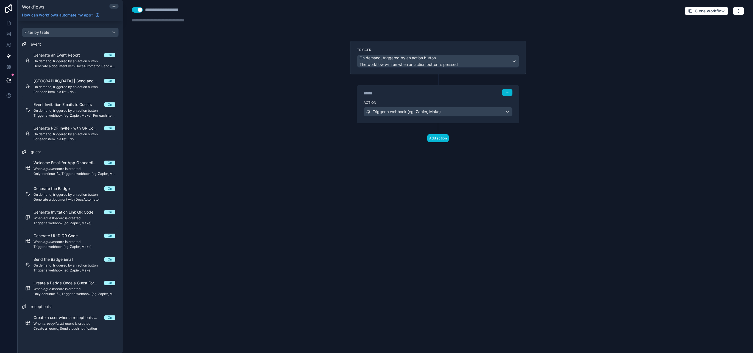
click at [388, 97] on div "****** Step 1" at bounding box center [438, 92] width 162 height 13
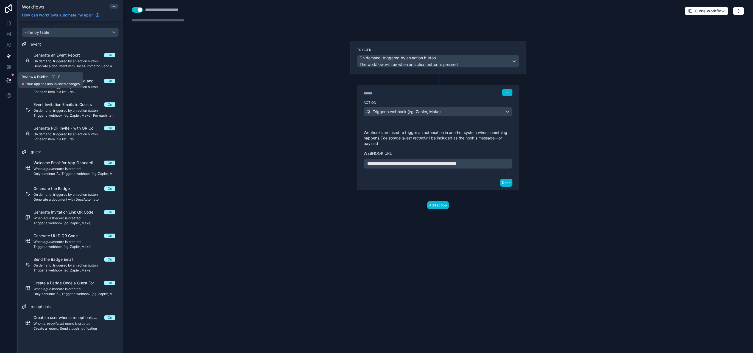
click at [9, 83] on button at bounding box center [9, 80] width 12 height 15
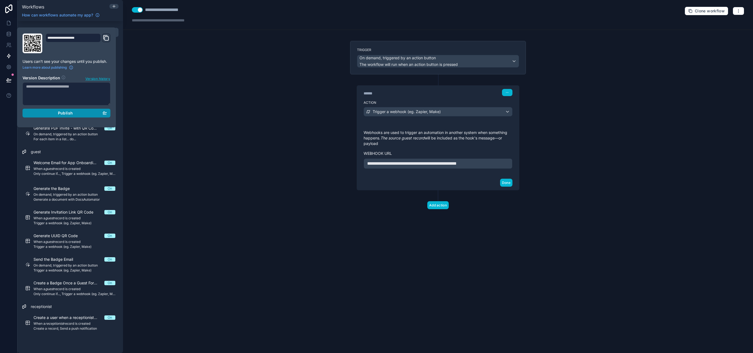
click at [34, 112] on div "Publish" at bounding box center [66, 113] width 81 height 5
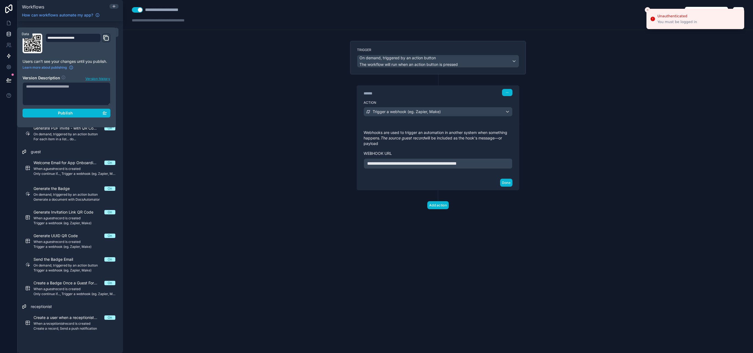
click at [9, 33] on icon at bounding box center [9, 32] width 4 height 1
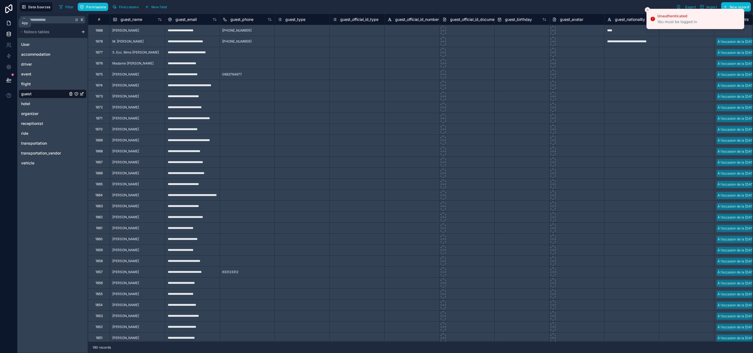
click at [13, 22] on link at bounding box center [8, 23] width 17 height 11
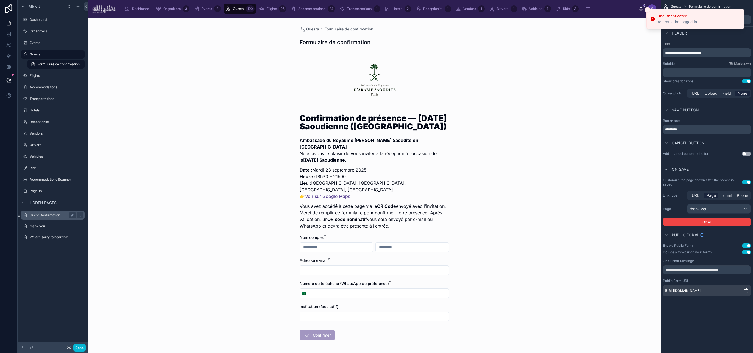
click at [47, 217] on label "Guest Confirmation" at bounding box center [52, 215] width 44 height 4
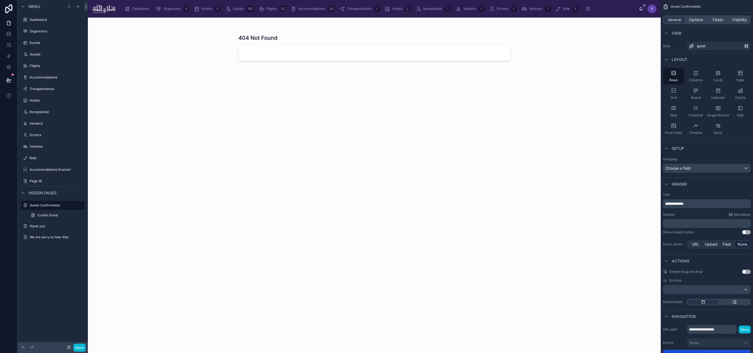
click at [341, 56] on div at bounding box center [374, 182] width 281 height 329
click at [341, 56] on link at bounding box center [375, 52] width 272 height 15
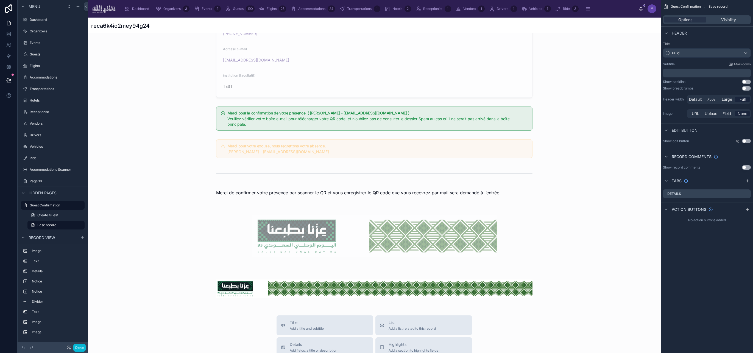
scroll to position [165, 0]
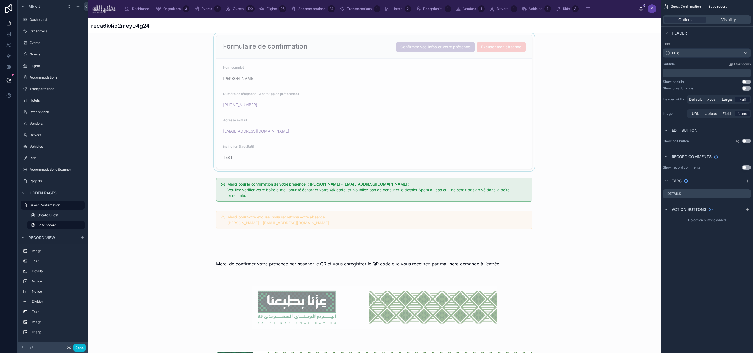
click at [411, 110] on div at bounding box center [374, 102] width 573 height 138
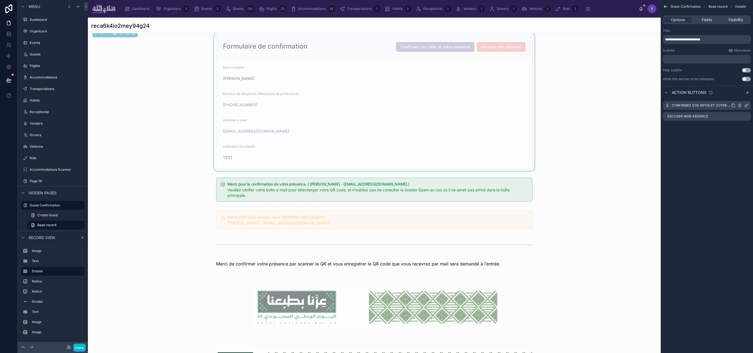
click at [746, 105] on icon "scrollable content" at bounding box center [746, 106] width 2 height 2
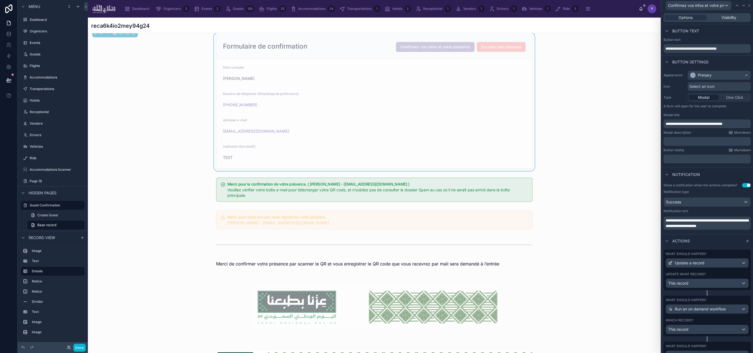
scroll to position [98, 0]
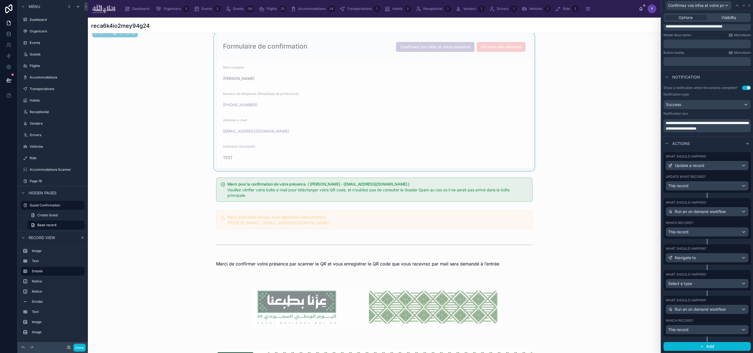
click at [716, 157] on div "What should happen?" at bounding box center [707, 156] width 83 height 4
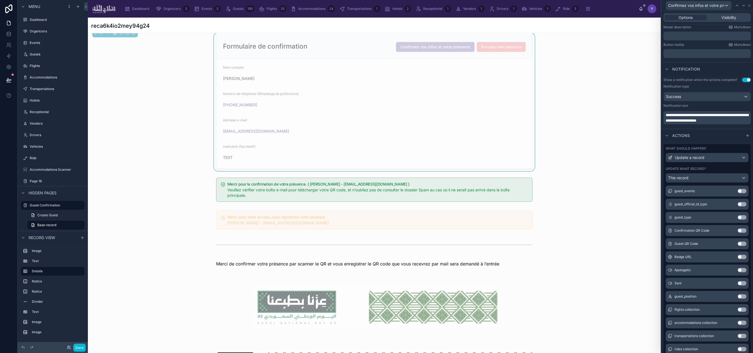
scroll to position [106, 0]
click at [719, 165] on div "What should happen? Update a record Update what record? This record" at bounding box center [707, 164] width 87 height 41
click at [719, 149] on div "What should happen?" at bounding box center [707, 148] width 83 height 4
click at [717, 149] on div "What should happen?" at bounding box center [707, 148] width 83 height 4
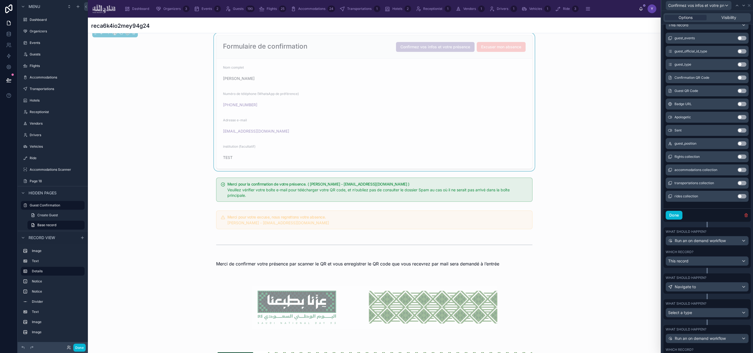
scroll to position [287, 0]
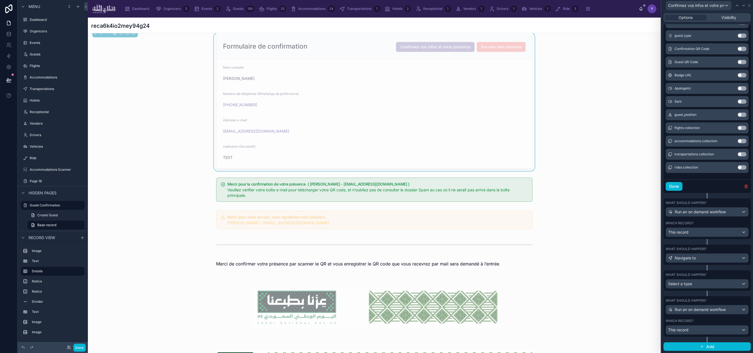
click at [719, 221] on div "Which record?" at bounding box center [707, 223] width 83 height 4
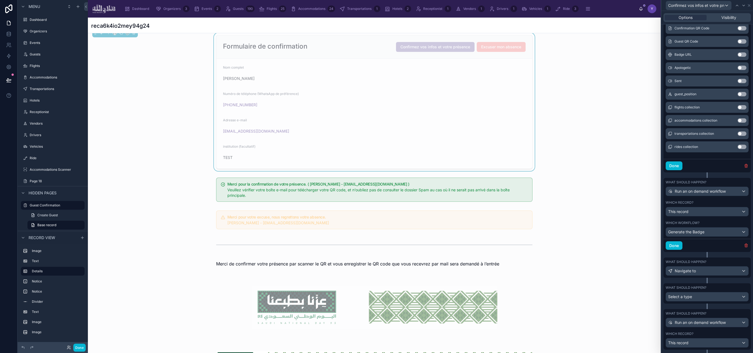
scroll to position [319, 0]
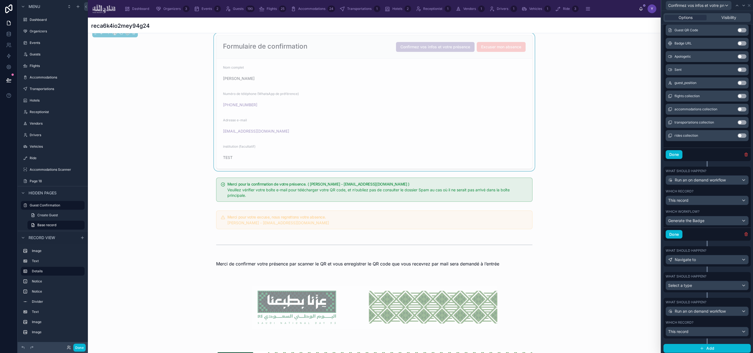
click at [714, 249] on div "What should happen?" at bounding box center [707, 251] width 83 height 4
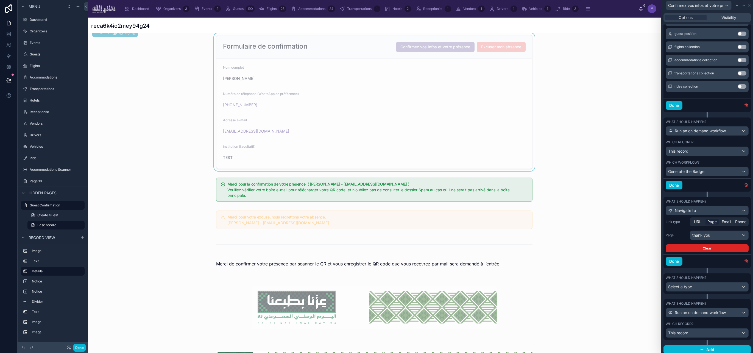
scroll to position [371, 0]
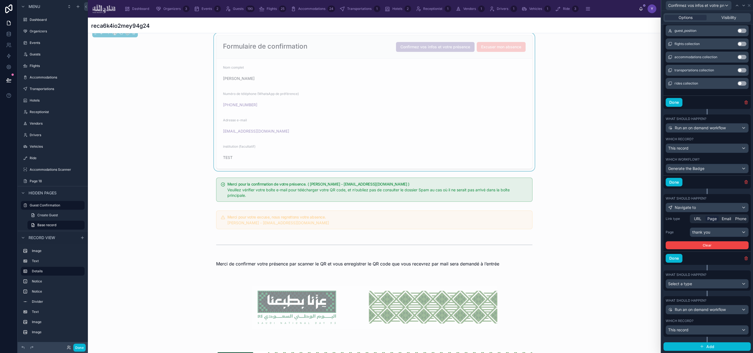
click at [715, 277] on div "What should happen?" at bounding box center [707, 275] width 83 height 4
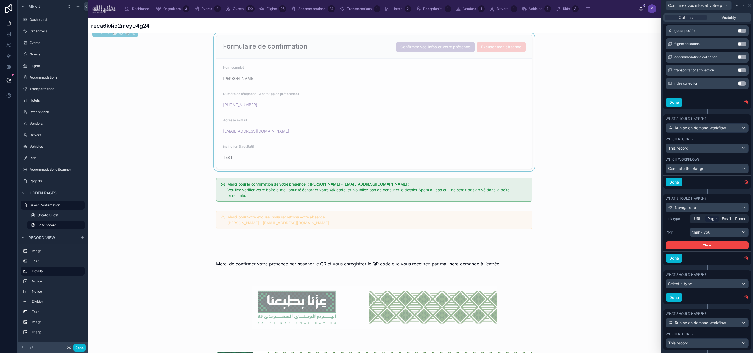
scroll to position [385, 0]
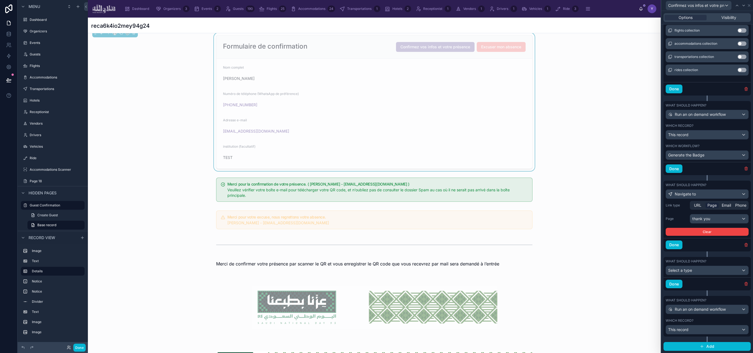
click at [719, 302] on div "What should happen?" at bounding box center [707, 300] width 83 height 4
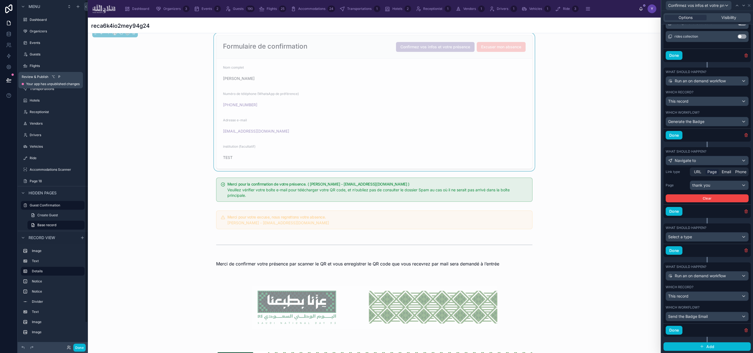
click at [6, 83] on icon at bounding box center [8, 79] width 5 height 5
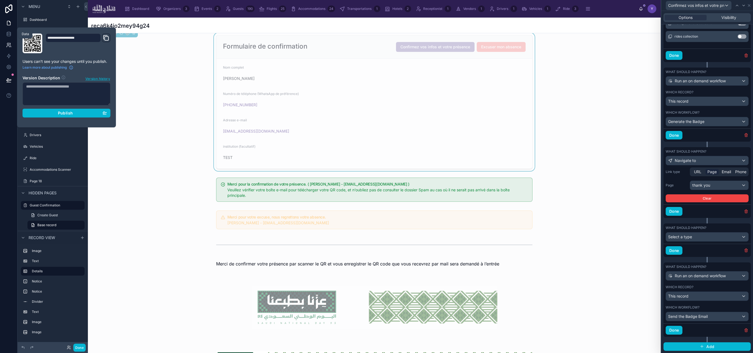
click at [4, 35] on link at bounding box center [8, 34] width 17 height 11
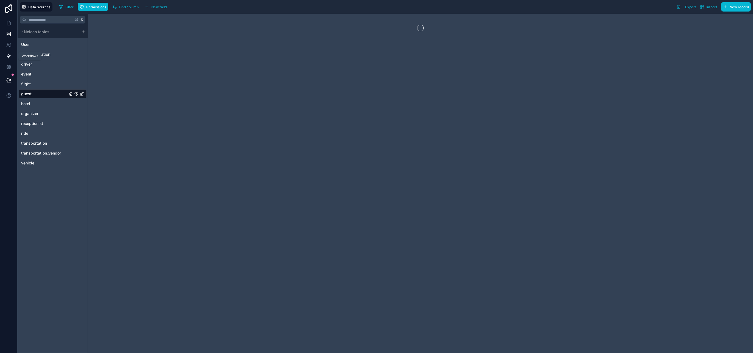
click at [5, 51] on link at bounding box center [8, 56] width 17 height 11
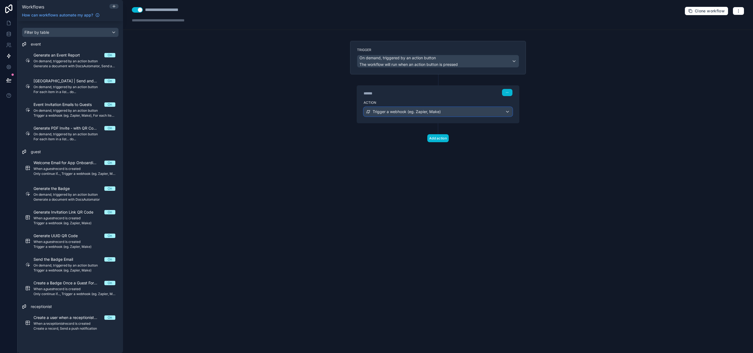
click at [404, 111] on span "Trigger a webhook (eg. Zapier, Make)" at bounding box center [407, 111] width 68 height 5
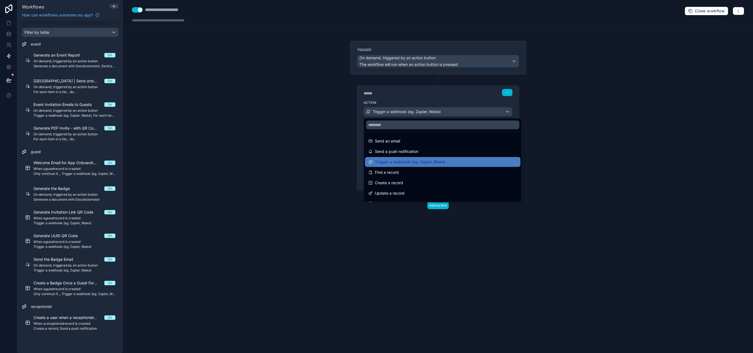
click at [415, 88] on div at bounding box center [376, 176] width 753 height 353
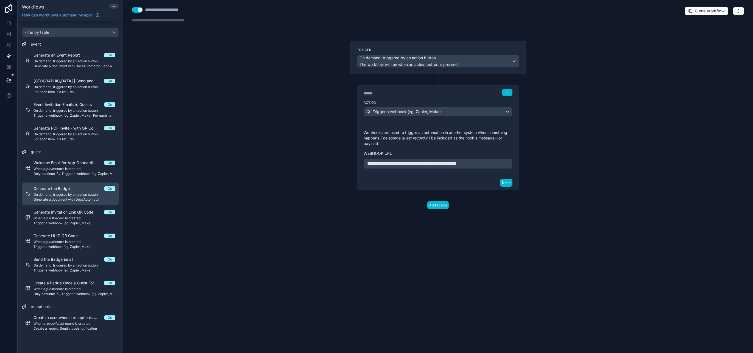
click at [68, 199] on span "Generate a document with DocsAutomator" at bounding box center [75, 200] width 82 height 4
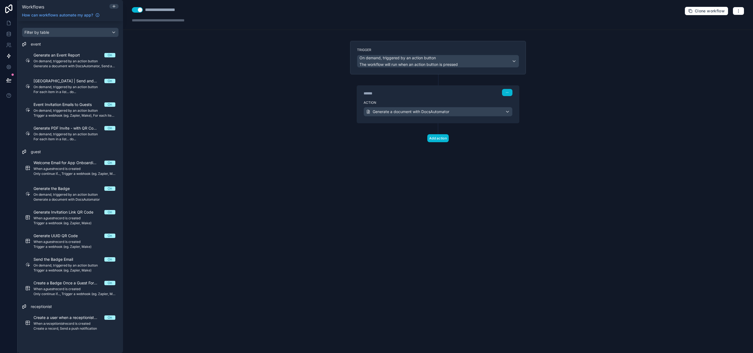
click at [396, 96] on div "****** Step 1" at bounding box center [438, 92] width 162 height 13
click at [9, 34] on icon at bounding box center [8, 33] width 5 height 5
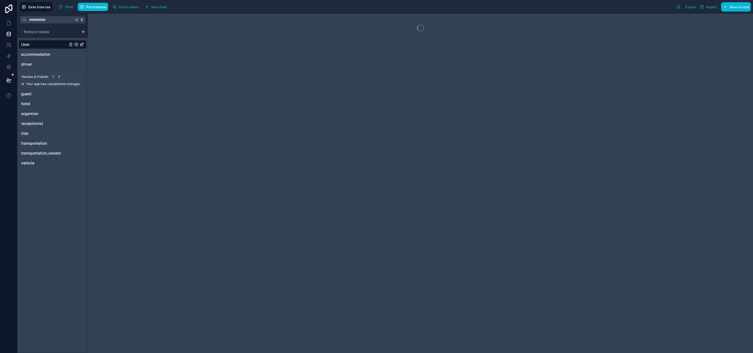
click at [7, 73] on button at bounding box center [9, 80] width 12 height 15
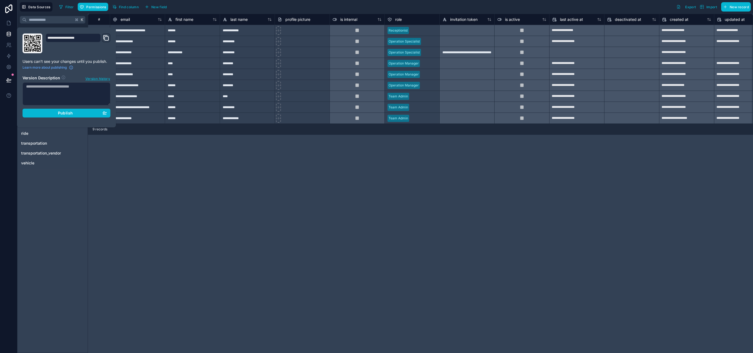
click at [168, 172] on div "**********" at bounding box center [420, 184] width 665 height 340
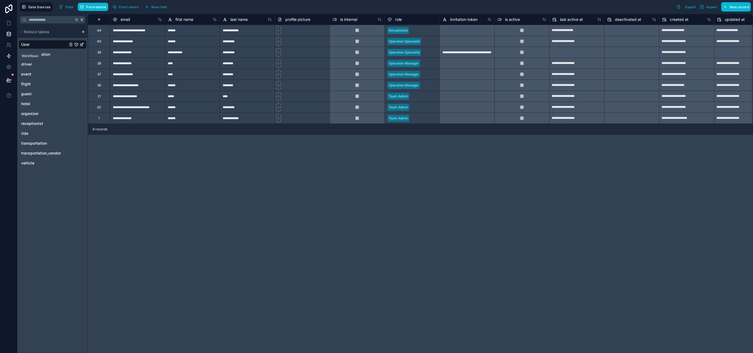
click at [7, 61] on link at bounding box center [8, 56] width 17 height 11
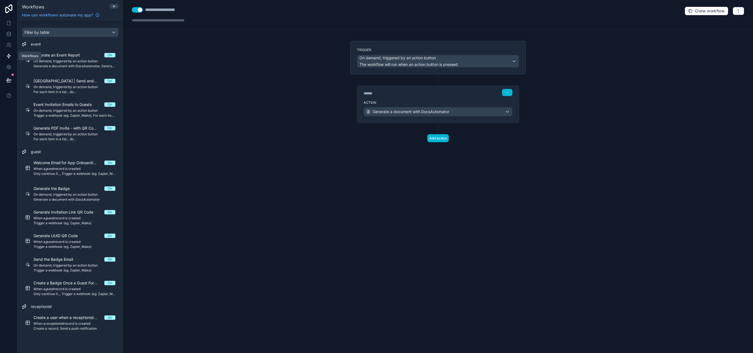
click at [6, 54] on icon at bounding box center [8, 55] width 5 height 5
click at [71, 286] on div "Create a Badge Once a Guest Form submitted On When a guest record is created On…" at bounding box center [75, 288] width 82 height 16
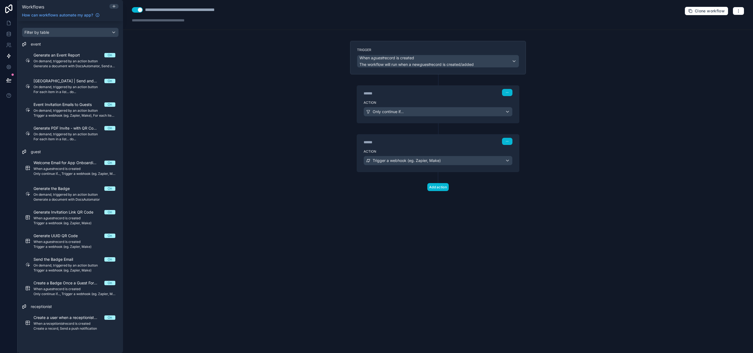
click at [408, 143] on div "******" at bounding box center [405, 142] width 82 height 5
click at [410, 158] on span "Trigger a webhook (eg. Zapier, Make)" at bounding box center [407, 160] width 68 height 5
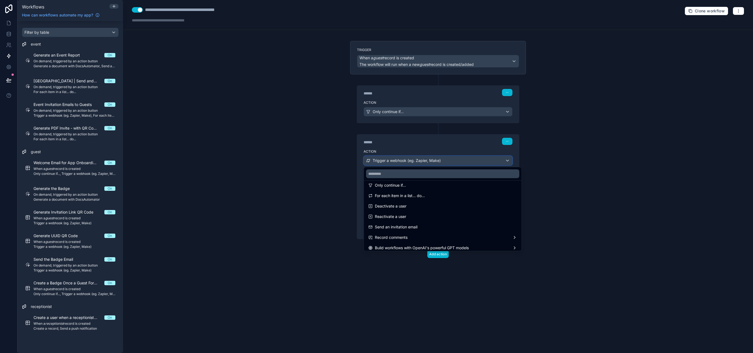
scroll to position [102, 0]
click at [417, 248] on span "Generate a document with DocsAutomator" at bounding box center [413, 245] width 77 height 7
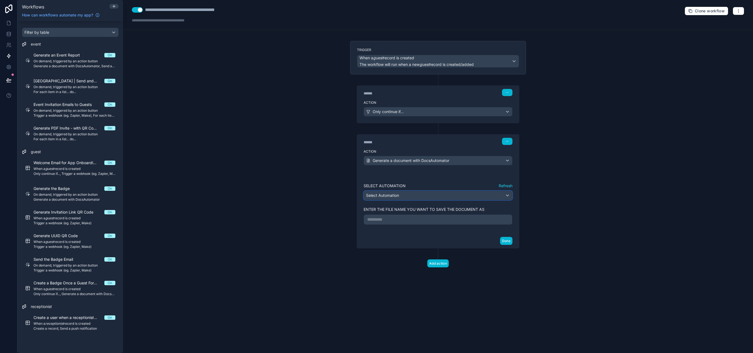
click at [408, 194] on div "Select Automation" at bounding box center [438, 195] width 148 height 9
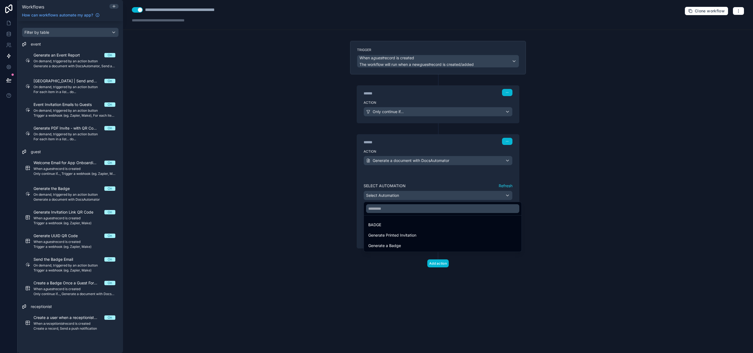
click at [8, 24] on div at bounding box center [376, 176] width 753 height 353
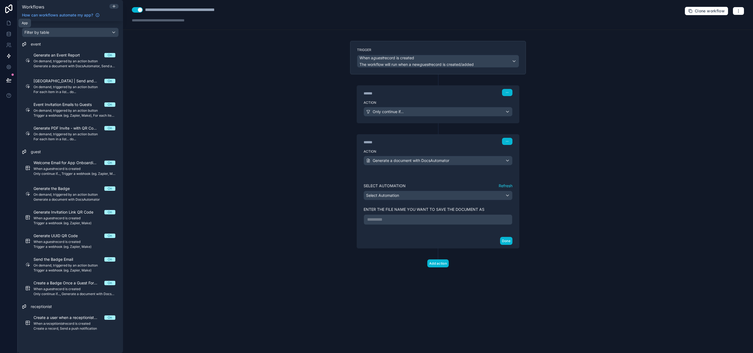
click at [8, 24] on icon at bounding box center [8, 22] width 5 height 5
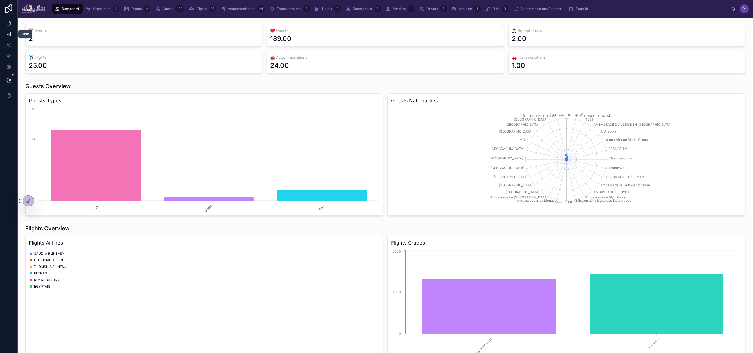
click at [9, 34] on icon at bounding box center [8, 33] width 5 height 5
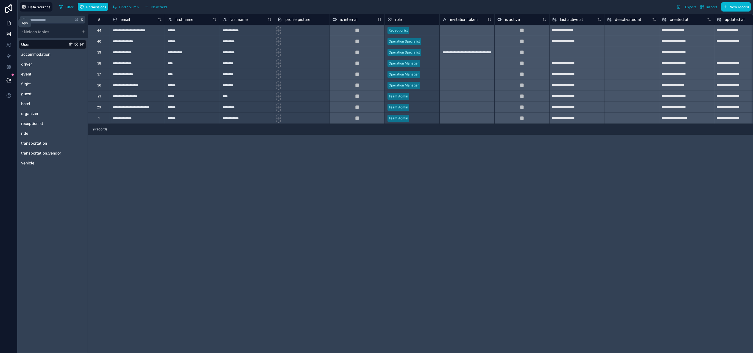
click at [6, 22] on icon at bounding box center [8, 22] width 5 height 5
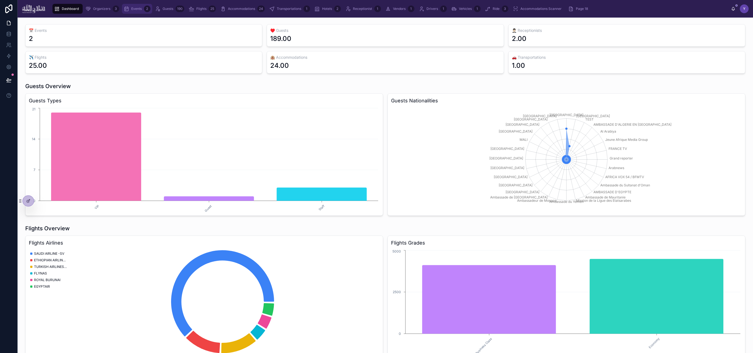
click at [129, 9] on div "Events 2" at bounding box center [137, 8] width 27 height 9
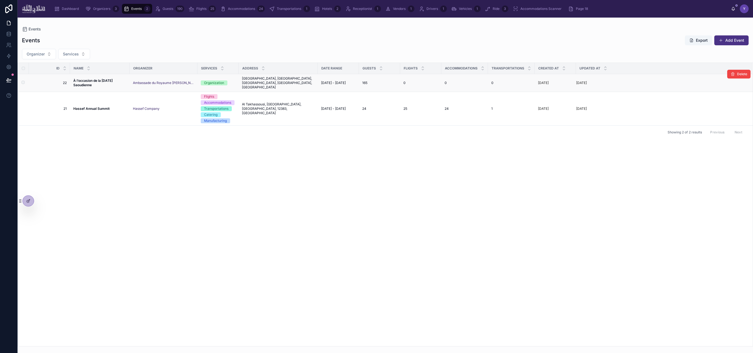
click at [93, 80] on span "À l’occasion de la [DATE] Saoudienne" at bounding box center [99, 83] width 53 height 9
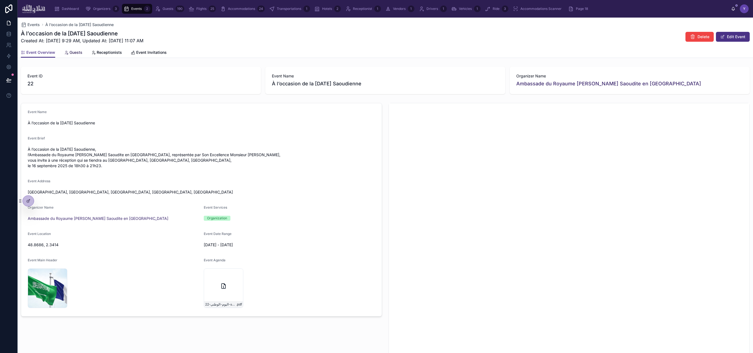
click at [78, 52] on span "Guests" at bounding box center [75, 52] width 13 height 5
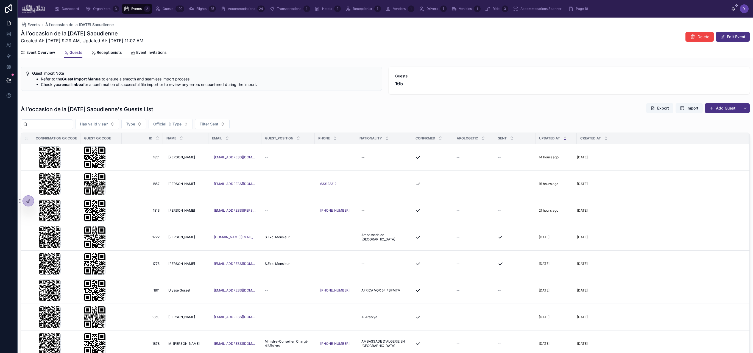
click at [61, 124] on input "text" at bounding box center [50, 125] width 45 height 8
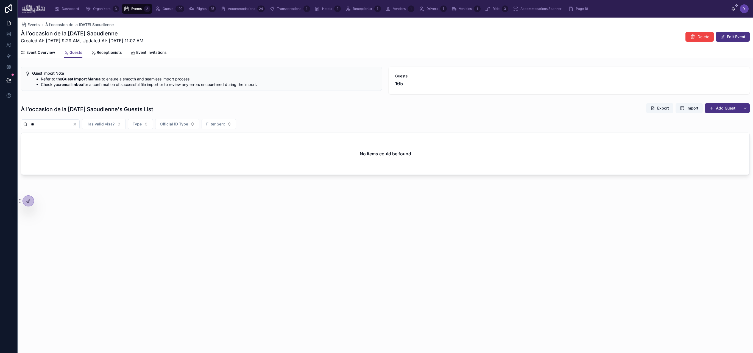
type input "*"
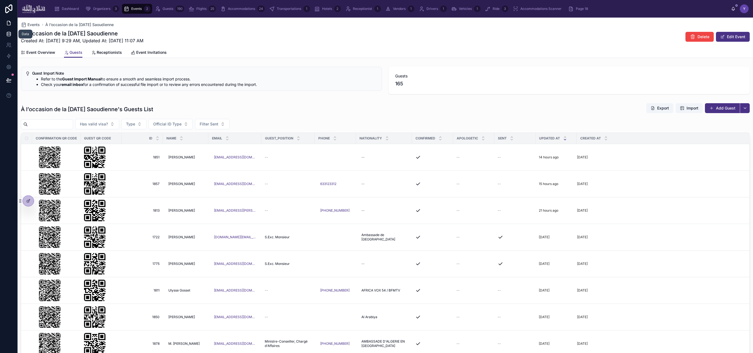
click at [15, 35] on link at bounding box center [8, 34] width 17 height 11
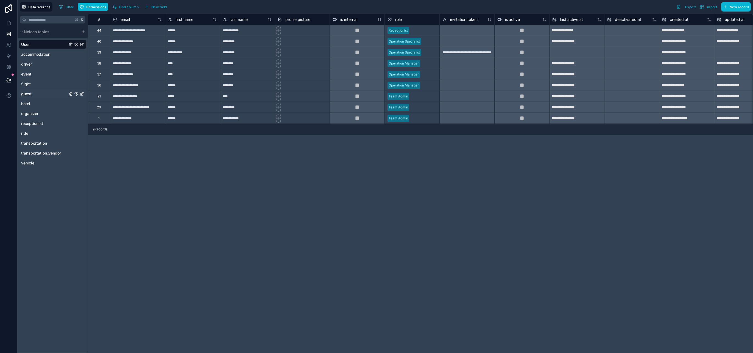
click at [37, 93] on div "guest" at bounding box center [53, 94] width 68 height 9
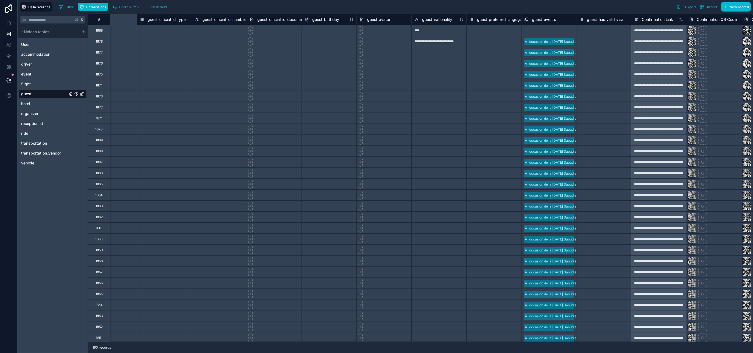
scroll to position [0, 353]
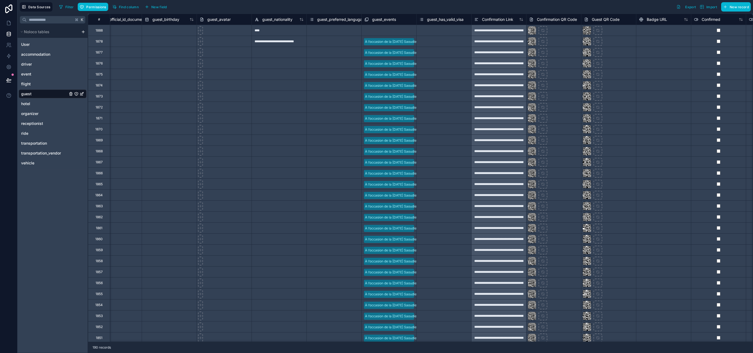
click at [374, 35] on div "Select a guest_events" at bounding box center [389, 30] width 55 height 11
click at [384, 31] on div "Select a guest_events" at bounding box center [382, 31] width 34 height 4
click at [387, 48] on div "À l’occasion de la [DATE] Saoudienne" at bounding box center [389, 48] width 55 height 18
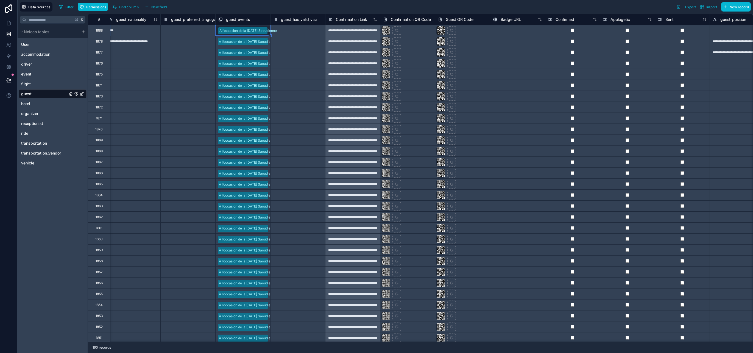
click at [356, 30] on div "**********" at bounding box center [352, 30] width 55 height 11
click at [416, 5] on div "Filter Permissions Find column New field Export Import New record" at bounding box center [404, 6] width 694 height 9
click at [6, 23] on icon at bounding box center [8, 22] width 5 height 5
